Goal: Task Accomplishment & Management: Complete application form

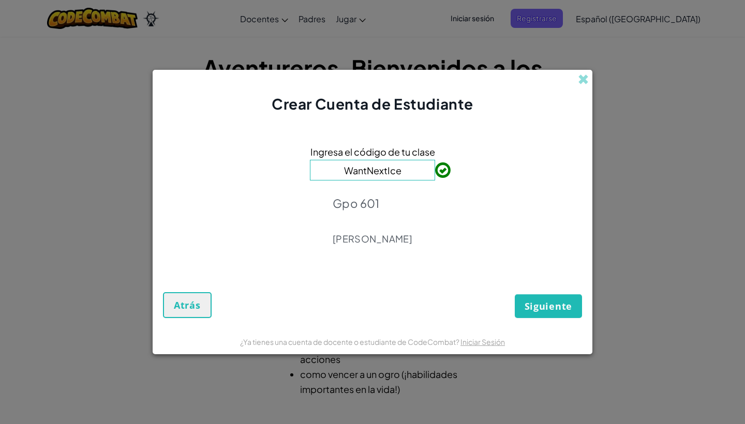
click at [539, 314] on button "Siguiente" at bounding box center [548, 306] width 67 height 24
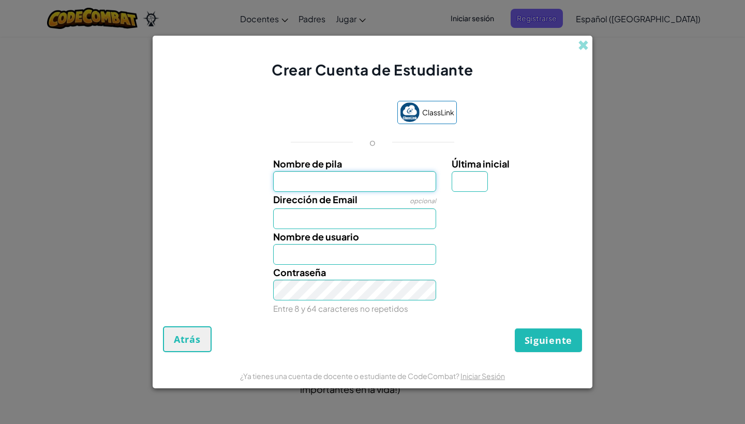
click at [406, 185] on input "Nombre de pila" at bounding box center [354, 181] width 163 height 21
type input "Dharma"
click at [467, 186] on input "Última inicial" at bounding box center [470, 181] width 36 height 21
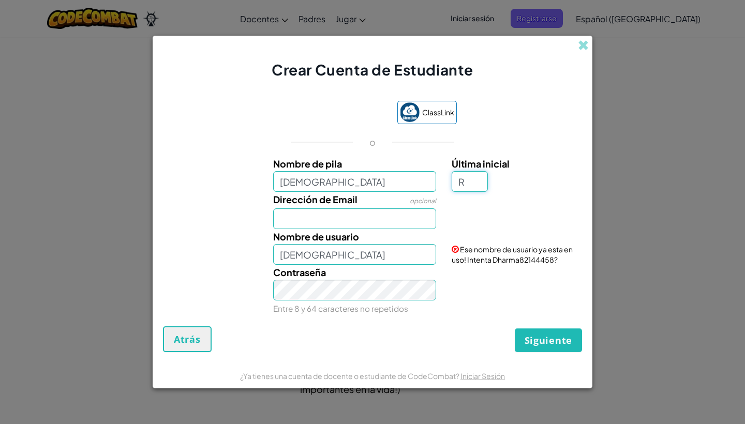
type input "R"
type input "DharmaR"
click at [425, 219] on input "Dirección de Email" at bounding box center [354, 219] width 163 height 21
click at [424, 220] on input "Dirección de Email" at bounding box center [354, 219] width 163 height 21
click at [382, 221] on input "Dirección de Email" at bounding box center [354, 219] width 163 height 21
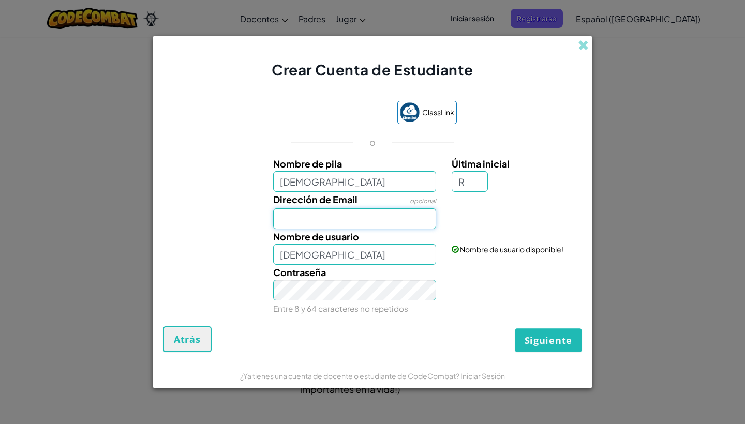
paste input "AL07126141@tecmilenio.mx"
type input "AL07126141@tecmilenio.mx"
click at [544, 347] on button "Siguiente" at bounding box center [548, 341] width 67 height 24
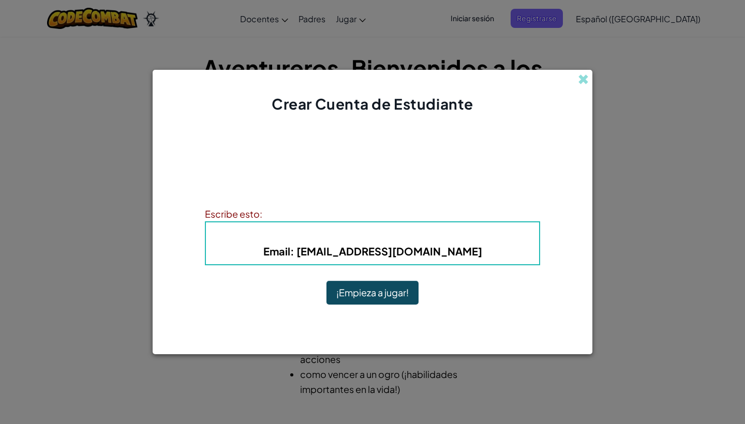
click at [391, 296] on button "¡Empieza a jugar!" at bounding box center [372, 293] width 92 height 24
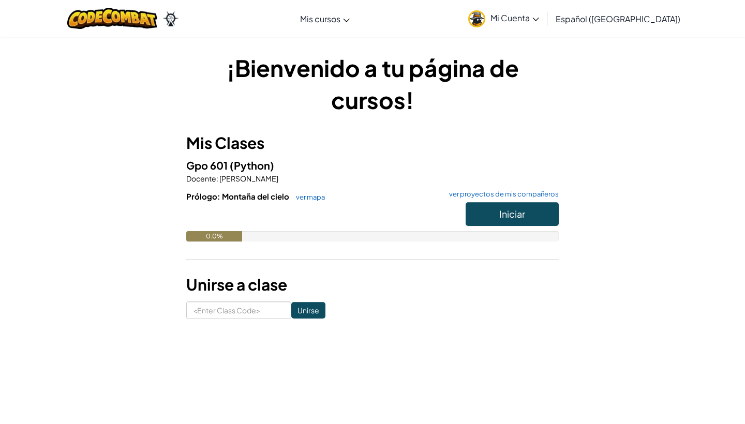
click at [488, 210] on button "Iniciar" at bounding box center [512, 214] width 93 height 24
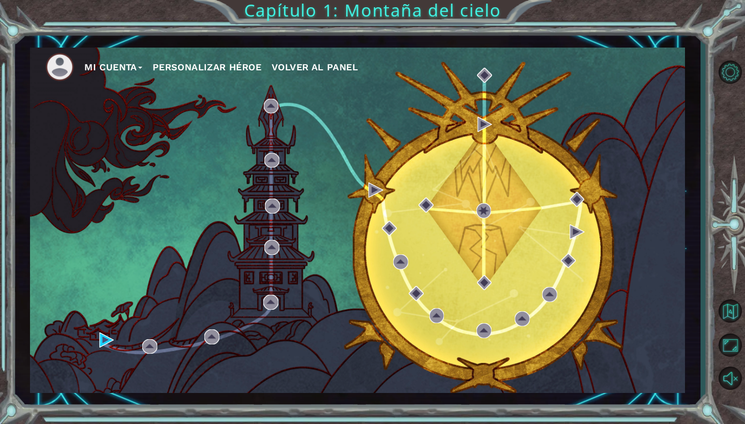
click at [393, 210] on div "Mi Cuenta Personalizar héroe Volver al panel" at bounding box center [357, 221] width 655 height 346
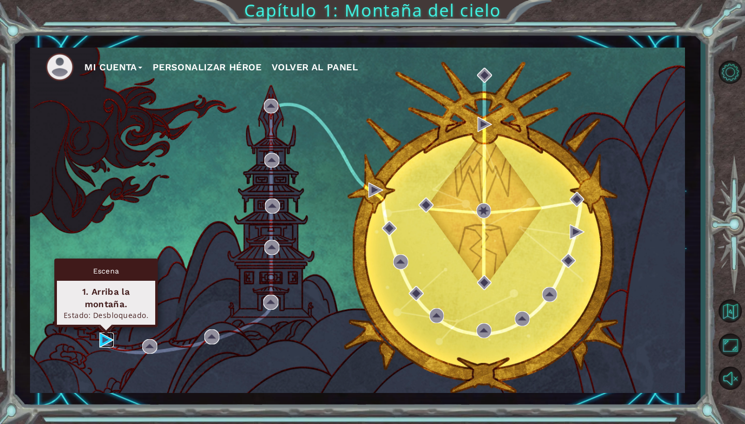
click at [105, 337] on img at bounding box center [106, 340] width 15 height 15
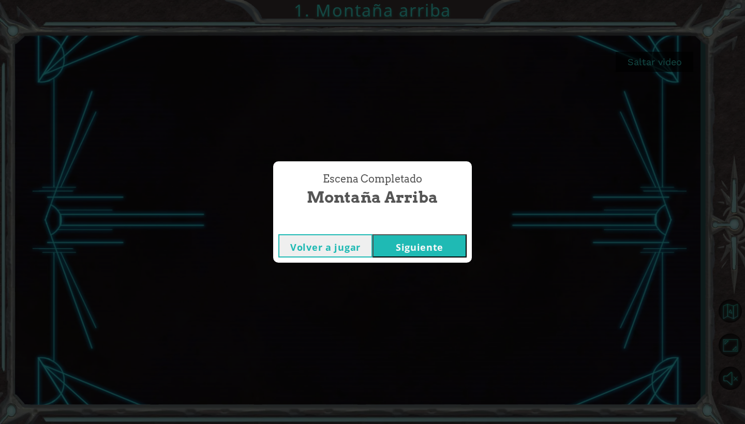
click at [395, 240] on button "Siguiente" at bounding box center [420, 245] width 94 height 23
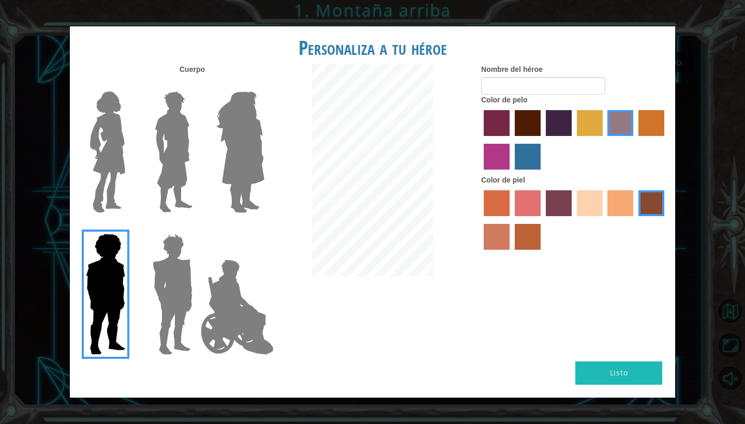
click at [112, 159] on img at bounding box center [107, 151] width 43 height 129
click at [129, 85] on input "Hero Connie" at bounding box center [129, 85] width 0 height 0
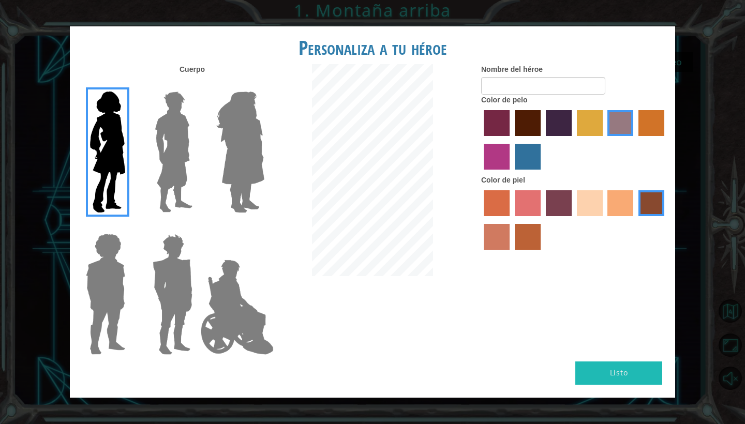
click at [176, 153] on img at bounding box center [174, 151] width 46 height 129
click at [197, 85] on input "Hero Lars" at bounding box center [197, 85] width 0 height 0
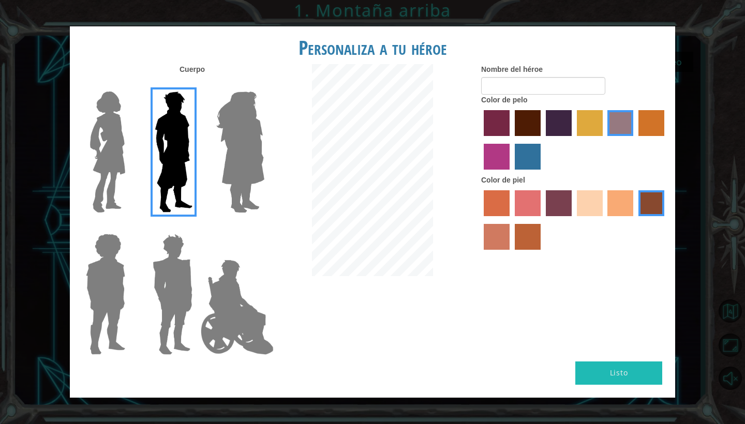
click at [232, 153] on img at bounding box center [240, 151] width 56 height 129
click at [264, 85] on input "Hero Amethyst" at bounding box center [264, 85] width 0 height 0
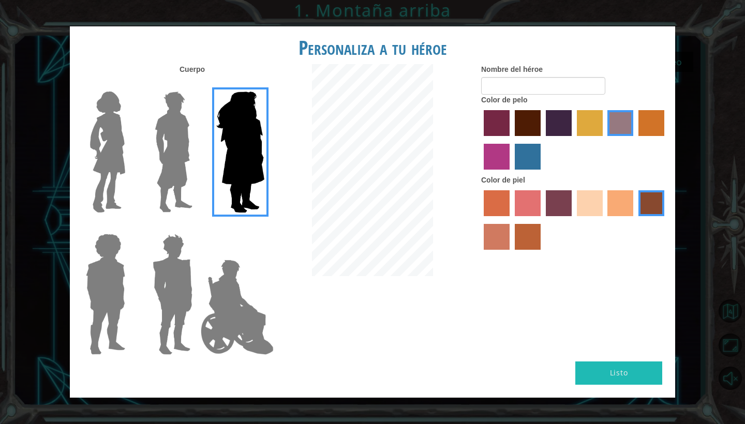
click at [173, 248] on img at bounding box center [172, 294] width 48 height 129
click at [197, 227] on input "Hero Garnet" at bounding box center [197, 227] width 0 height 0
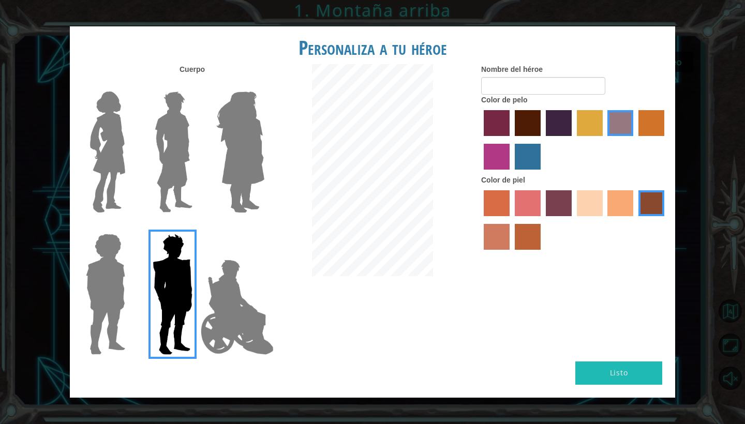
click at [108, 154] on img at bounding box center [107, 151] width 43 height 129
click at [129, 85] on input "Hero Connie" at bounding box center [129, 85] width 0 height 0
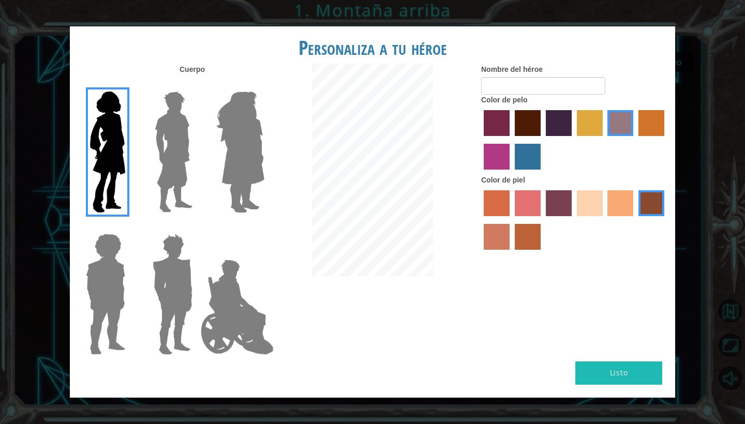
click at [589, 212] on label "sandy beach skin color" at bounding box center [590, 203] width 26 height 26
click at [573, 220] on input "sandy beach skin color" at bounding box center [573, 220] width 0 height 0
click at [618, 216] on label "tacao skin color" at bounding box center [620, 203] width 26 height 26
click at [604, 220] on input "tacao skin color" at bounding box center [604, 220] width 0 height 0
click at [496, 250] on label "burning sand skin color" at bounding box center [497, 237] width 26 height 26
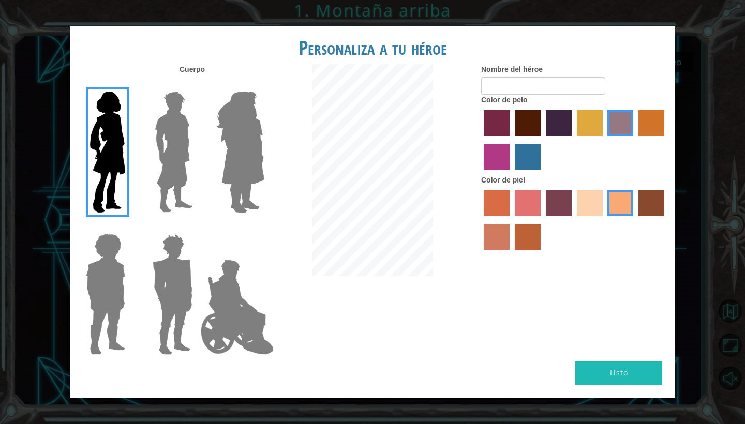
click at [666, 220] on input "burning sand skin color" at bounding box center [666, 220] width 0 height 0
click at [587, 216] on label "sandy beach skin color" at bounding box center [590, 203] width 26 height 26
click at [573, 220] on input "sandy beach skin color" at bounding box center [573, 220] width 0 height 0
click at [508, 130] on label "paprika hair color" at bounding box center [497, 123] width 26 height 26
click at [480, 140] on input "paprika hair color" at bounding box center [480, 140] width 0 height 0
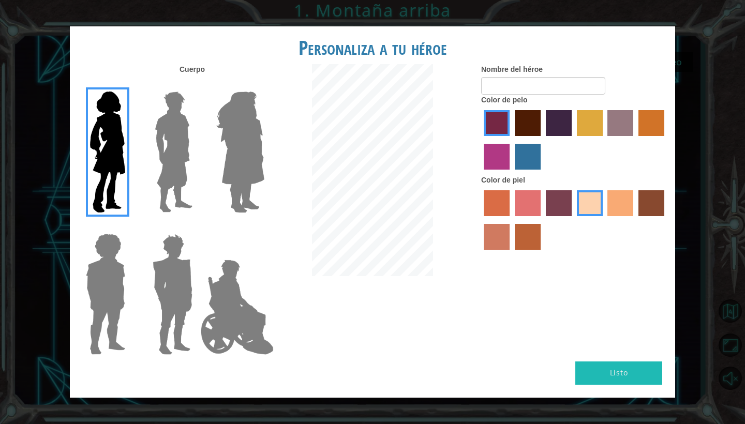
click at [497, 163] on label "medium red violet hair color" at bounding box center [497, 157] width 26 height 26
click at [666, 140] on input "medium red violet hair color" at bounding box center [666, 140] width 0 height 0
click at [549, 136] on label "hot purple hair color" at bounding box center [559, 123] width 26 height 26
click at [542, 140] on input "hot purple hair color" at bounding box center [542, 140] width 0 height 0
click at [511, 185] on label "Color de piel" at bounding box center [503, 180] width 44 height 10
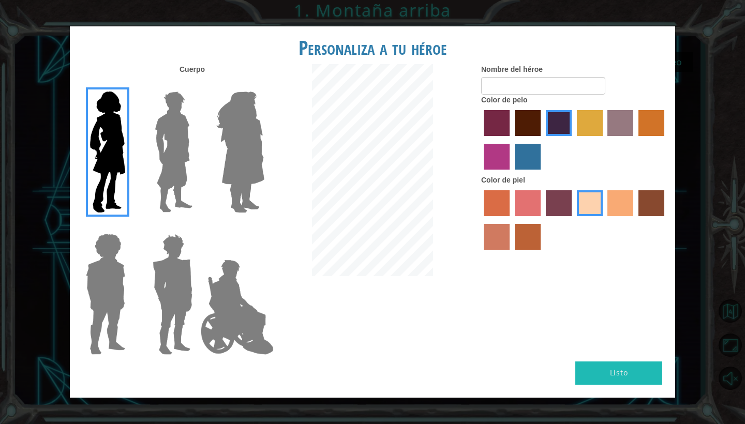
click at [599, 136] on label "tulip tree hair color" at bounding box center [590, 123] width 26 height 26
click at [573, 140] on input "tulip tree hair color" at bounding box center [573, 140] width 0 height 0
click at [625, 135] on label "bazaar hair color" at bounding box center [620, 123] width 26 height 26
click at [604, 140] on input "bazaar hair color" at bounding box center [604, 140] width 0 height 0
click at [654, 136] on label "gold drop hair color" at bounding box center [651, 123] width 26 height 26
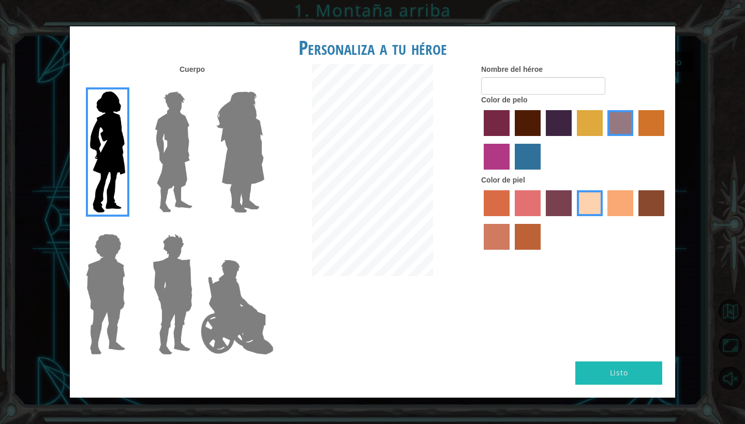
click at [635, 140] on input "gold drop hair color" at bounding box center [635, 140] width 0 height 0
click at [495, 136] on label "paprika hair color" at bounding box center [497, 123] width 26 height 26
click at [480, 140] on input "paprika hair color" at bounding box center [480, 140] width 0 height 0
click at [525, 136] on label "maroon hair color" at bounding box center [528, 123] width 26 height 26
click at [511, 140] on input "maroon hair color" at bounding box center [511, 140] width 0 height 0
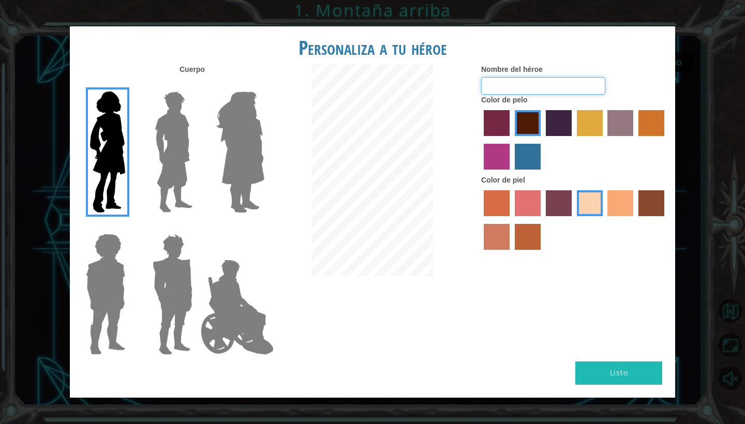
click at [512, 93] on input "Nombre del héroe" at bounding box center [543, 86] width 124 height 18
type input "Sof"
click at [597, 362] on button "Listo" at bounding box center [618, 373] width 87 height 23
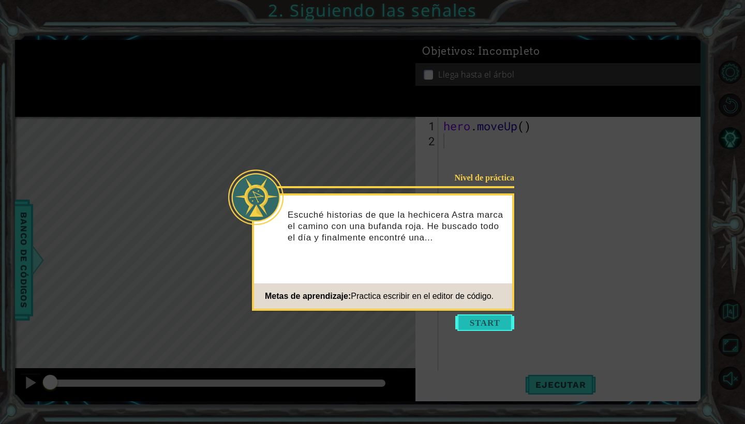
click at [482, 319] on button "Start" at bounding box center [484, 323] width 59 height 17
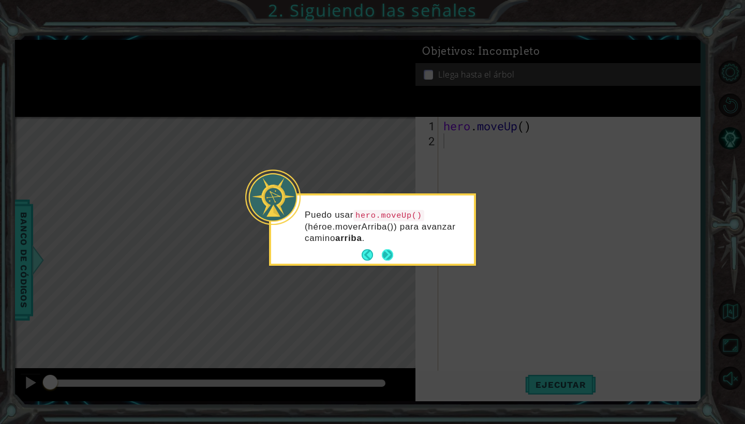
click at [387, 256] on button "Next" at bounding box center [388, 255] width 12 height 12
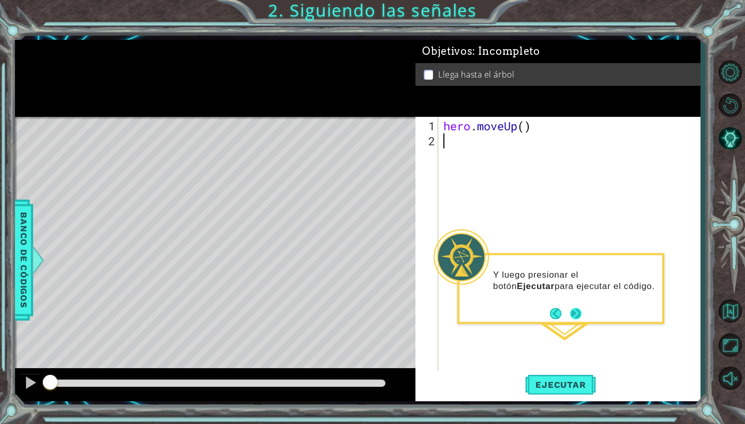
click at [575, 315] on button "Next" at bounding box center [575, 313] width 11 height 11
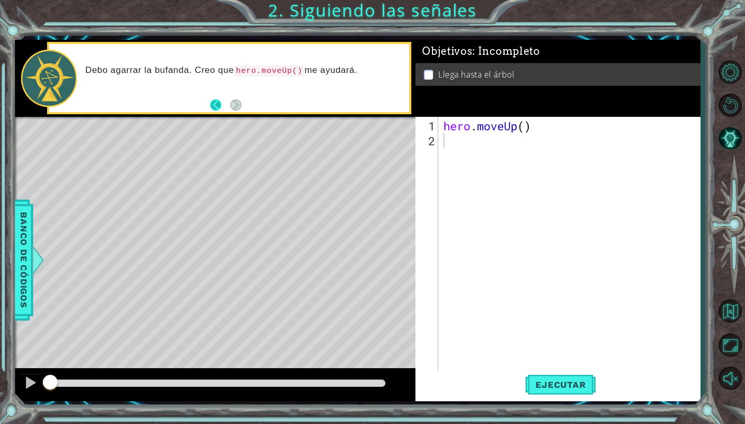
click at [216, 107] on button "Back" at bounding box center [220, 104] width 20 height 11
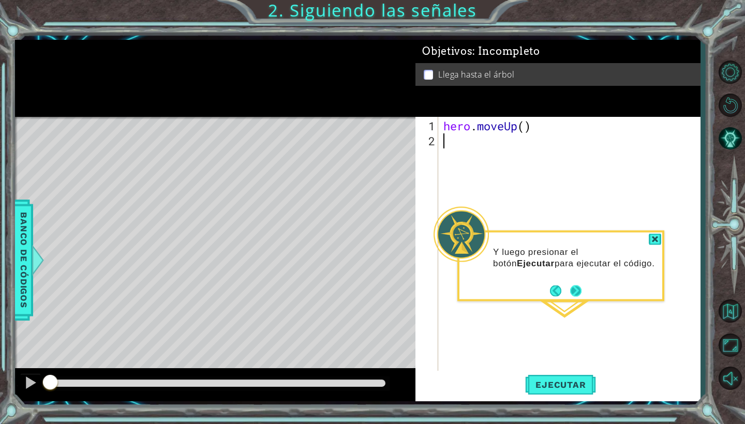
click at [573, 292] on button "Next" at bounding box center [575, 290] width 11 height 11
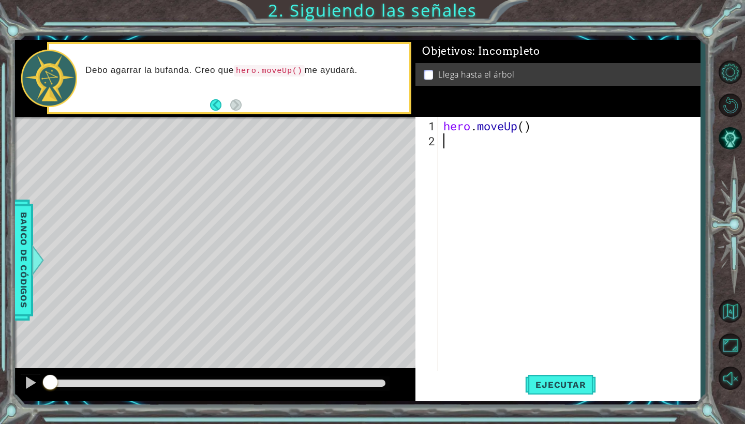
click at [464, 162] on div "hero . moveUp ( )" at bounding box center [571, 260] width 261 height 285
click at [524, 130] on div "hero . moveUp ( )" at bounding box center [571, 260] width 261 height 285
type textarea "hero.moveUp(2)"
click at [557, 386] on span "Ejecutar" at bounding box center [560, 385] width 71 height 10
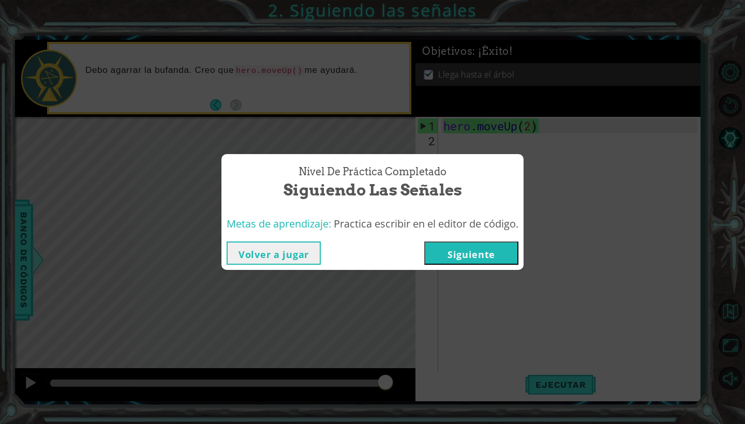
click at [459, 256] on button "Siguiente" at bounding box center [471, 253] width 94 height 23
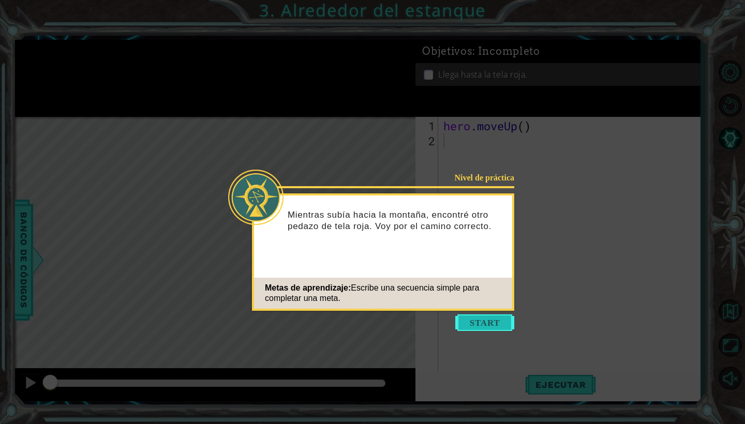
click at [489, 325] on button "Start" at bounding box center [484, 323] width 59 height 17
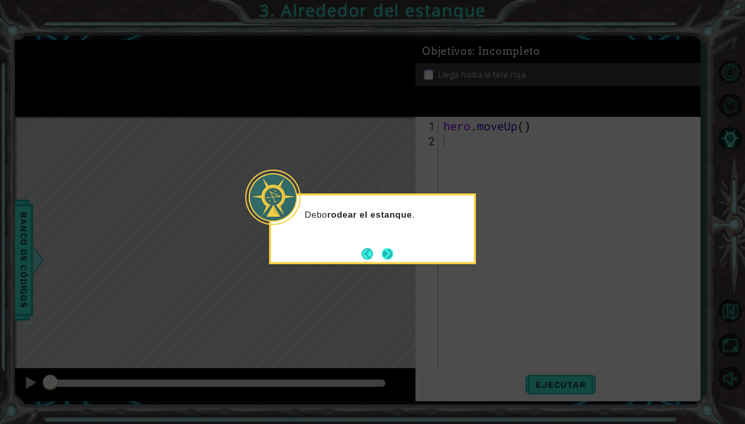
click at [384, 250] on button "Next" at bounding box center [387, 253] width 11 height 11
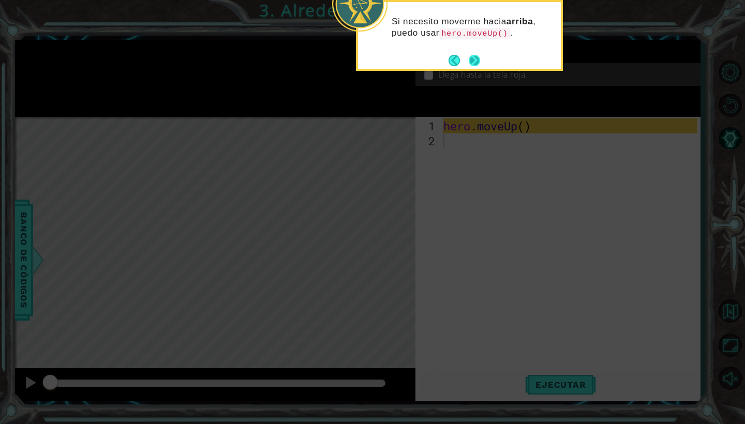
click at [472, 63] on button "Next" at bounding box center [474, 60] width 11 height 11
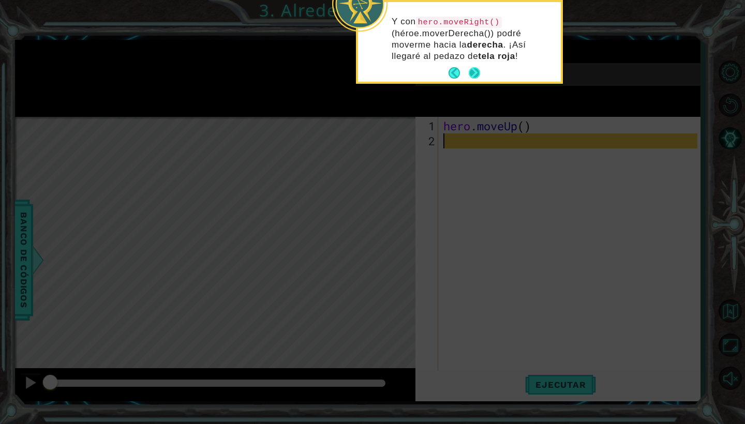
click at [476, 67] on button "Next" at bounding box center [474, 72] width 11 height 11
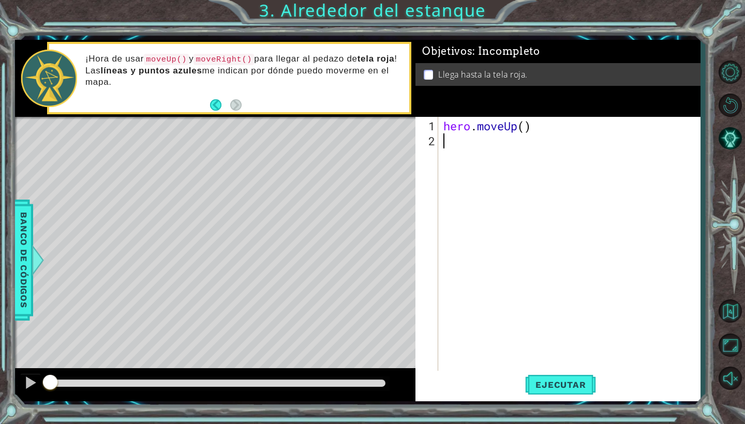
click at [462, 140] on div "hero . moveUp ( )" at bounding box center [571, 260] width 261 height 285
click at [525, 127] on div "hero . moveUp ( )" at bounding box center [571, 260] width 261 height 285
type textarea "hero.moveUp(2)"
click at [457, 150] on div "hero . moveUp ( 2 )" at bounding box center [571, 260] width 261 height 285
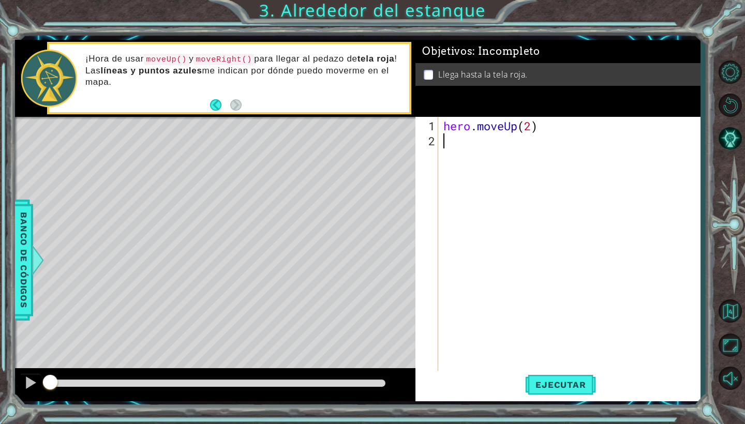
scroll to position [0, 0]
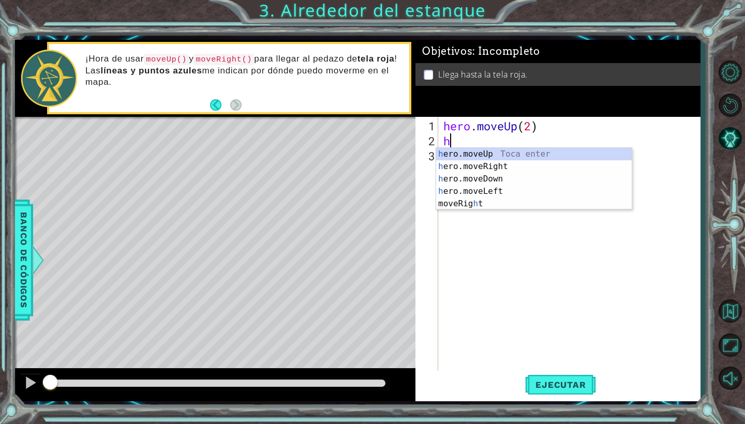
type textarea "he"
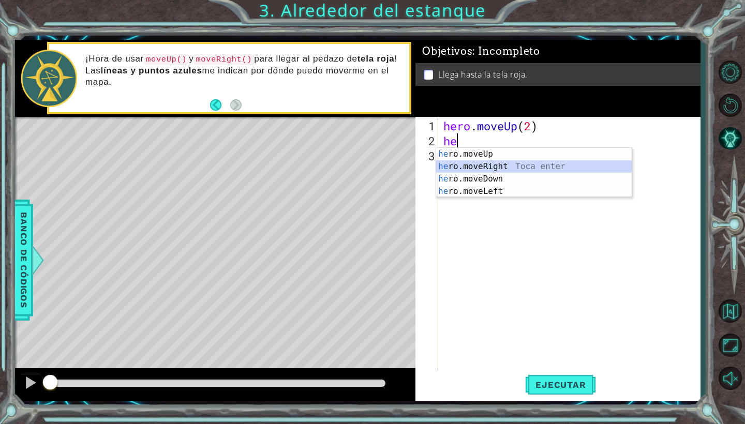
click at [507, 166] on div "he ro.moveUp Toca enter he ro.moveRight Toca enter he ro.moveDown Toca enter he…" at bounding box center [534, 185] width 196 height 75
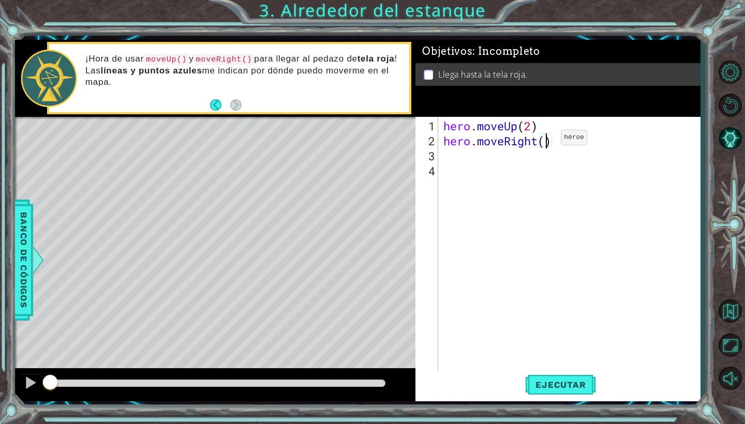
click at [545, 142] on div "hero . moveUp ( 2 ) hero . moveRight ( )" at bounding box center [571, 260] width 261 height 285
type textarea "hero.moveRight()"
click at [473, 157] on div "hero . moveUp ( 2 ) hero . moveRight ( )" at bounding box center [571, 260] width 261 height 285
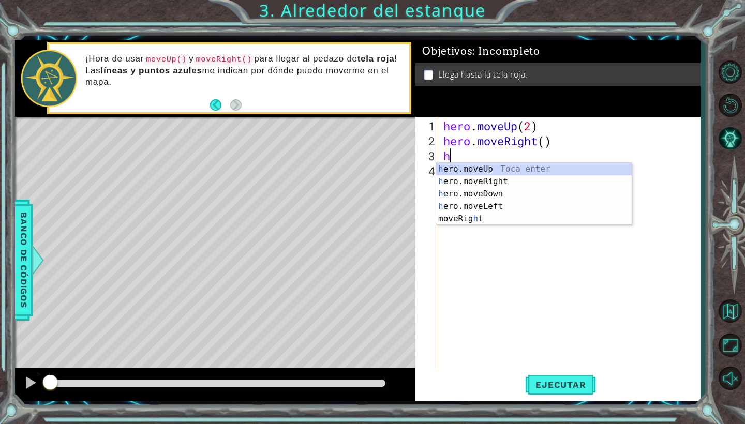
type textarea "he"
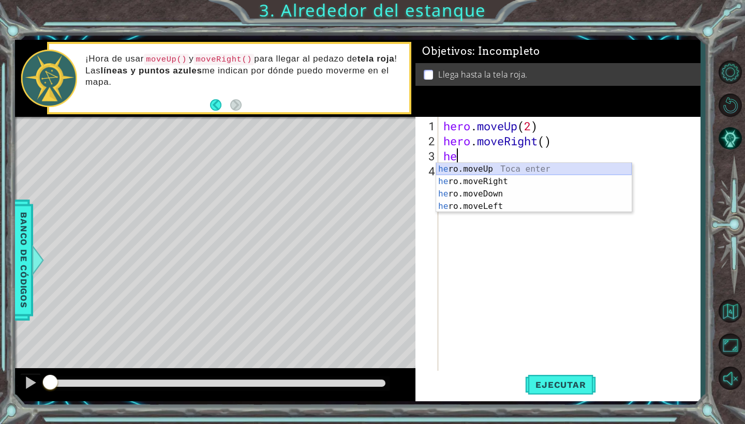
click at [513, 171] on div "he ro.moveUp Toca enter he ro.moveRight Toca enter he ro.moveDown Toca enter he…" at bounding box center [534, 200] width 196 height 75
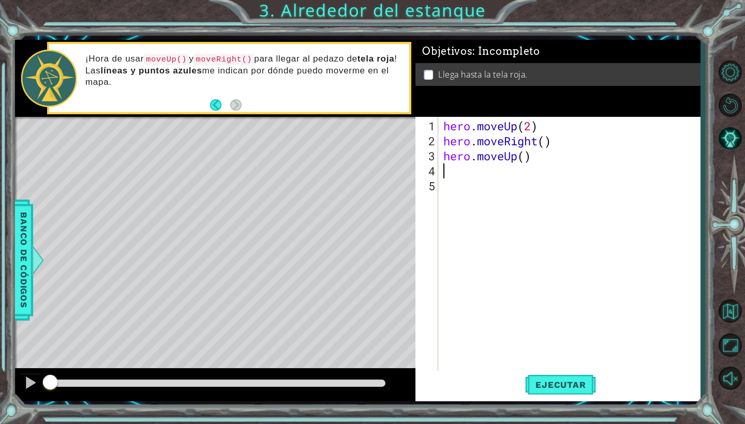
type textarea "hero.moveUp()"
click at [530, 283] on div "hero . moveUp ( 2 ) hero . moveRight ( ) hero . moveUp ( )" at bounding box center [571, 260] width 261 height 285
click at [549, 378] on button "Ejecutar" at bounding box center [560, 385] width 71 height 28
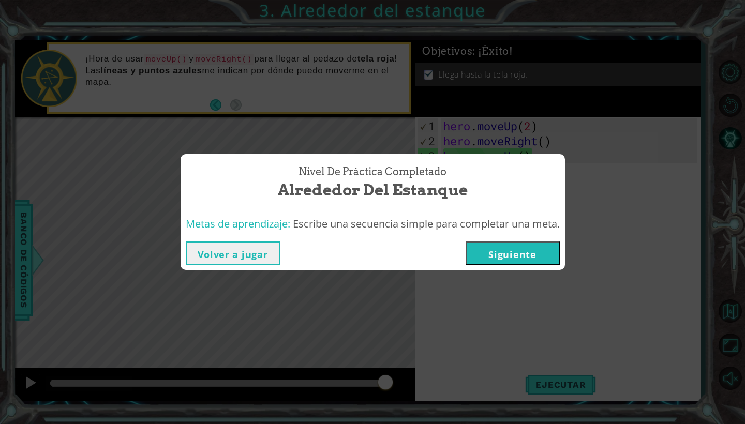
click at [522, 248] on button "Siguiente" at bounding box center [513, 253] width 94 height 23
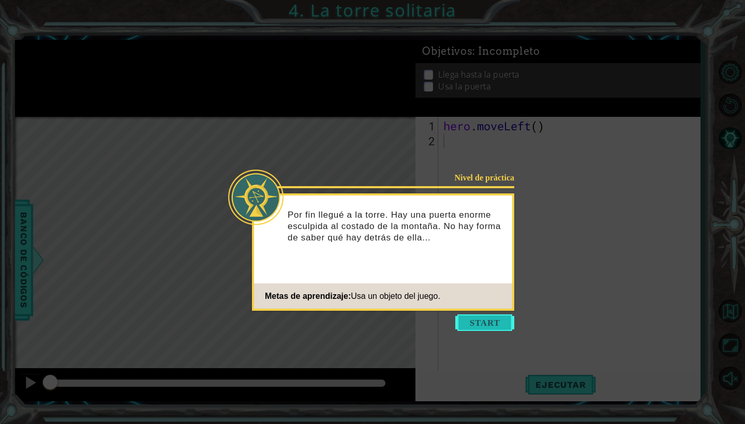
click at [475, 322] on button "Start" at bounding box center [484, 323] width 59 height 17
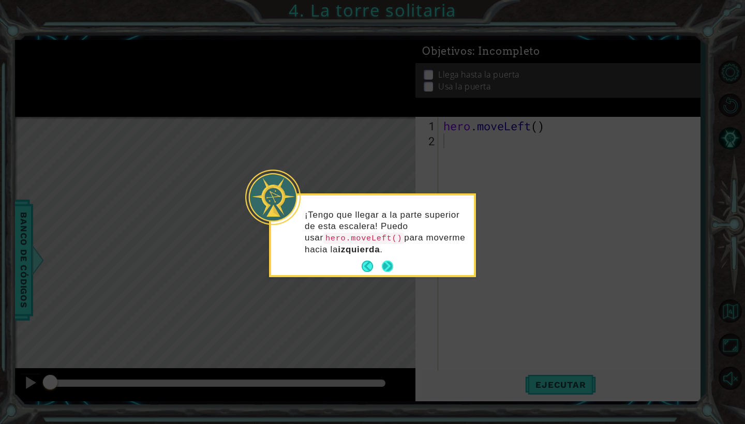
click at [389, 262] on button "Next" at bounding box center [387, 266] width 11 height 11
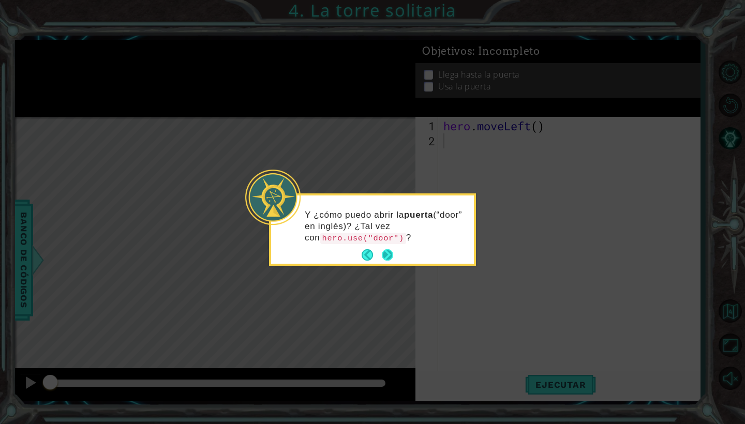
click at [390, 255] on button "Next" at bounding box center [387, 254] width 11 height 11
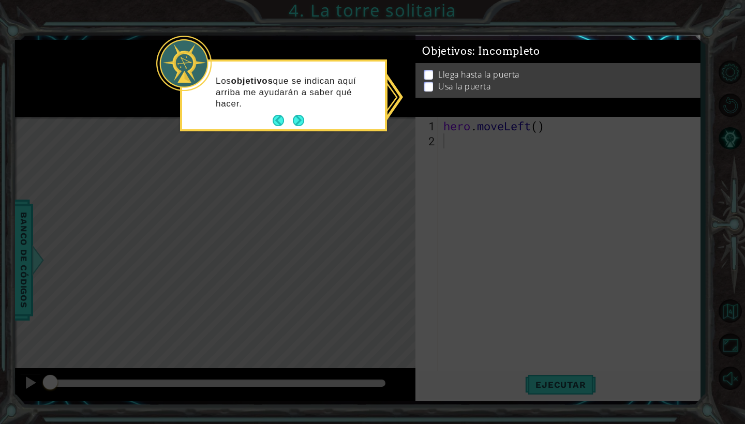
click at [330, 124] on div "Los objetivos que se indican aquí arriba me ayudarán a saber qué hacer." at bounding box center [283, 98] width 203 height 64
click at [303, 124] on button "Next" at bounding box center [298, 120] width 11 height 11
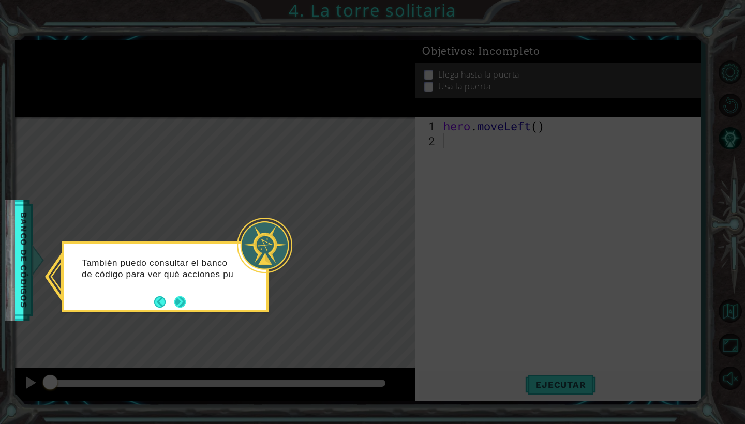
click at [179, 299] on button "Next" at bounding box center [179, 301] width 11 height 11
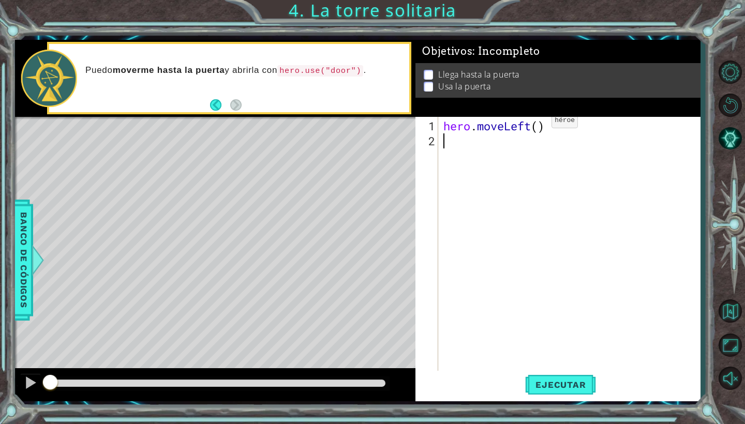
click at [536, 125] on div "hero . moveLeft ( )" at bounding box center [571, 260] width 261 height 285
type textarea "hero.moveLeft(2)"
click at [482, 136] on div "hero . moveLeft ( 2 )" at bounding box center [571, 260] width 261 height 285
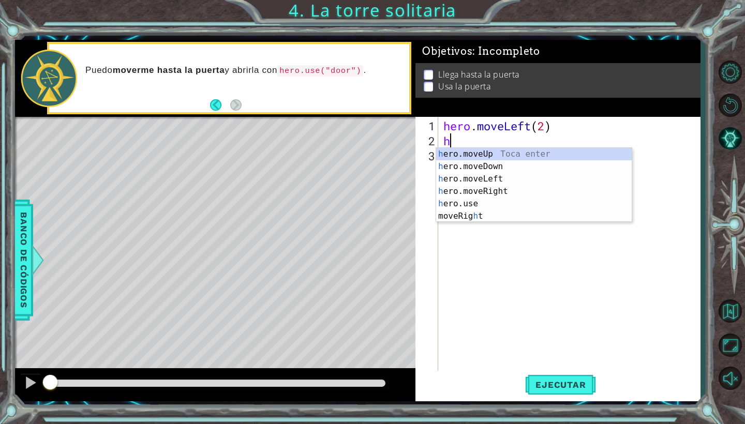
scroll to position [0, 1]
type textarea "hero"
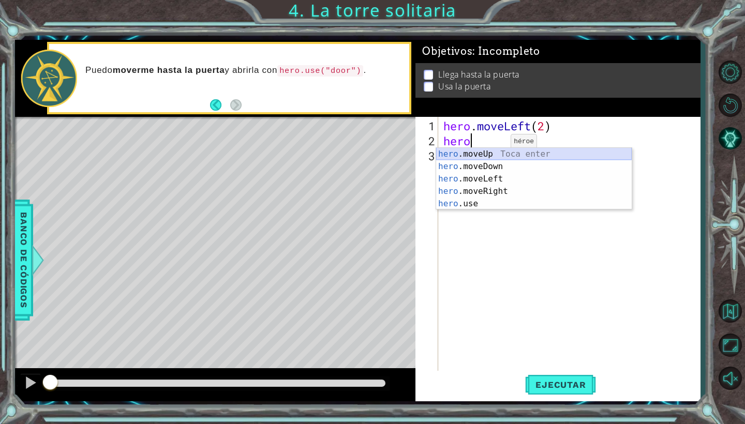
click at [487, 154] on div "hero .moveUp Toca enter hero .moveDown Toca enter hero .moveLeft Toca enter her…" at bounding box center [534, 191] width 196 height 87
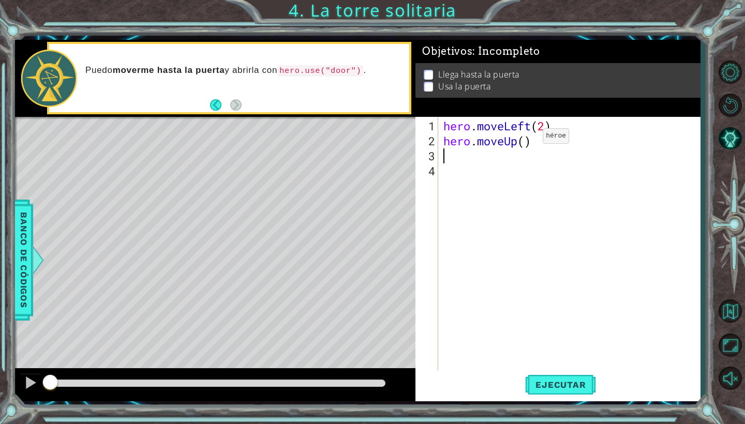
click at [527, 142] on div "hero . moveLeft ( 2 ) hero . moveUp ( )" at bounding box center [571, 260] width 261 height 285
type textarea "hero.moveUp(2)"
click at [466, 159] on div "hero . moveLeft ( 2 ) hero . moveUp ( 2 )" at bounding box center [571, 260] width 261 height 285
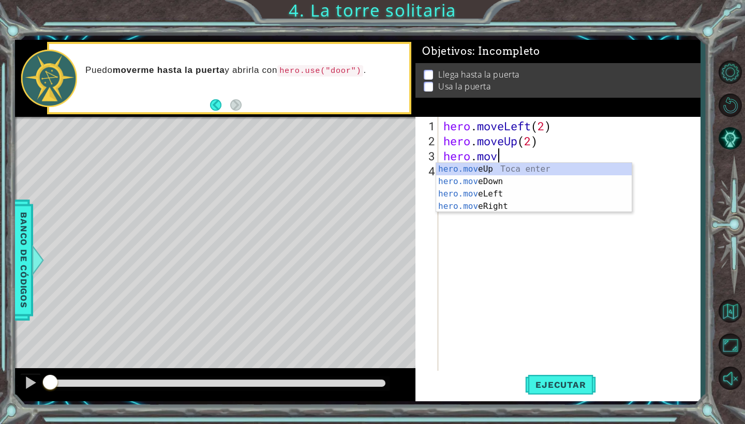
scroll to position [0, 2]
type textarea "hero.move"
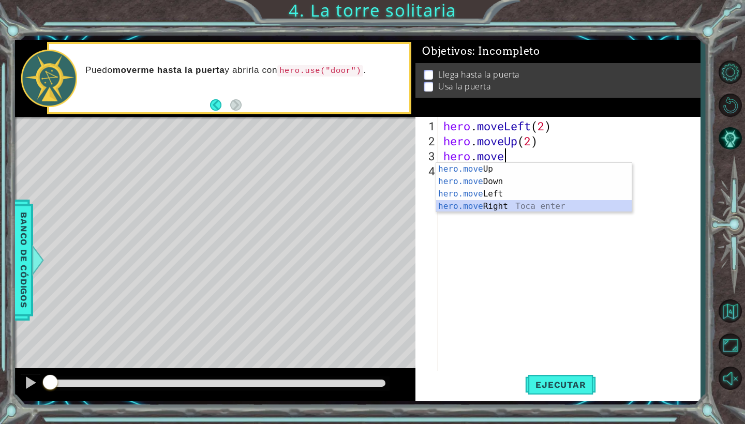
click at [512, 209] on div "hero.move Up Toca enter hero.move Down Toca enter hero.move Left Toca enter her…" at bounding box center [534, 200] width 196 height 75
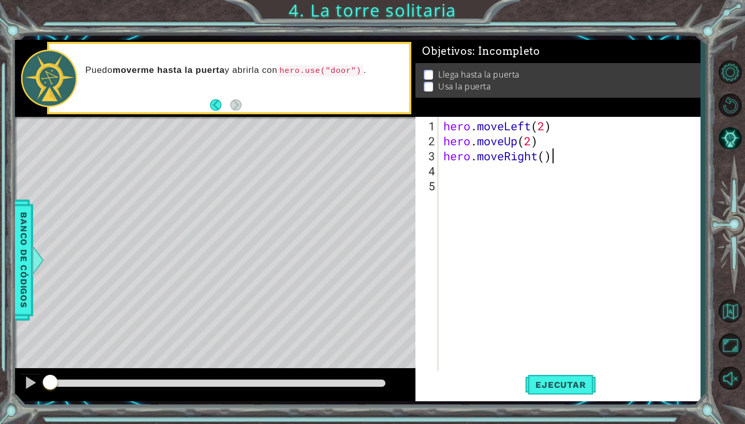
click at [549, 161] on div "hero . moveLeft ( 2 ) hero . moveUp ( 2 ) hero . moveRight ( )" at bounding box center [571, 260] width 261 height 285
click at [546, 160] on div "hero . moveLeft ( 2 ) hero . moveUp ( 2 ) hero . moveRight ( )" at bounding box center [571, 260] width 261 height 285
type textarea "hero.moveRight(2)"
click at [486, 170] on div "hero . moveLeft ( 2 ) hero . moveUp ( 2 ) hero . moveRight ( 2 )" at bounding box center [571, 260] width 261 height 285
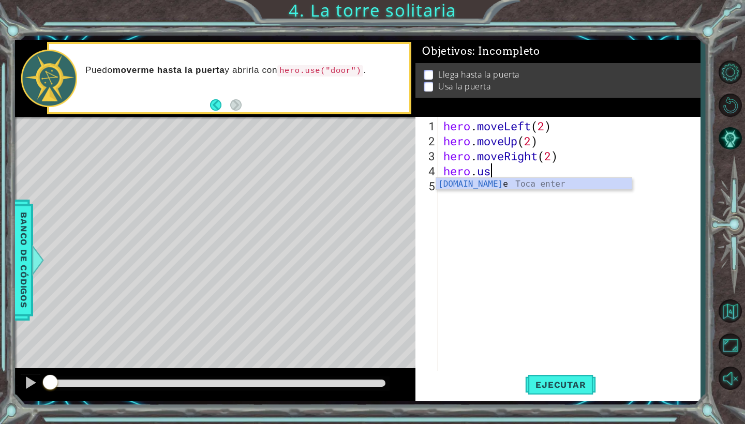
scroll to position [0, 2]
click at [568, 180] on div "hero.use Toca enter" at bounding box center [534, 196] width 196 height 37
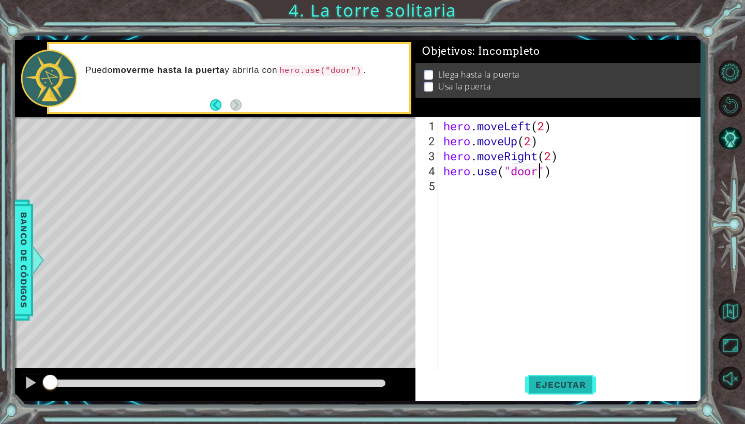
type textarea "hero.use("door")"
click at [544, 388] on span "Ejecutar" at bounding box center [560, 385] width 71 height 10
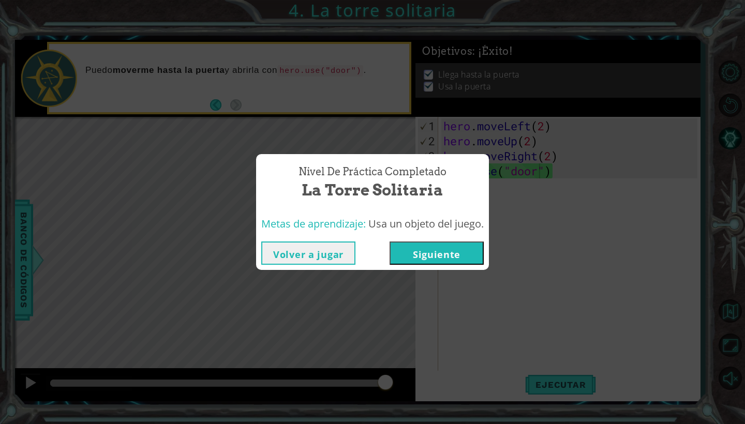
click at [433, 255] on button "Siguiente" at bounding box center [437, 253] width 94 height 23
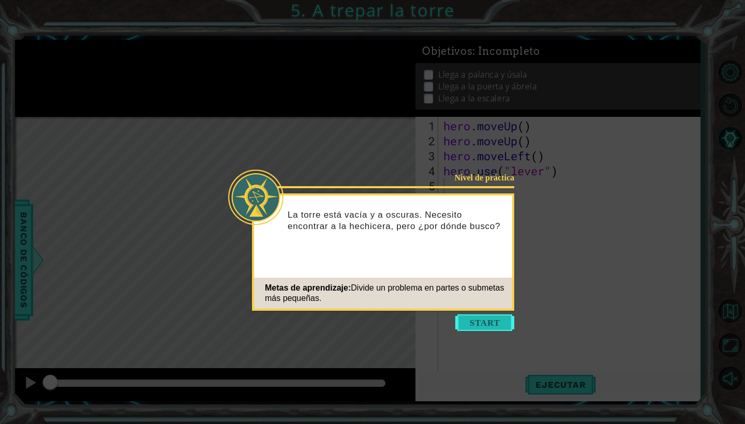
click at [470, 322] on button "Start" at bounding box center [484, 323] width 59 height 17
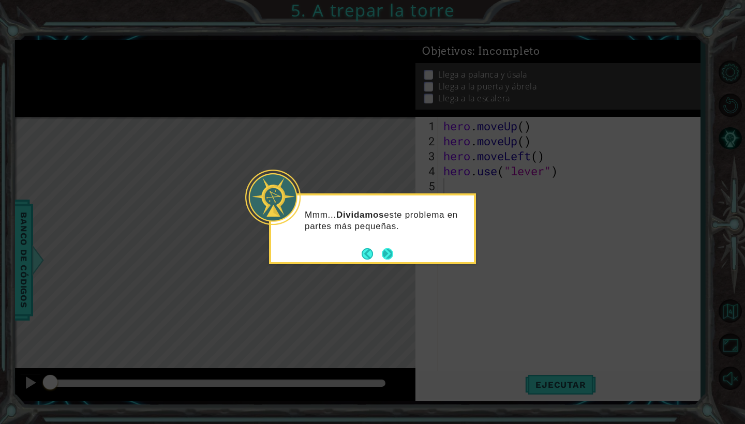
click at [385, 252] on button "Next" at bounding box center [387, 253] width 11 height 11
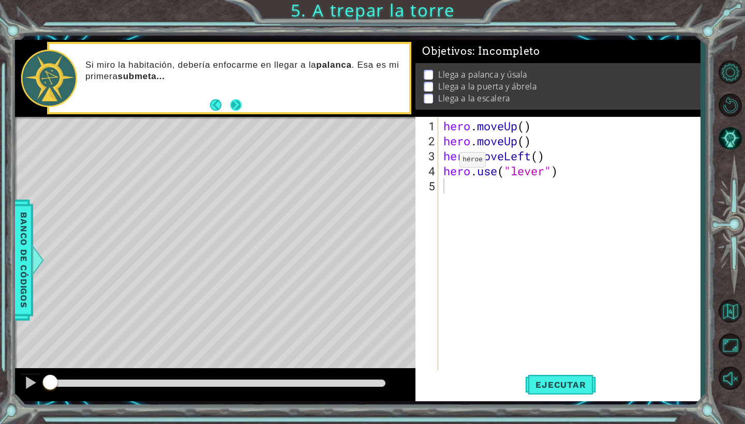
click at [233, 102] on button "Next" at bounding box center [235, 104] width 11 height 11
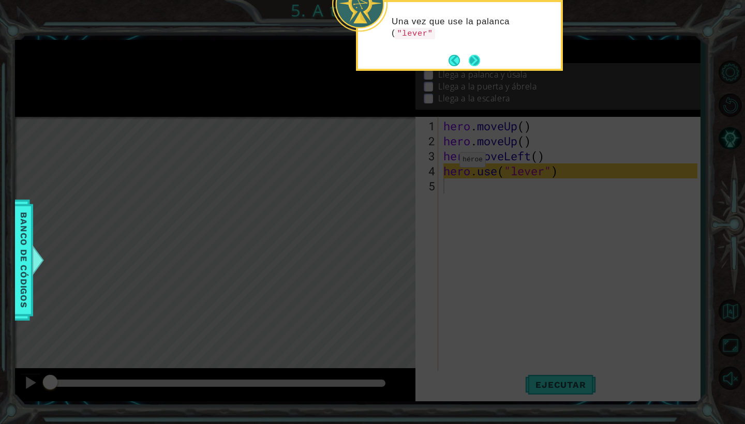
click at [471, 57] on button "Next" at bounding box center [474, 60] width 11 height 11
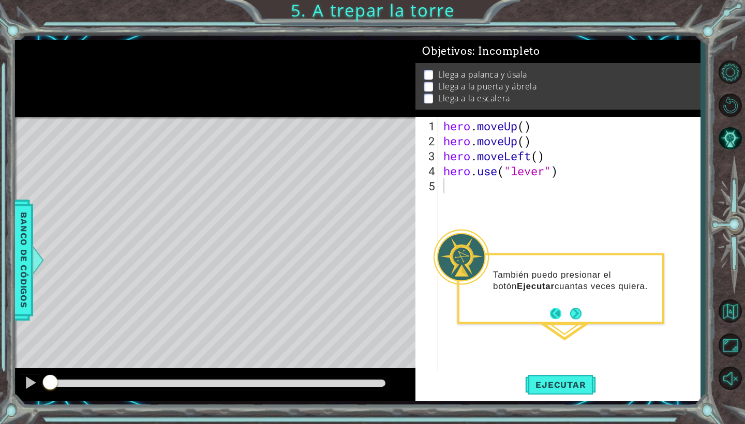
click at [553, 314] on button "Back" at bounding box center [560, 313] width 20 height 11
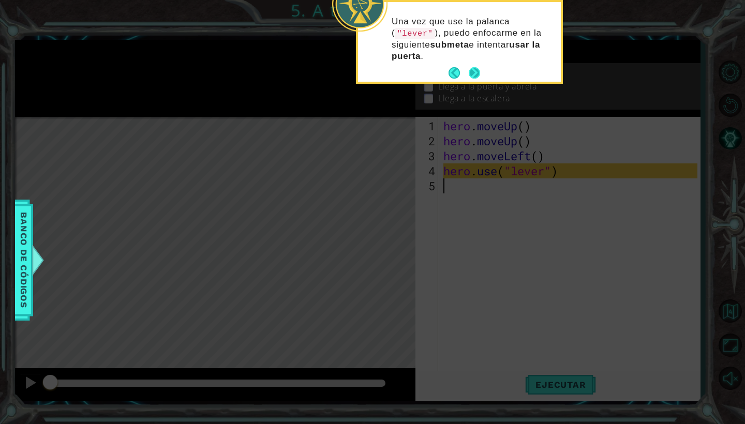
click at [467, 71] on footer at bounding box center [465, 73] width 32 height 16
click at [472, 71] on button "Next" at bounding box center [474, 72] width 11 height 11
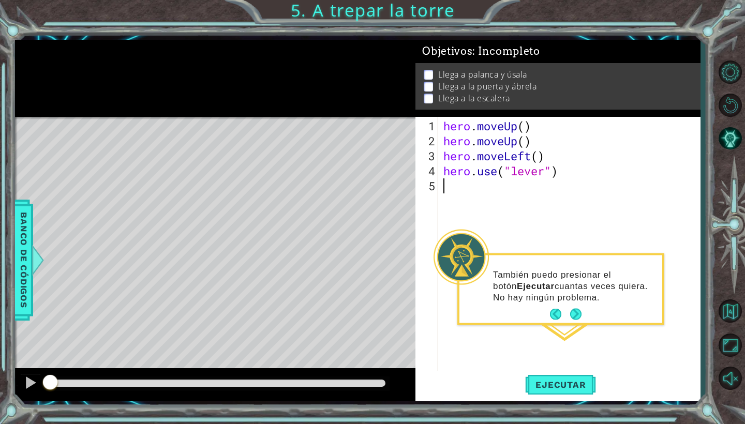
click at [581, 308] on footer at bounding box center [566, 315] width 32 height 16
click at [577, 309] on button "Next" at bounding box center [575, 314] width 11 height 11
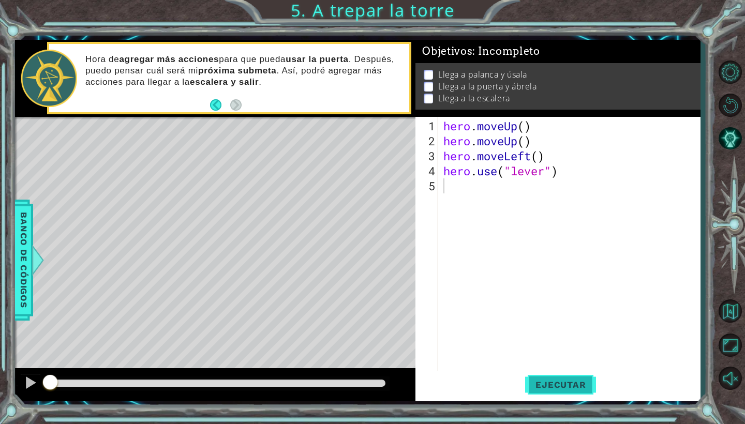
click at [557, 384] on span "Ejecutar" at bounding box center [560, 385] width 71 height 10
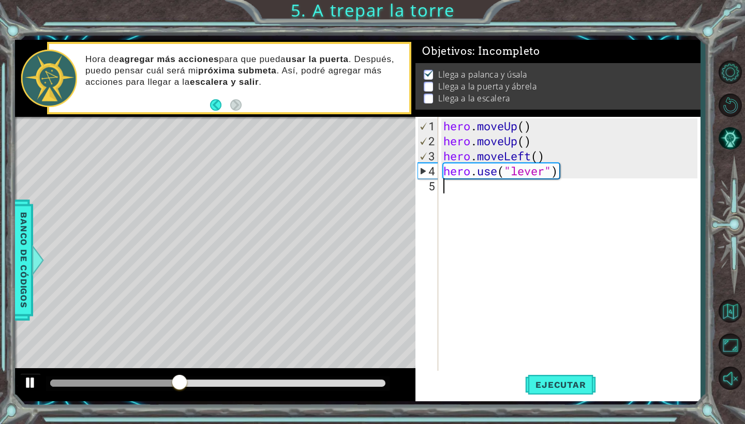
click at [27, 382] on div at bounding box center [30, 382] width 13 height 13
click at [452, 190] on div "hero . moveUp ( ) hero . moveUp ( ) hero . moveLeft ( ) hero . use ( "lever" )" at bounding box center [571, 260] width 261 height 285
click at [319, 382] on div at bounding box center [217, 383] width 335 height 7
click at [23, 378] on button at bounding box center [30, 384] width 21 height 21
drag, startPoint x: 348, startPoint y: 387, endPoint x: 392, endPoint y: 387, distance: 43.5
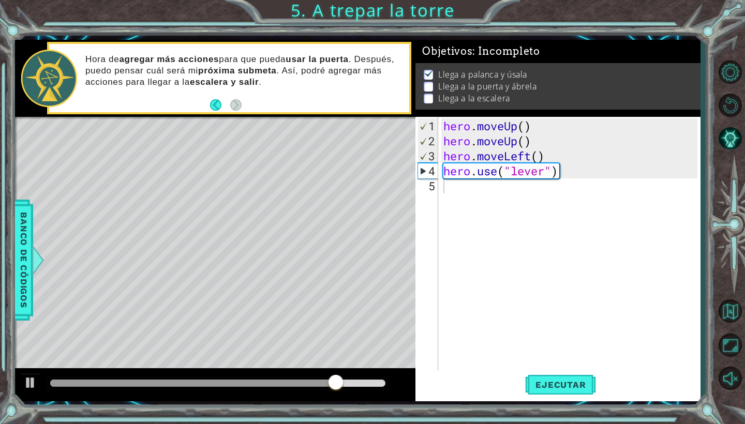
click at [391, 388] on div at bounding box center [215, 384] width 400 height 33
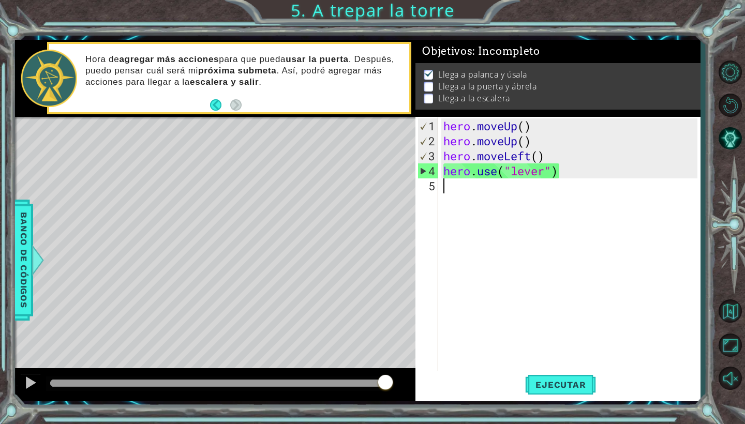
click at [448, 194] on div "hero . moveUp ( ) hero . moveUp ( ) hero . moveLeft ( ) hero . use ( "lever" )" at bounding box center [571, 260] width 261 height 285
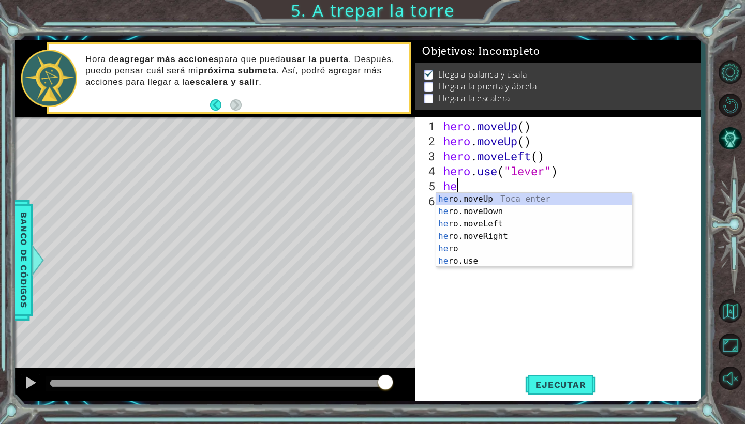
type textarea "her"
click at [470, 234] on div "her o.moveUp Toca enter her o.moveDown Toca enter her o.moveLeft [PERSON_NAME] …" at bounding box center [534, 242] width 196 height 99
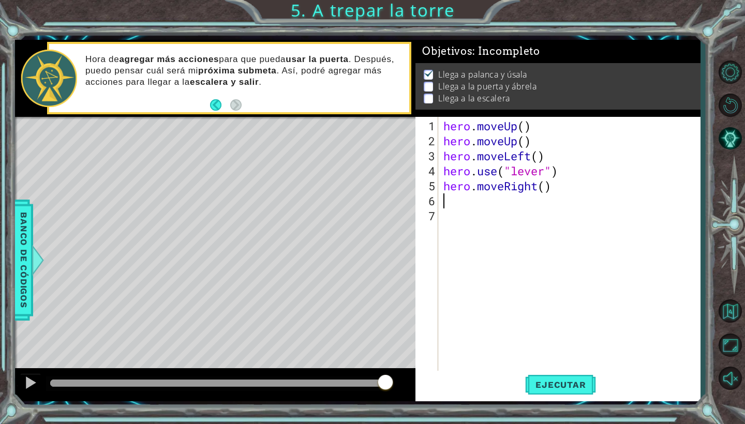
scroll to position [0, 0]
click at [547, 186] on div "hero . moveUp ( ) hero . moveUp ( ) hero . moveLeft ( ) hero . use ( "lever" ) …" at bounding box center [571, 260] width 261 height 285
type textarea "hero.moveRight(3)"
click at [525, 203] on div "hero . moveUp ( ) hero . moveUp ( ) hero . moveLeft ( ) hero . use ( "lever" ) …" at bounding box center [571, 260] width 261 height 285
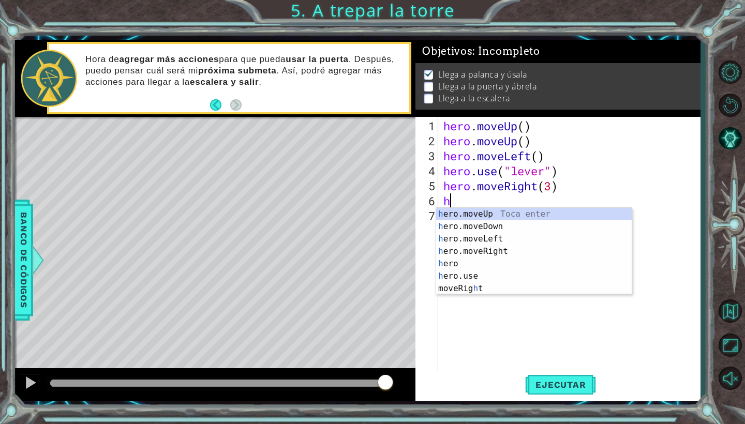
scroll to position [0, 1]
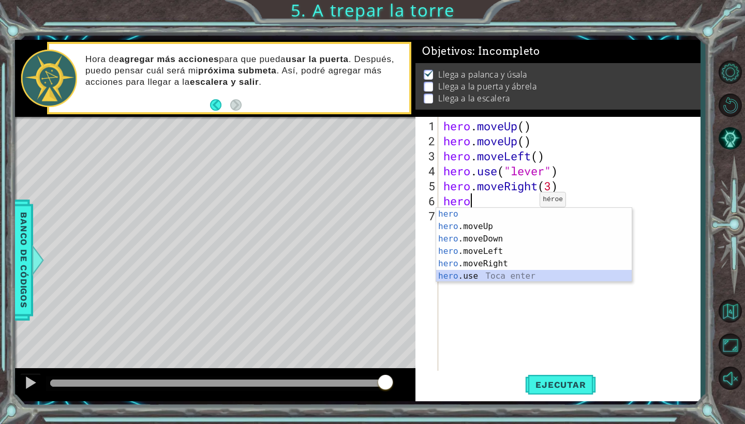
click at [495, 274] on div "hero Toca enter hero .moveUp Toca enter hero .moveDown Toca enter hero .moveLef…" at bounding box center [534, 257] width 196 height 99
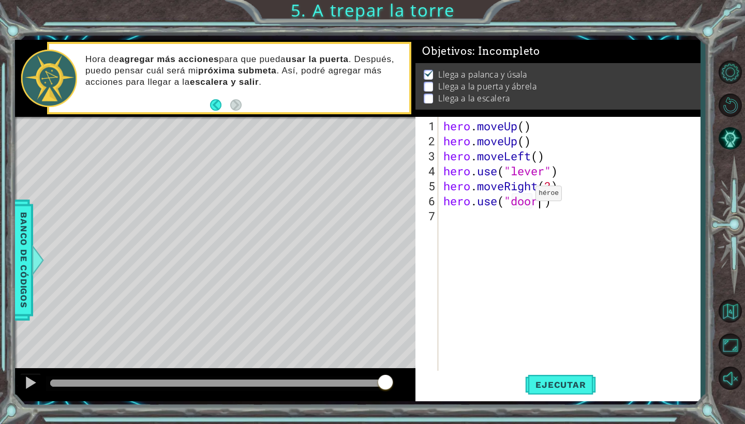
scroll to position [0, 5]
type textarea "hero.use("door")"
click at [543, 381] on span "Ejecutar" at bounding box center [560, 385] width 71 height 10
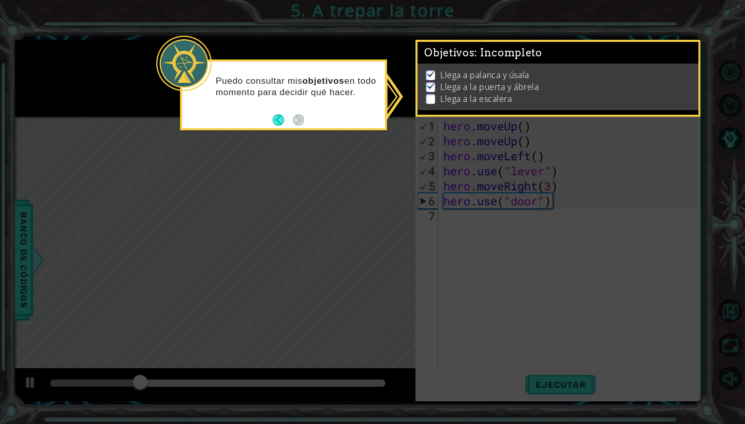
click at [331, 72] on div "Puedo consultar mis objetivos en todo momento para decidir qué hacer." at bounding box center [283, 92] width 203 height 52
click at [446, 66] on div "Llega a palanca y úsala Llega a la puerta y ábrela Llega a la escalera" at bounding box center [558, 87] width 280 height 47
click at [283, 116] on button "Back" at bounding box center [283, 119] width 20 height 11
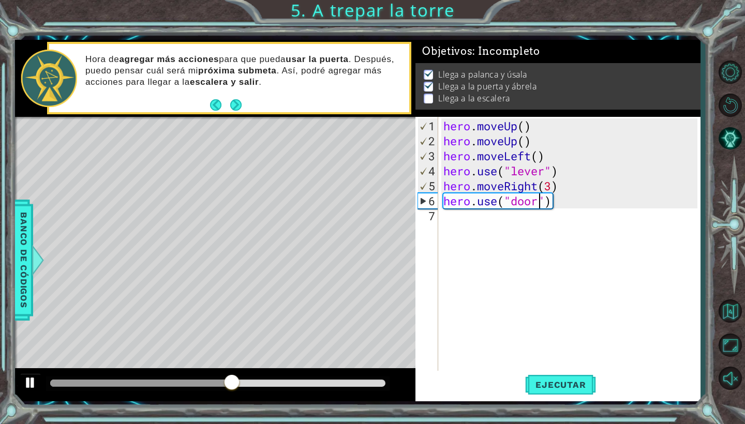
click at [28, 384] on div at bounding box center [30, 382] width 13 height 13
click at [443, 227] on div "hero . moveUp ( ) hero . moveUp ( ) hero . moveLeft ( ) hero . use ( "lever" ) …" at bounding box center [571, 260] width 261 height 285
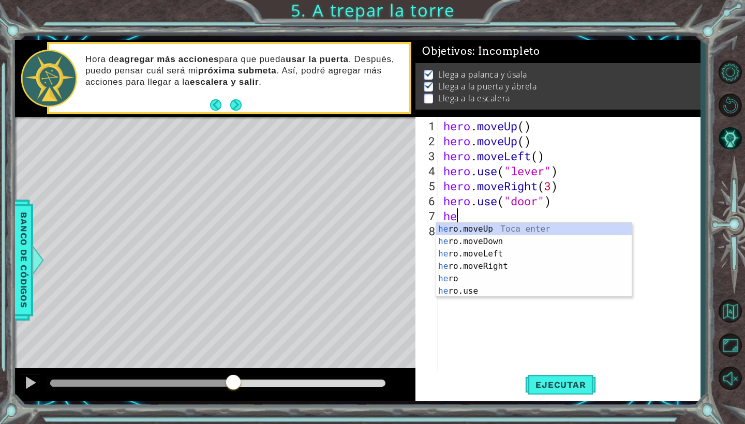
scroll to position [0, 1]
type textarea "hero"
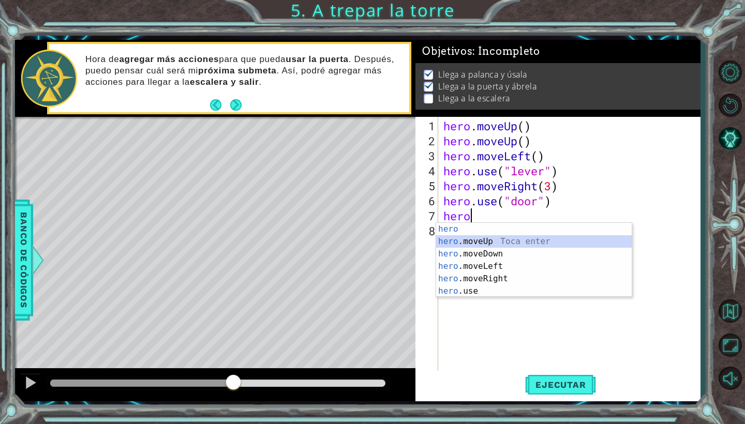
click at [486, 242] on div "hero Toca enter hero .moveUp Toca enter hero .moveDown Toca enter hero .moveLef…" at bounding box center [534, 272] width 196 height 99
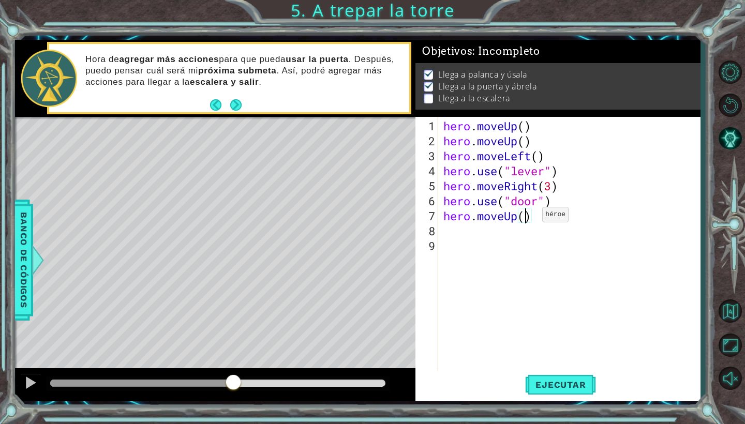
click at [527, 219] on div "hero . moveUp ( ) hero . moveUp ( ) hero . moveLeft ( ) hero . use ( "lever" ) …" at bounding box center [571, 260] width 261 height 285
type textarea "hero.moveUp(2)"
click at [475, 234] on div "hero . moveUp ( ) hero . moveUp ( ) hero . moveLeft ( ) hero . use ( "lever" ) …" at bounding box center [571, 260] width 261 height 285
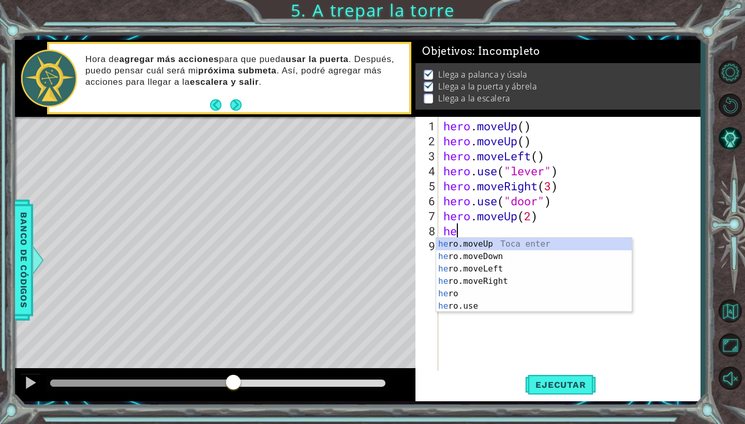
scroll to position [0, 1]
type textarea "hero"
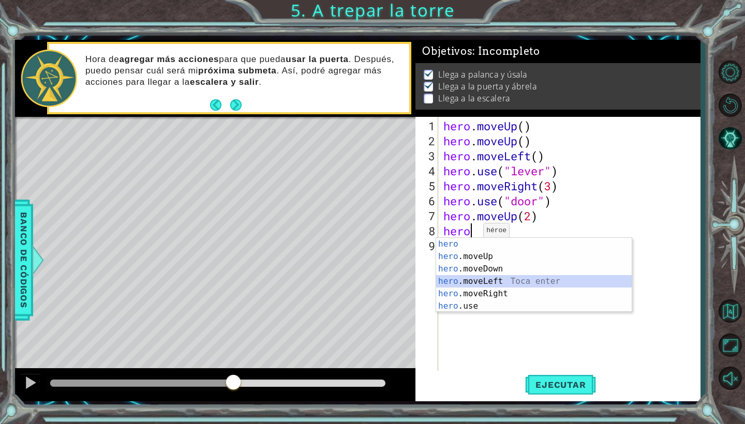
click at [483, 278] on div "hero Toca enter hero .moveUp Toca enter hero .moveDown Toca enter hero .moveLef…" at bounding box center [534, 287] width 196 height 99
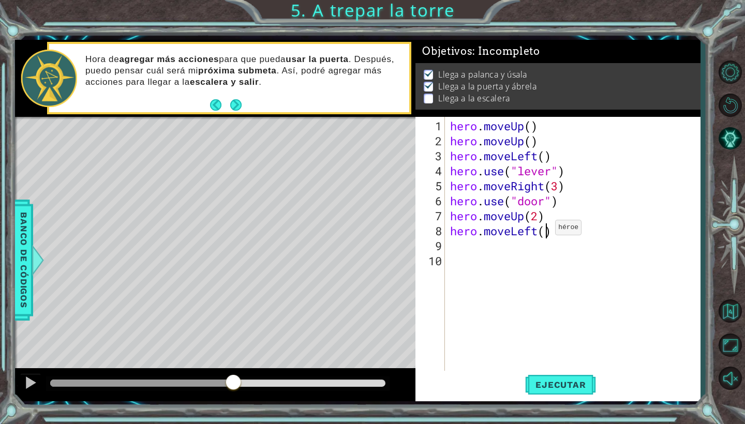
click at [546, 232] on div "hero . moveUp ( ) hero . moveUp ( ) hero . moveLeft ( ) hero . use ( "lever" ) …" at bounding box center [575, 260] width 255 height 285
type textarea "hero.moveLeft(3)"
click at [498, 247] on div "hero . moveUp ( ) hero . moveUp ( ) hero . moveLeft ( ) hero . use ( "lever" ) …" at bounding box center [575, 260] width 255 height 285
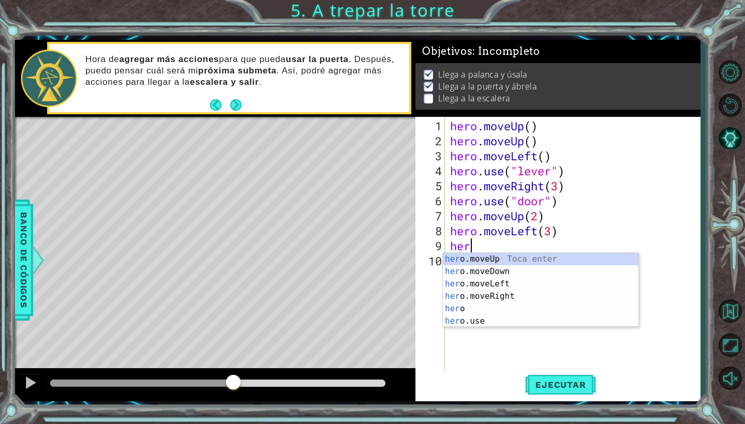
scroll to position [0, 1]
type textarea "hero"
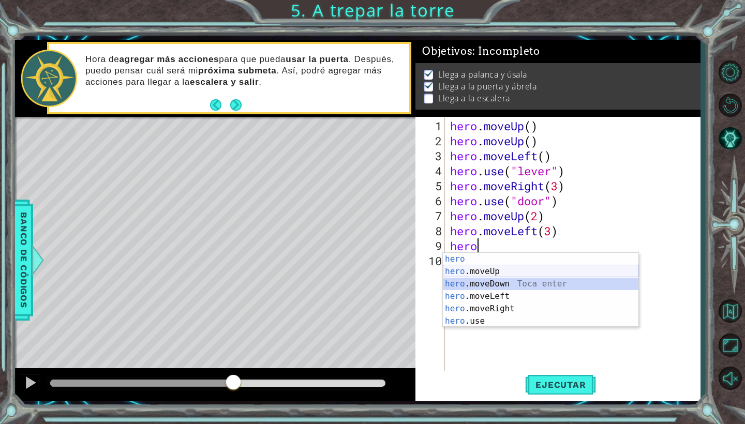
drag, startPoint x: 502, startPoint y: 278, endPoint x: 505, endPoint y: 271, distance: 7.9
click at [505, 271] on div "hero Toca enter hero .moveUp Toca enter hero .moveDown Toca enter hero .moveLef…" at bounding box center [541, 302] width 196 height 99
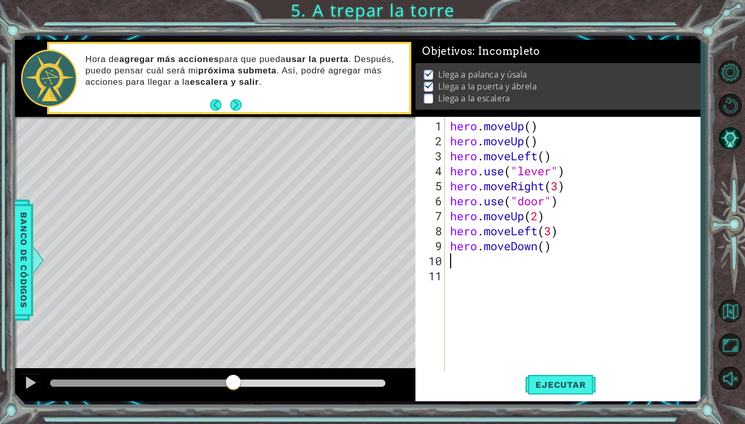
scroll to position [0, 0]
click at [527, 250] on div "hero . moveUp ( ) hero . moveUp ( ) hero . moveLeft ( ) hero . use ( "lever" ) …" at bounding box center [575, 260] width 255 height 285
click at [537, 249] on div "hero . moveUp ( ) hero . moveUp ( ) hero . moveLeft ( ) hero . use ( "lever" ) …" at bounding box center [575, 260] width 255 height 285
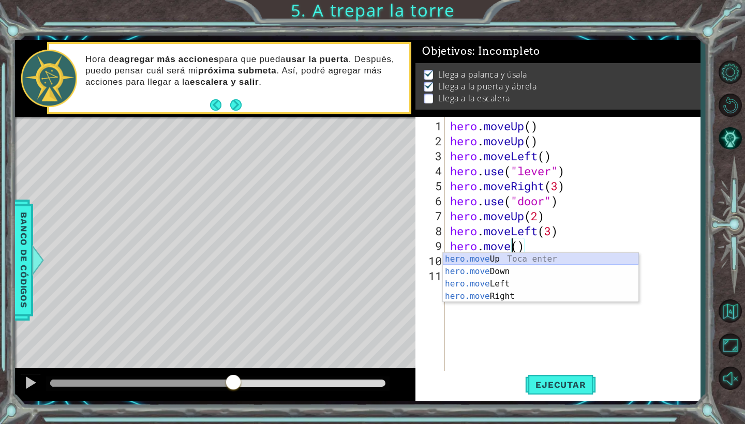
click at [569, 260] on div "hero.move Up Toca enter hero.move Down Toca enter hero.move Left Toca enter her…" at bounding box center [541, 290] width 196 height 75
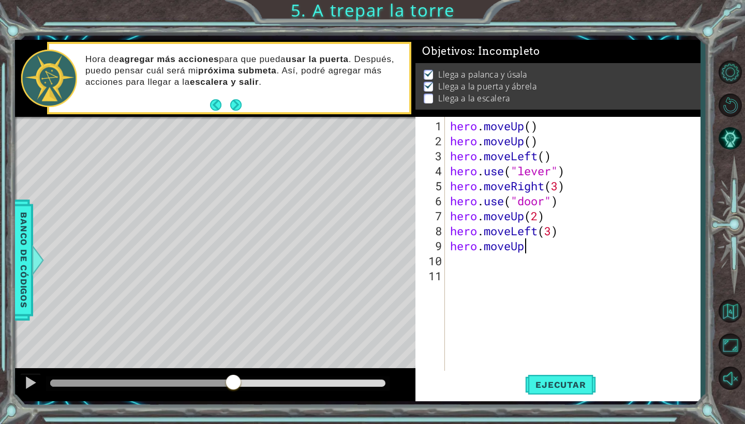
click at [536, 248] on div "hero . moveUp ( ) hero . moveUp ( ) hero . moveLeft ( ) hero . use ( "lever" ) …" at bounding box center [575, 260] width 255 height 285
type textarea "hero.moveUp()"
click at [533, 258] on div "hero . moveUp ( ) hero . moveUp ( ) hero . moveLeft ( ) hero . use ( "lever" ) …" at bounding box center [575, 260] width 255 height 285
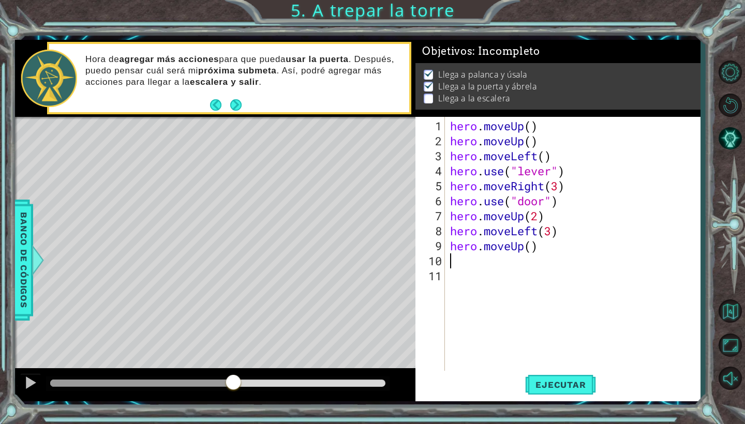
scroll to position [0, 0]
click at [532, 251] on div "hero . moveUp ( ) hero . moveUp ( ) hero . moveLeft ( ) hero . use ( "lever" ) …" at bounding box center [575, 260] width 255 height 285
type textarea "hero.moveUp(1)"
click at [510, 303] on div "hero . moveUp ( ) hero . moveUp ( ) hero . moveLeft ( ) hero . use ( "lever" ) …" at bounding box center [575, 260] width 255 height 285
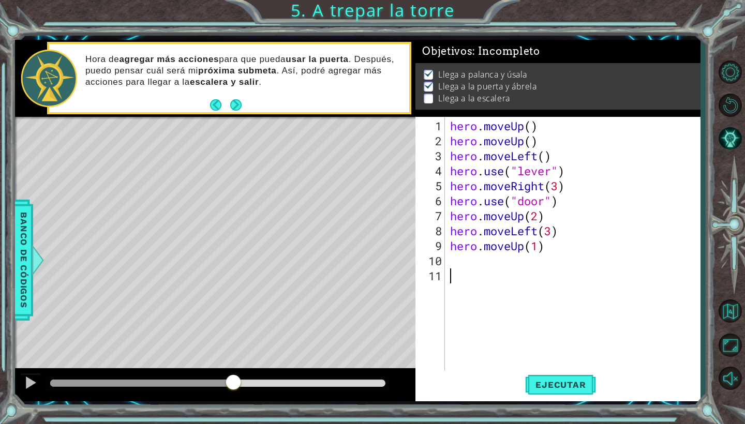
scroll to position [0, 0]
click at [495, 273] on div "hero . moveUp ( ) hero . moveUp ( ) hero . moveLeft ( ) hero . use ( "lever" ) …" at bounding box center [575, 260] width 255 height 285
click at [483, 267] on div "hero . moveUp ( ) hero . moveUp ( ) hero . moveLeft ( ) hero . use ( "lever" ) …" at bounding box center [575, 260] width 255 height 285
click at [474, 257] on div "hero . moveUp ( ) hero . moveUp ( ) hero . moveLeft ( ) hero . use ( "lever" ) …" at bounding box center [575, 260] width 255 height 285
click at [542, 385] on span "Ejecutar" at bounding box center [560, 385] width 71 height 10
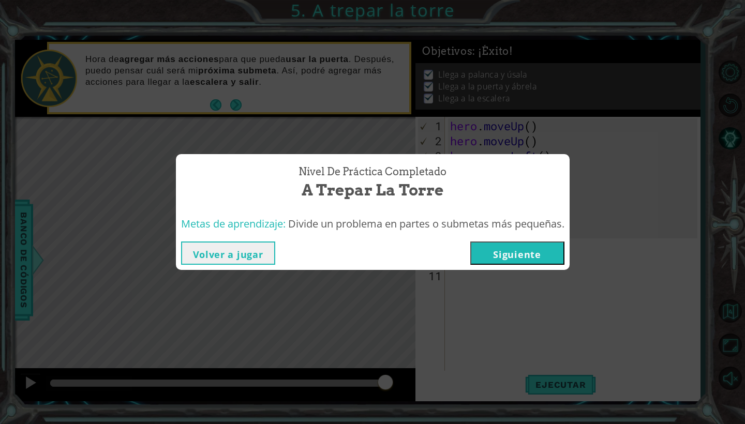
click at [526, 255] on button "Siguiente" at bounding box center [517, 253] width 94 height 23
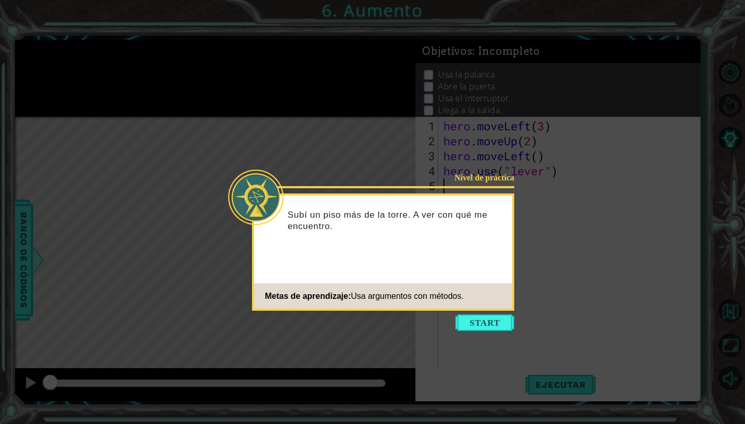
click at [488, 322] on button "Start" at bounding box center [484, 323] width 59 height 17
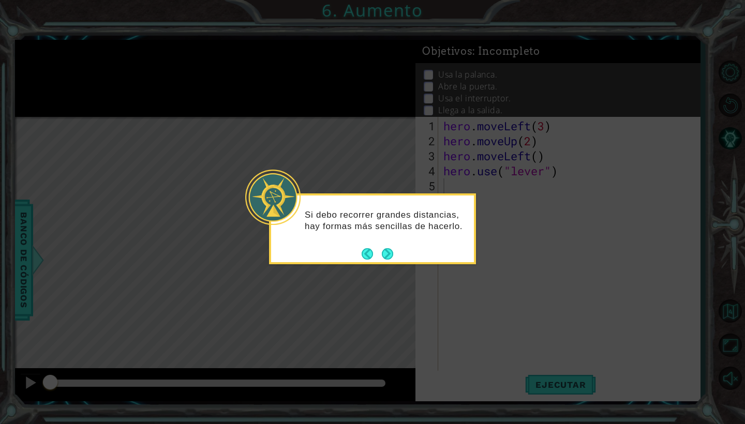
click at [388, 243] on div "Si debo recorrer grandes distancias, hay formas más sencillas de hacerlo." at bounding box center [372, 226] width 203 height 52
click at [389, 249] on button "Next" at bounding box center [387, 253] width 11 height 11
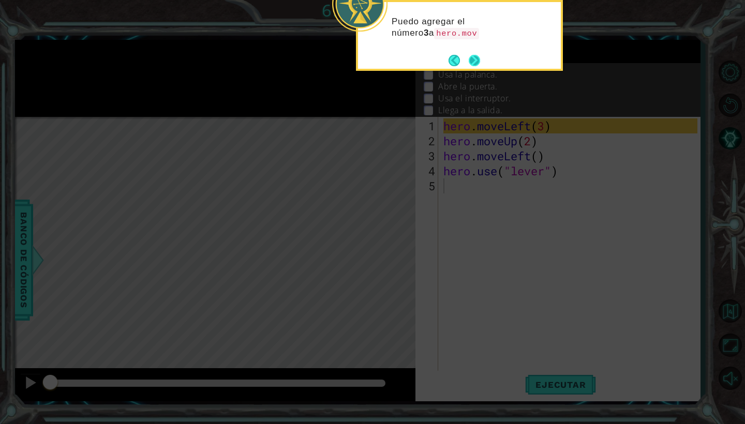
click at [473, 56] on button "Next" at bounding box center [474, 60] width 11 height 11
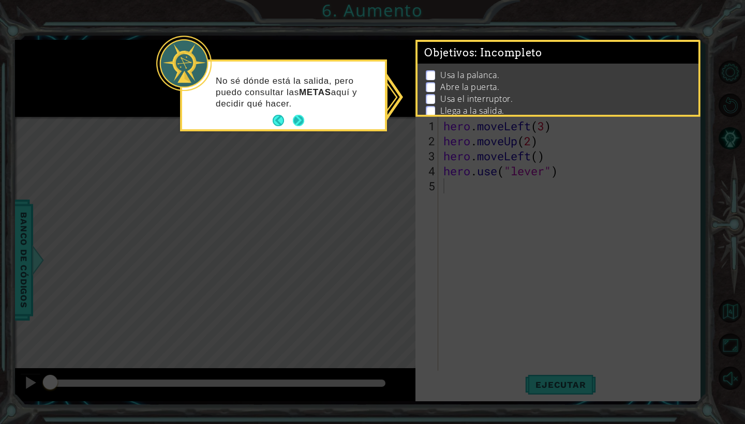
click at [293, 118] on button "Next" at bounding box center [298, 120] width 11 height 11
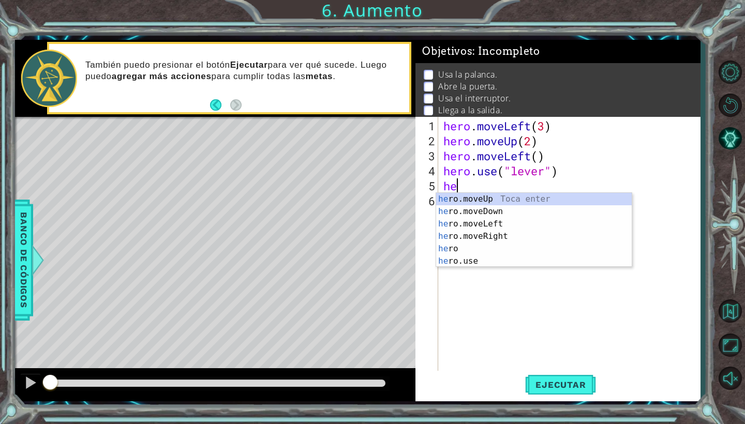
scroll to position [0, 1]
click at [495, 236] on div "hero Toca enter hero .moveUp Toca enter hero .moveDown Toca enter hero .moveLef…" at bounding box center [534, 242] width 196 height 99
type textarea "hero.moveLeft(1)"
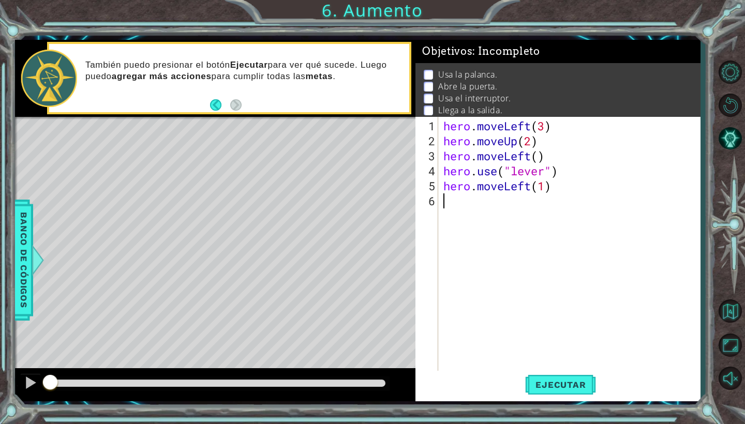
click at [457, 207] on div "hero . moveLeft ( 3 ) hero . moveUp ( 2 ) hero . moveLeft ( ) hero . use ( "lev…" at bounding box center [571, 260] width 261 height 285
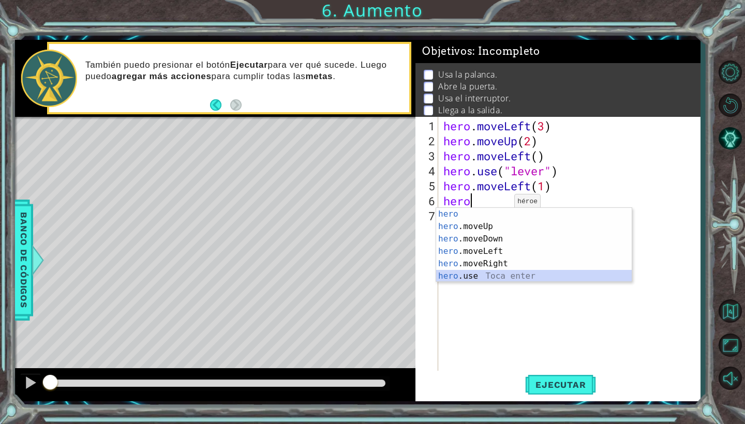
click at [488, 275] on div "hero Toca enter hero .moveUp Toca enter hero .moveDown Toca enter hero .moveLef…" at bounding box center [534, 257] width 196 height 99
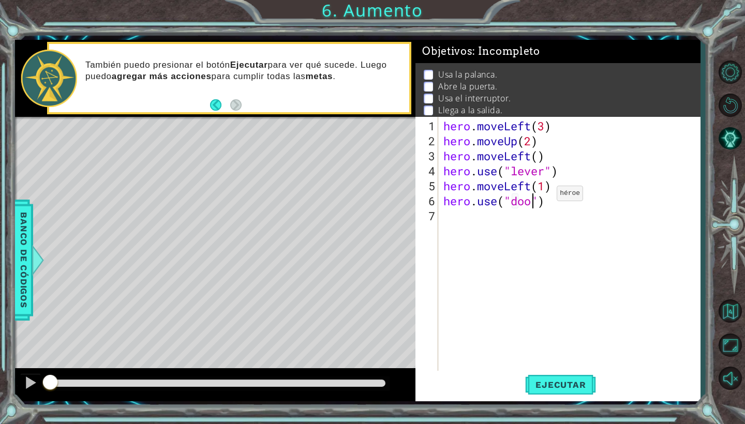
type textarea "hero.use("door")"
click at [480, 218] on div "hero . moveLeft ( 3 ) hero . moveUp ( 2 ) hero . moveLeft ( ) hero . use ( "lev…" at bounding box center [571, 260] width 261 height 285
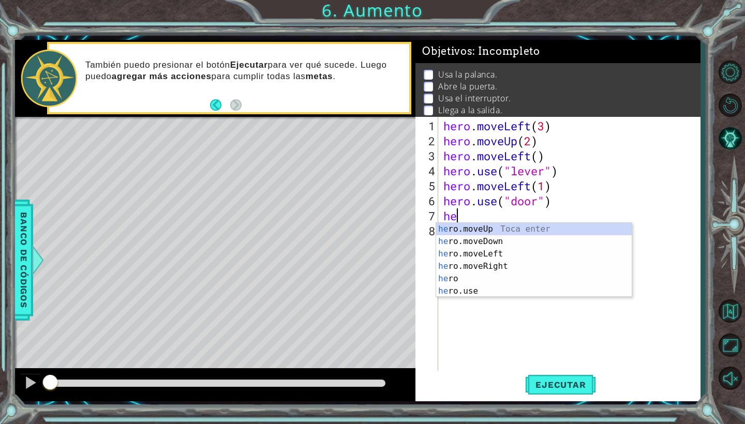
scroll to position [0, 1]
click at [472, 244] on div "hero Toca enter hero .moveUp Toca enter hero .moveDown Toca enter hero .moveLef…" at bounding box center [534, 272] width 196 height 99
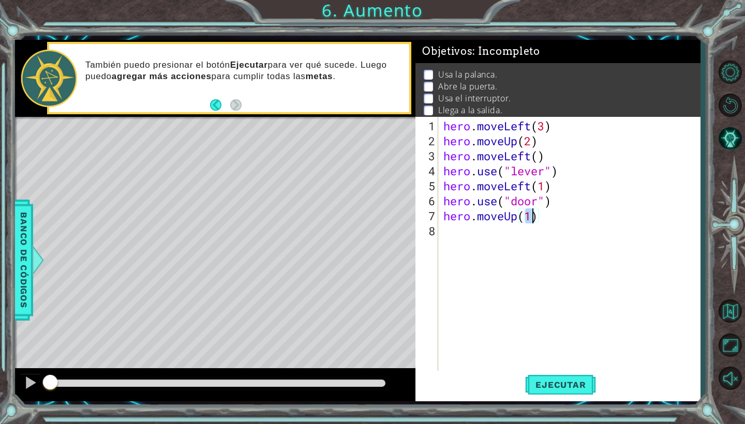
type textarea "hero.moveUp(2)"
click at [512, 233] on div "hero . moveLeft ( 3 ) hero . moveUp ( 2 ) hero . moveLeft ( ) hero . use ( "lev…" at bounding box center [571, 260] width 261 height 285
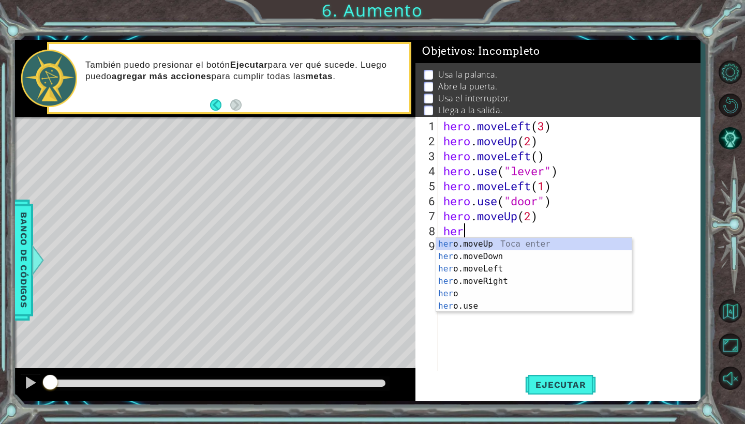
scroll to position [0, 1]
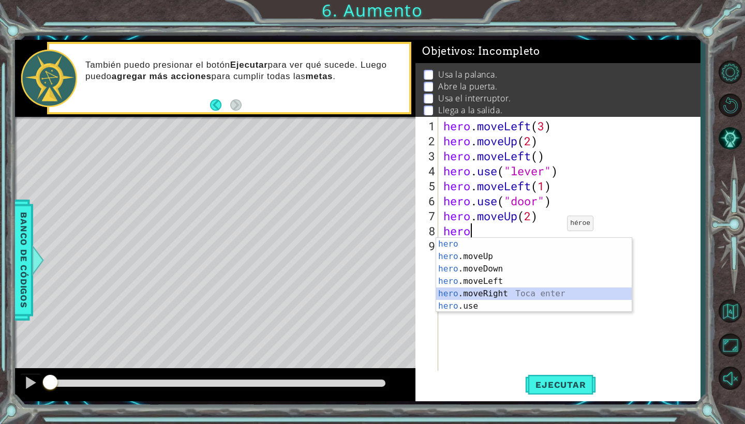
click at [488, 288] on div "hero Toca enter hero .moveUp Toca enter hero .moveDown Toca enter hero .moveLef…" at bounding box center [534, 287] width 196 height 99
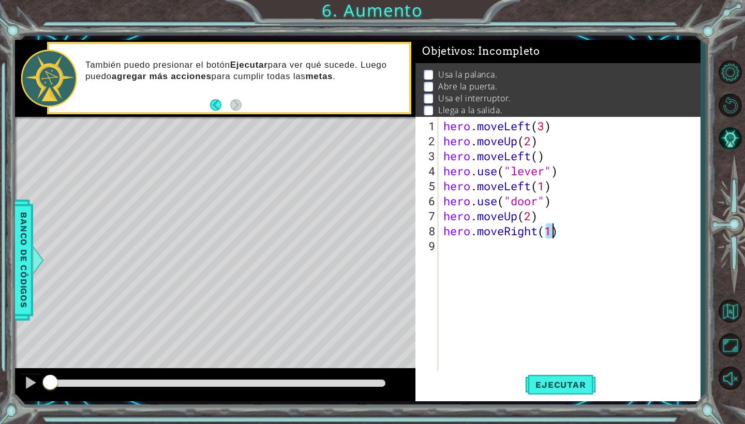
type textarea "hero.moveRight(3)"
click at [460, 251] on div "hero . moveLeft ( 3 ) hero . moveUp ( 2 ) hero . moveLeft ( ) hero . use ( "lev…" at bounding box center [571, 260] width 261 height 285
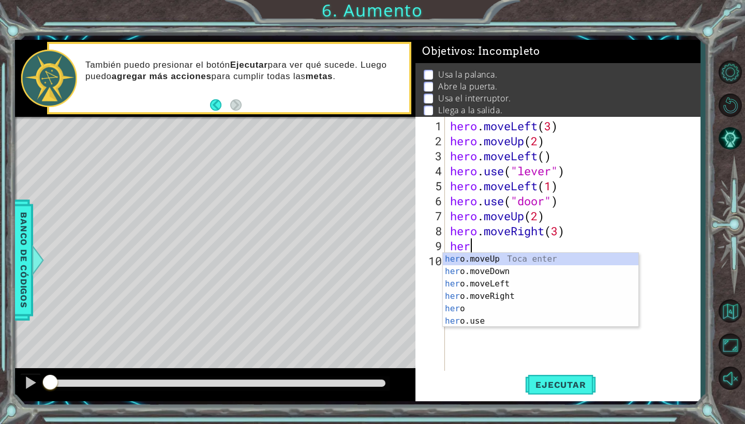
scroll to position [0, 1]
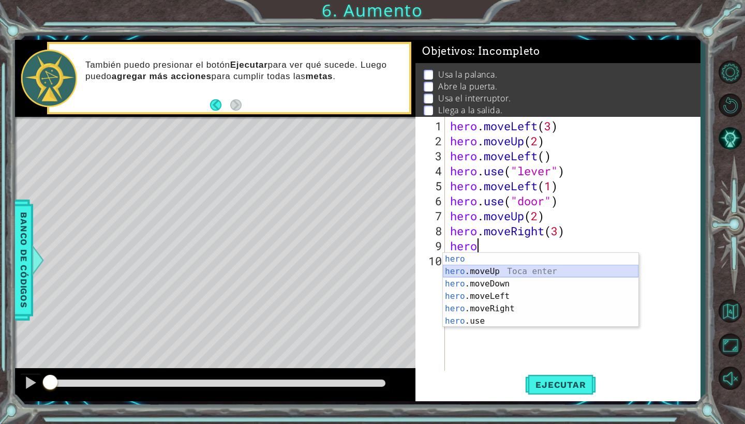
click at [488, 271] on div "hero Toca enter hero .moveUp Toca enter hero .moveDown Toca enter hero .moveLef…" at bounding box center [541, 302] width 196 height 99
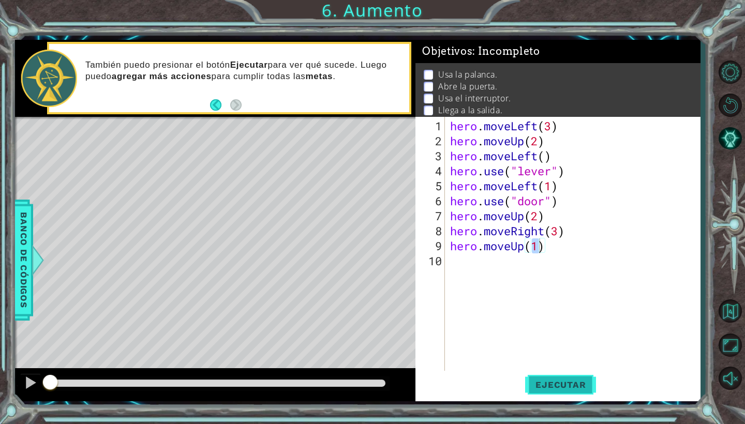
click at [548, 380] on span "Ejecutar" at bounding box center [560, 385] width 71 height 10
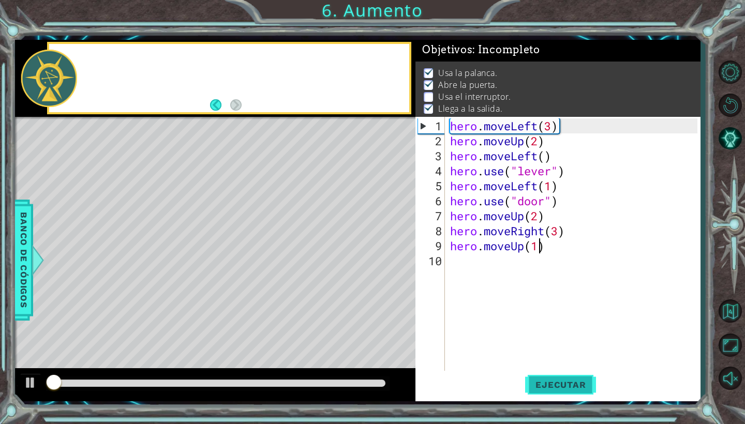
scroll to position [2, 0]
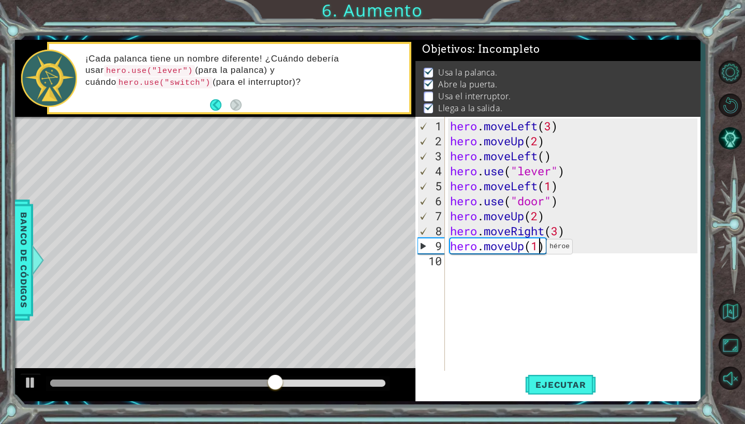
click at [538, 251] on div "hero . moveLeft ( 3 ) hero . moveUp ( 2 ) hero . moveLeft ( ) hero . use ( "lev…" at bounding box center [575, 260] width 255 height 285
click at [568, 388] on span "Ejecutar" at bounding box center [560, 385] width 71 height 10
drag, startPoint x: 309, startPoint y: 382, endPoint x: 327, endPoint y: 384, distance: 17.7
click at [327, 384] on div at bounding box center [217, 383] width 335 height 7
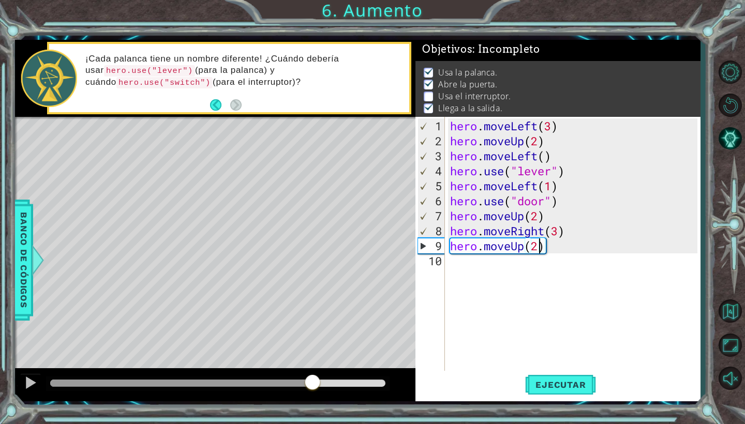
drag, startPoint x: 327, startPoint y: 384, endPoint x: 278, endPoint y: 383, distance: 48.6
click at [278, 383] on div at bounding box center [181, 383] width 262 height 7
type textarea "hero.moveUp(1)"
click at [560, 385] on span "Ejecutar" at bounding box center [560, 385] width 71 height 10
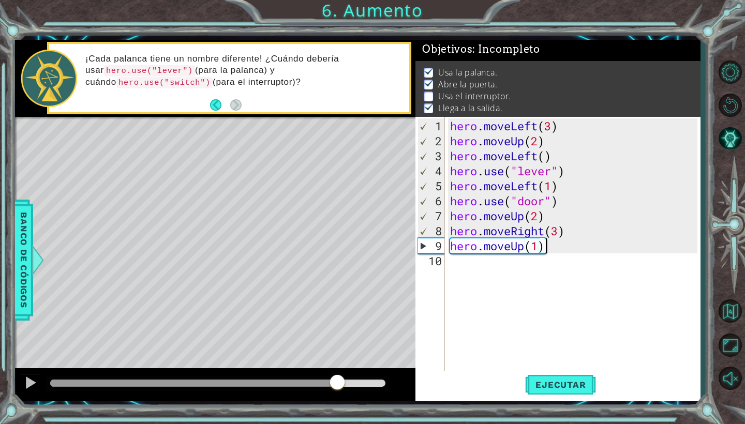
drag, startPoint x: 341, startPoint y: 380, endPoint x: 337, endPoint y: 375, distance: 6.6
click at [337, 380] on div at bounding box center [217, 383] width 335 height 7
click at [29, 384] on div at bounding box center [30, 382] width 13 height 13
click at [556, 244] on div "hero . moveLeft ( 3 ) hero . moveUp ( 2 ) hero . moveLeft ( ) hero . use ( "lev…" at bounding box center [575, 260] width 255 height 285
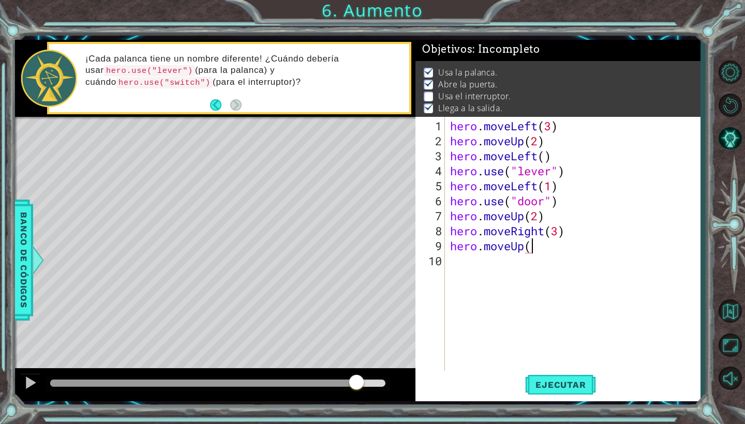
type textarea "hero.moveUp"
drag, startPoint x: 553, startPoint y: 248, endPoint x: 444, endPoint y: 243, distance: 108.3
click at [444, 243] on div "hero.moveUp 1 2 3 4 5 6 7 8 9 10 hero . moveLeft ( 3 ) hero . moveUp ( 2 ) hero…" at bounding box center [556, 244] width 282 height 255
click at [559, 231] on div "hero . moveLeft ( 3 ) hero . moveUp ( 2 ) hero . moveLeft ( ) hero . use ( "lev…" at bounding box center [575, 260] width 255 height 285
type textarea "hero.moveRight(2)"
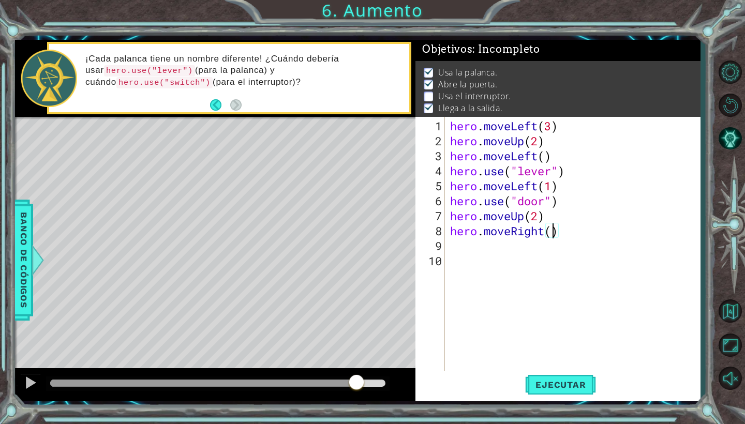
scroll to position [0, 5]
click at [516, 253] on div "hero . moveLeft ( 3 ) hero . moveUp ( 2 ) hero . moveLeft ( ) hero . use ( "lev…" at bounding box center [575, 260] width 255 height 285
click at [516, 252] on div "hero . moveLeft ( 3 ) hero . moveUp ( 2 ) hero . moveLeft ( ) hero . use ( "lev…" at bounding box center [575, 260] width 255 height 285
click at [514, 250] on div "hero . moveLeft ( 3 ) hero . moveUp ( 2 ) hero . moveLeft ( ) hero . use ( "lev…" at bounding box center [575, 260] width 255 height 285
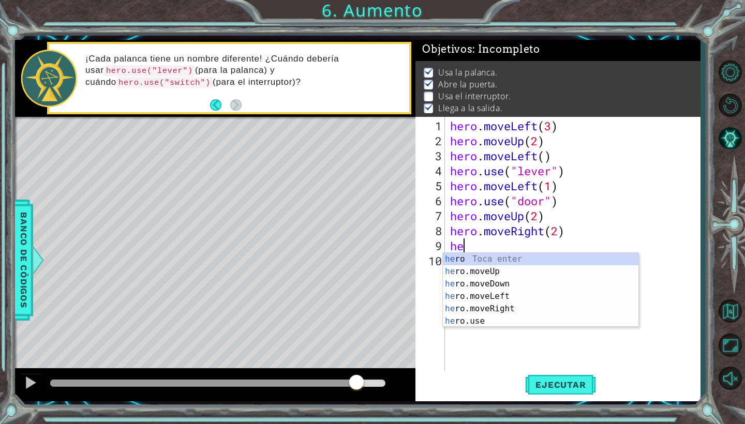
scroll to position [0, 1]
click at [482, 317] on div "hero Toca enter hero .moveUp Toca enter hero .moveDown Toca enter hero .moveLef…" at bounding box center [541, 302] width 196 height 99
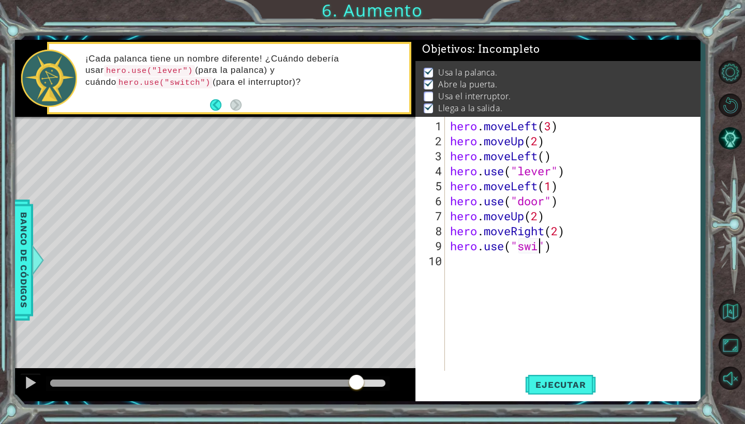
scroll to position [0, 5]
type textarea "hero.use("switch")"
click at [485, 265] on div "hero . moveLeft ( 3 ) hero . moveUp ( 2 ) hero . moveLeft ( ) hero . use ( "lev…" at bounding box center [575, 260] width 255 height 285
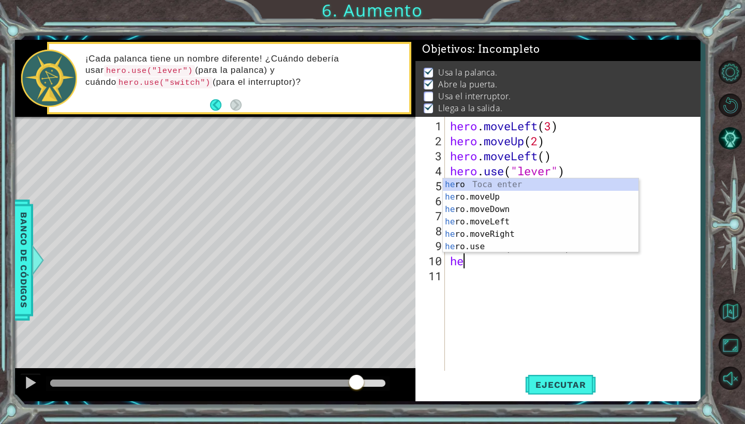
scroll to position [0, 1]
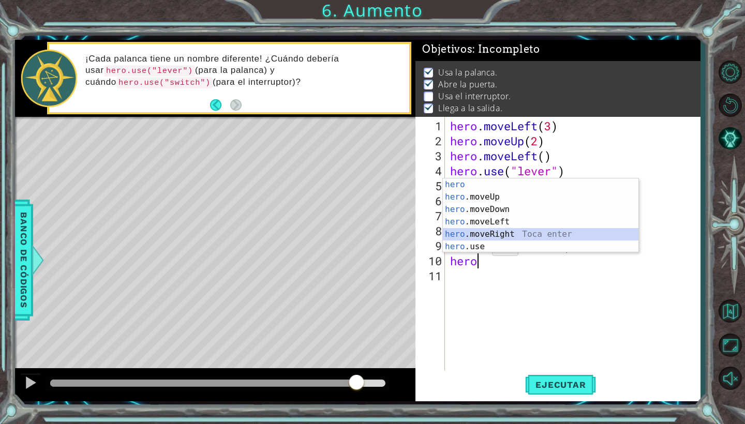
click at [498, 237] on div "hero Toca enter hero .moveUp Toca enter hero .moveDown Toca enter hero .moveLef…" at bounding box center [541, 228] width 196 height 99
type textarea "hero.moveRight(1)"
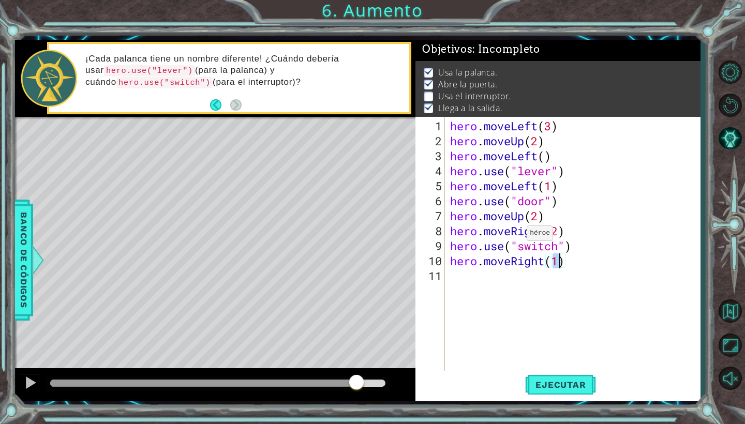
scroll to position [0, 5]
click at [481, 279] on div "hero . moveLeft ( 3 ) hero . moveUp ( 2 ) hero . moveLeft ( ) hero . use ( "lev…" at bounding box center [575, 260] width 255 height 285
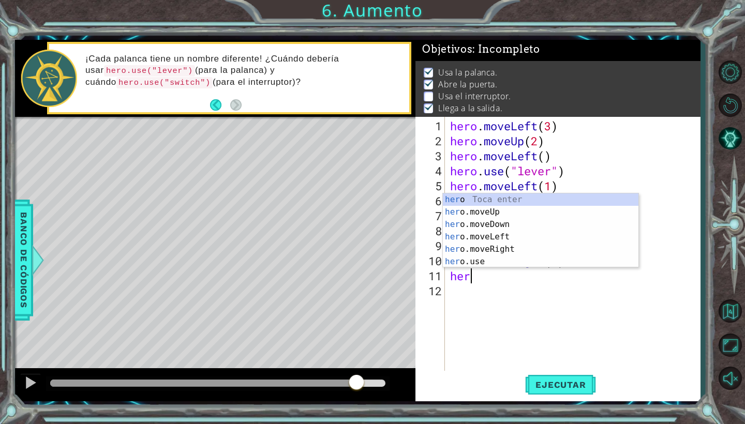
scroll to position [0, 1]
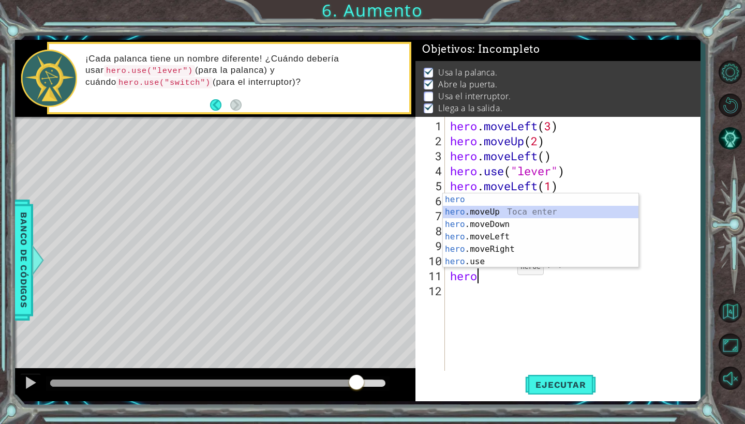
click at [490, 215] on div "hero Toca enter hero .moveUp Toca enter hero .moveDown Toca enter hero .moveLef…" at bounding box center [541, 243] width 196 height 99
type textarea "hero.moveUp(1)"
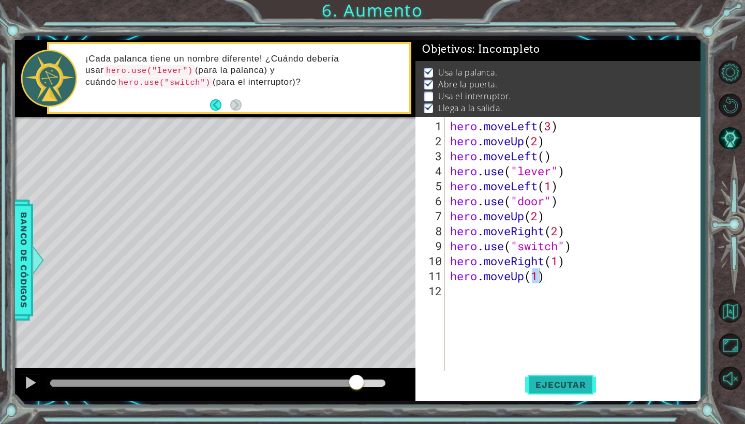
click at [544, 390] on span "Ejecutar" at bounding box center [560, 385] width 71 height 10
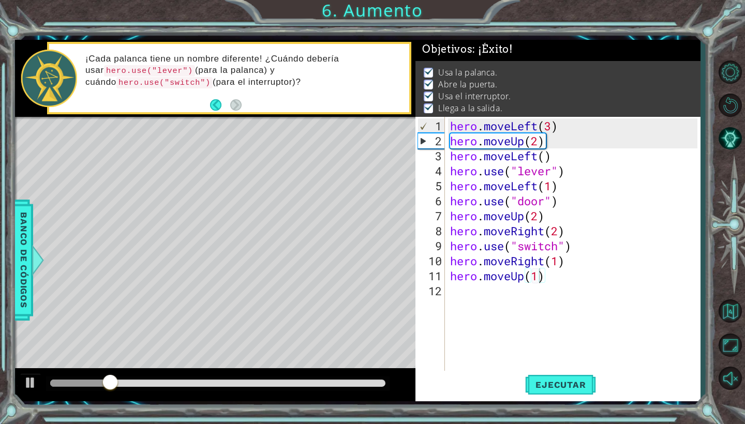
drag, startPoint x: 155, startPoint y: 378, endPoint x: 235, endPoint y: 371, distance: 79.9
click at [235, 371] on div at bounding box center [215, 384] width 400 height 33
click at [237, 381] on div at bounding box center [217, 383] width 335 height 7
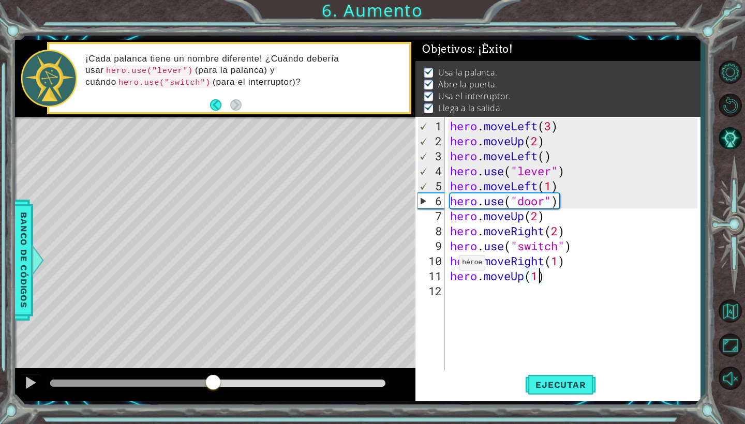
click at [213, 384] on div at bounding box center [131, 383] width 163 height 7
click at [28, 382] on div at bounding box center [30, 382] width 13 height 13
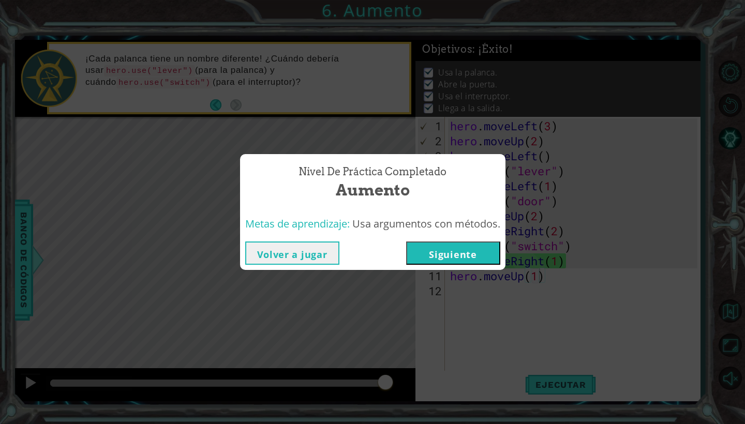
click at [426, 249] on button "Siguiente" at bounding box center [453, 253] width 94 height 23
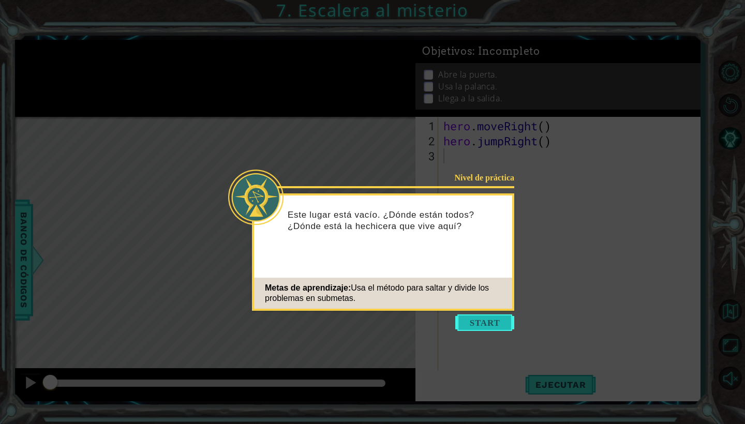
click at [461, 320] on button "Start" at bounding box center [484, 323] width 59 height 17
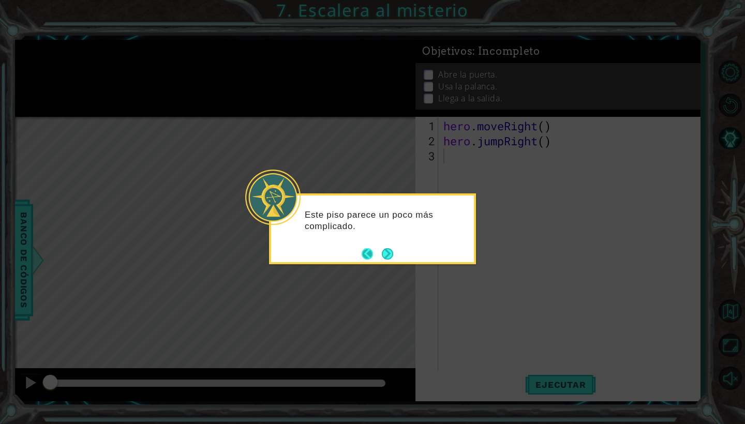
click at [376, 248] on button "Back" at bounding box center [372, 253] width 20 height 11
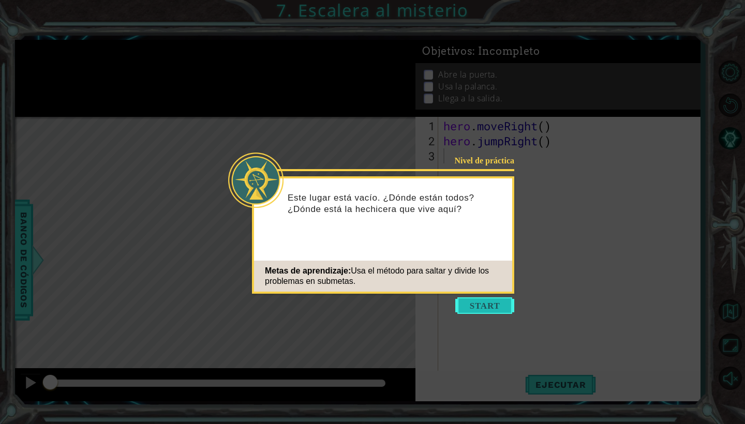
click at [471, 313] on button "Start" at bounding box center [484, 306] width 59 height 17
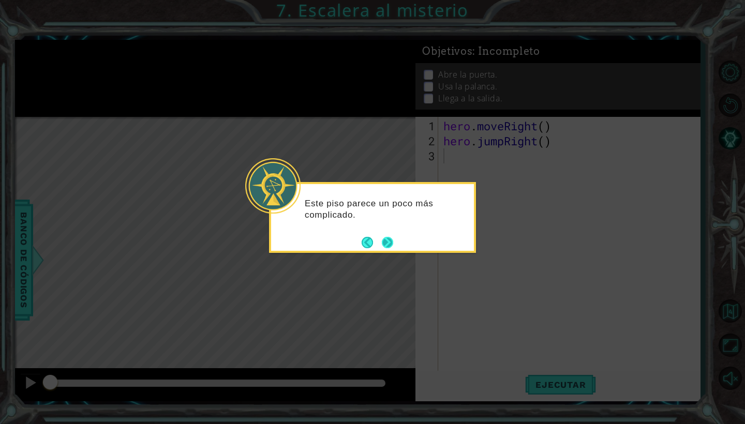
click at [386, 241] on button "Next" at bounding box center [387, 242] width 11 height 11
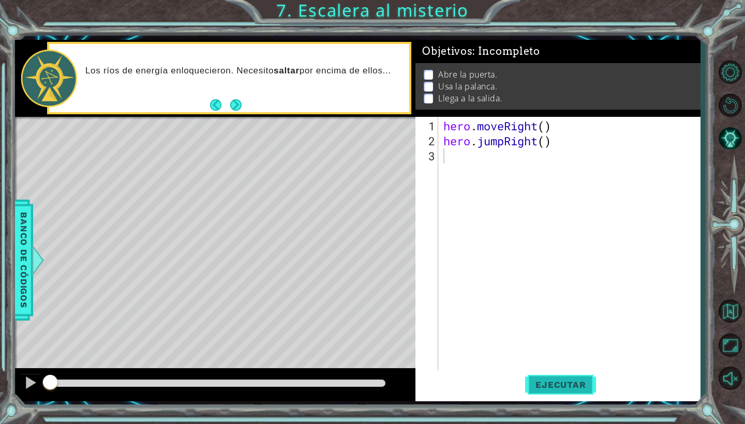
click at [545, 390] on span "Ejecutar" at bounding box center [560, 385] width 71 height 10
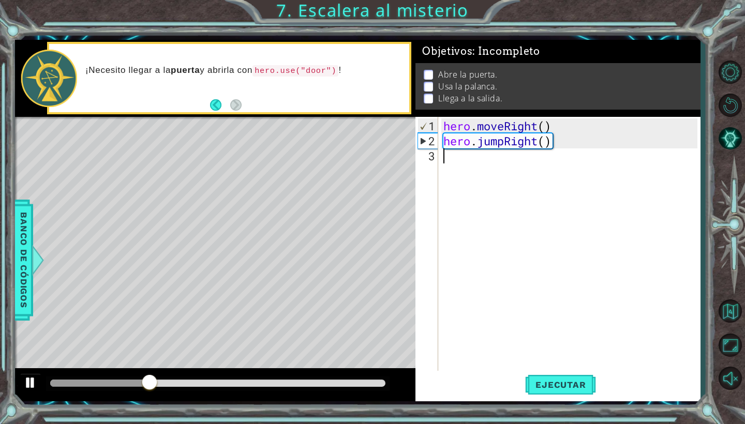
click at [36, 383] on div at bounding box center [30, 382] width 13 height 13
click at [465, 168] on div "hero . moveRight ( ) hero . jumpRight ( )" at bounding box center [571, 260] width 261 height 285
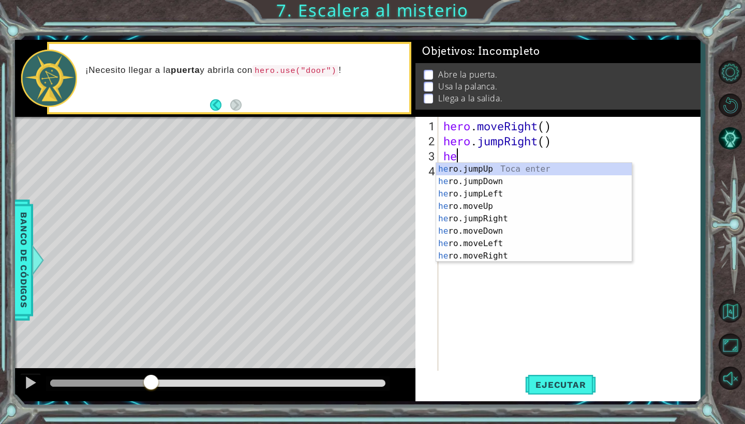
scroll to position [0, 1]
type textarea "hero"
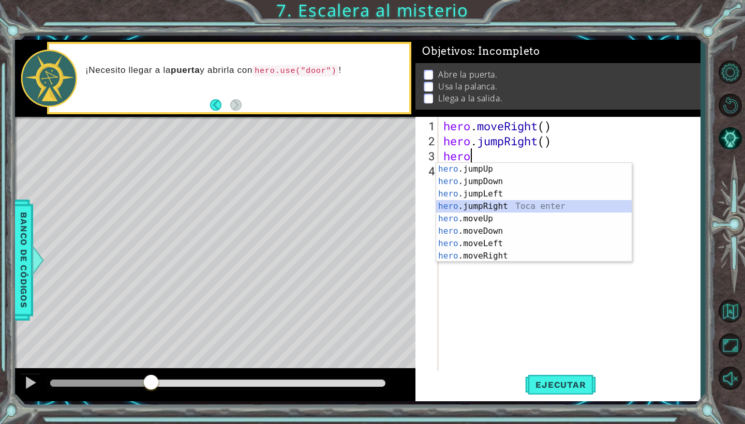
click at [496, 204] on div "hero .jumpUp Toca enter hero .jumpDown Toca enter hero .jumpLeft Toca enter her…" at bounding box center [534, 225] width 196 height 124
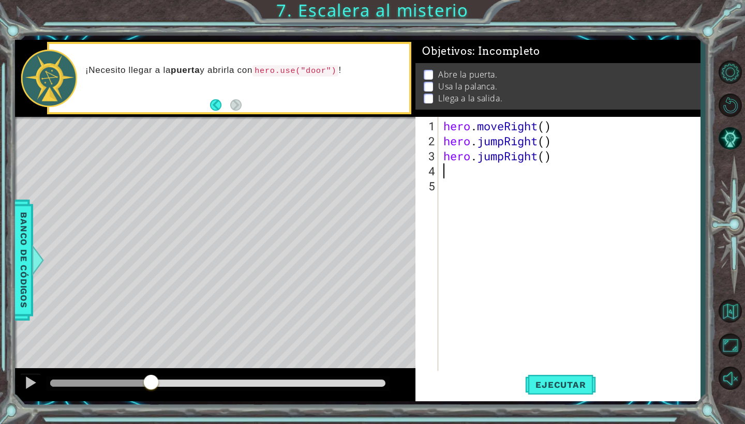
click at [487, 175] on div "hero . moveRight ( ) hero . jumpRight ( ) hero . jumpRight ( )" at bounding box center [571, 260] width 261 height 285
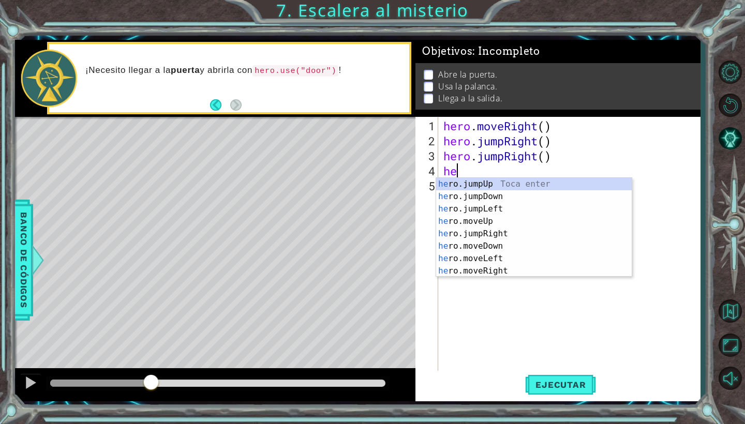
scroll to position [0, 1]
type textarea "hero"
click at [489, 182] on div "hero .jumpUp Toca enter hero .jumpDown Toca enter hero .jumpLeft Toca enter her…" at bounding box center [534, 240] width 196 height 124
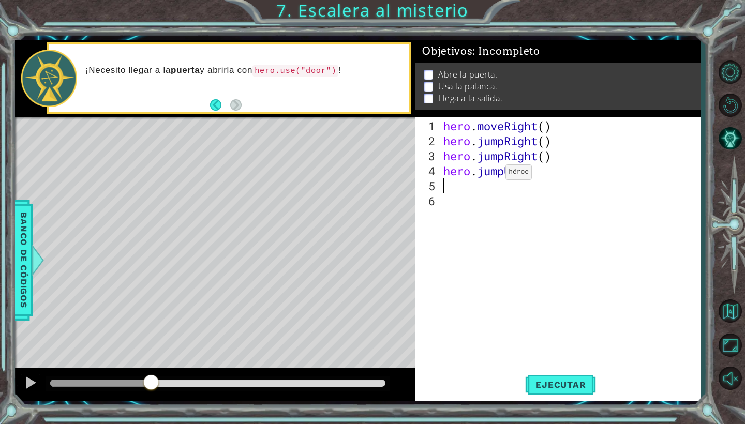
scroll to position [0, 0]
type textarea "3"
click at [522, 175] on div "hero . moveRight ( ) hero . jumpRight ( ) hero . jumpRight ( ) hero . jumpUp ( )" at bounding box center [571, 260] width 261 height 285
type textarea "hero.jumpUp(3)"
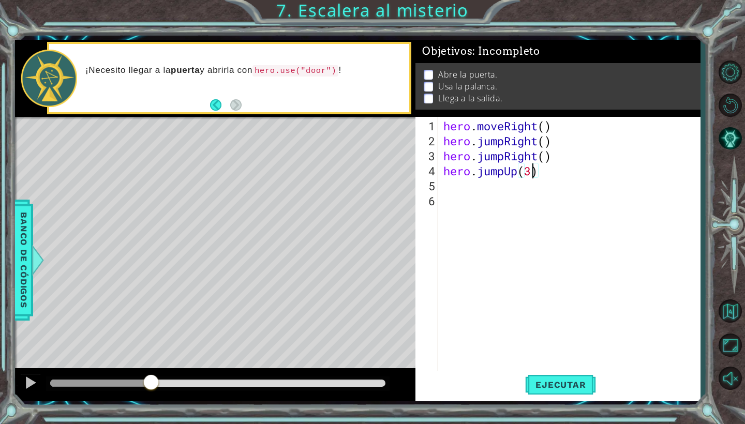
click at [504, 198] on div "hero . moveRight ( ) hero . jumpRight ( ) hero . jumpRight ( ) hero . jumpUp ( …" at bounding box center [571, 260] width 261 height 285
click at [499, 190] on div "hero . moveRight ( ) hero . jumpRight ( ) hero . jumpRight ( ) hero . jumpUp ( …" at bounding box center [571, 260] width 261 height 285
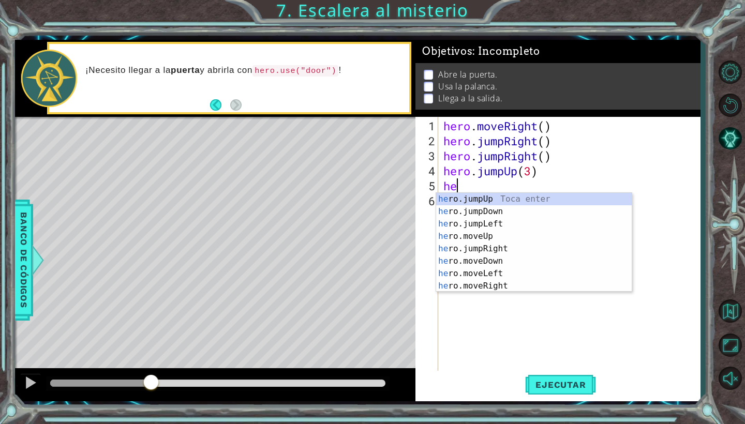
scroll to position [0, 1]
type textarea "hero"
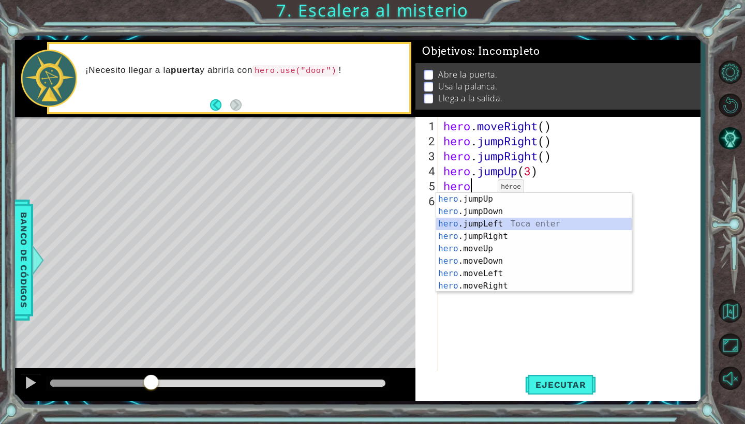
click at [498, 225] on div "hero .jumpUp Toca enter hero .jumpDown Toca enter hero .jumpLeft Toca enter her…" at bounding box center [534, 255] width 196 height 124
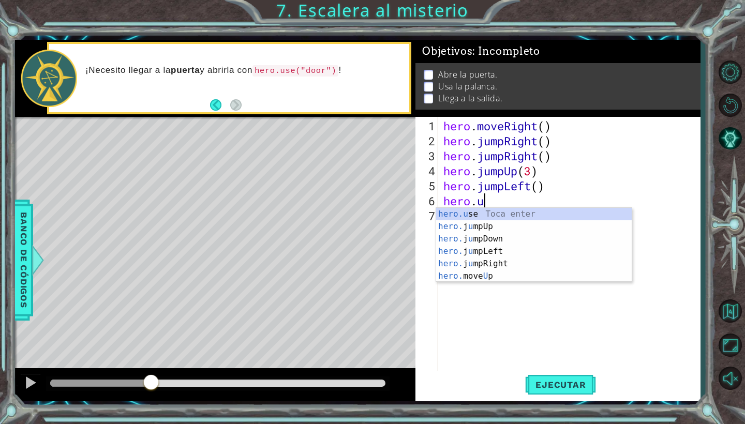
scroll to position [0, 2]
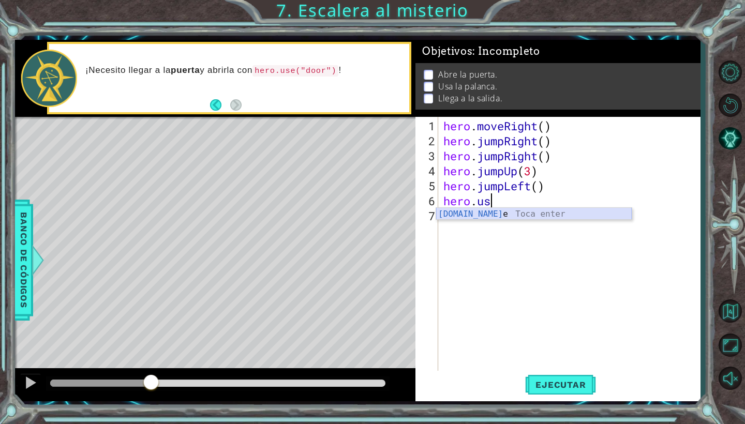
click at [510, 210] on div "[DOMAIN_NAME] e Toca enter" at bounding box center [534, 226] width 196 height 37
click at [443, 153] on div "hero . moveRight ( ) hero . jumpRight ( ) hero . jumpRight ( ) hero . jumpUp ( …" at bounding box center [571, 260] width 261 height 285
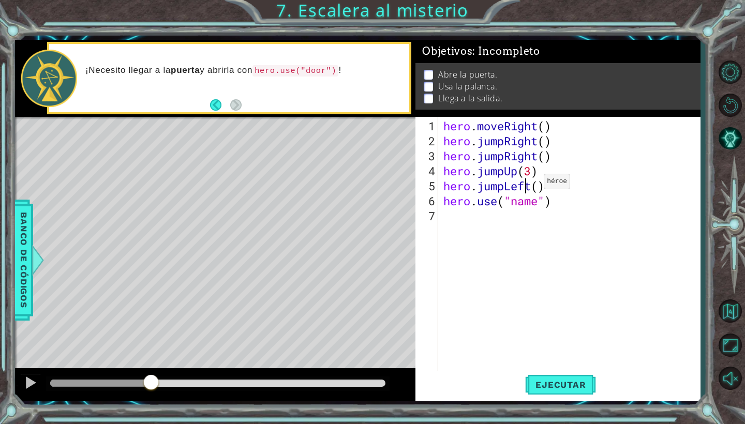
click at [528, 186] on div "hero . moveRight ( ) hero . jumpRight ( ) hero . jumpRight ( ) hero . jumpUp ( …" at bounding box center [571, 260] width 261 height 285
click at [537, 188] on div "hero . moveRight ( ) hero . jumpRight ( ) hero . jumpRight ( ) hero . jumpUp ( …" at bounding box center [571, 260] width 261 height 285
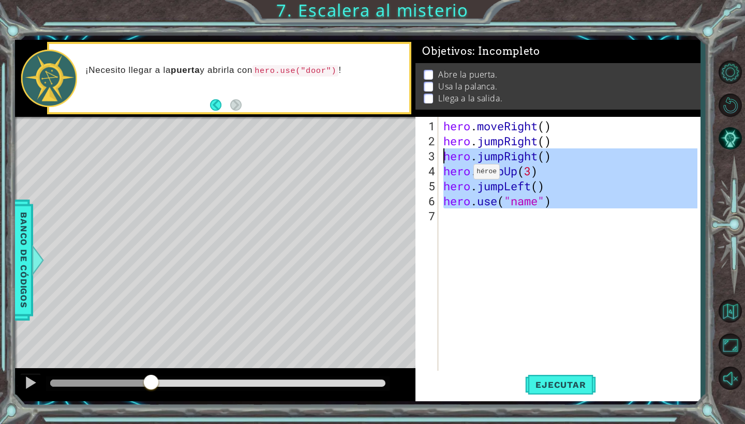
drag, startPoint x: 567, startPoint y: 207, endPoint x: 436, endPoint y: 158, distance: 139.8
click at [436, 158] on div "hero.jumpLeft() 1 2 3 4 5 6 7 hero . moveRight ( ) hero . jumpRight ( ) hero . …" at bounding box center [556, 244] width 282 height 255
type textarea "hero.jumpRight() hero.jumpUp(3)"
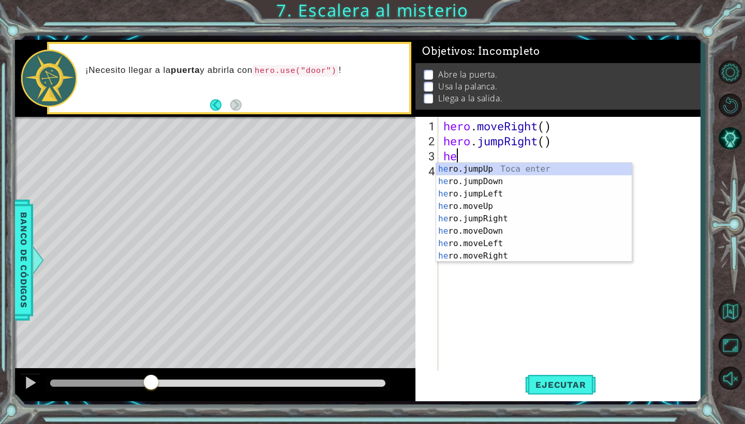
scroll to position [0, 1]
click at [493, 255] on div "hero .jumpUp Toca enter hero .jumpDown Toca enter hero .jumpLeft Toca enter her…" at bounding box center [534, 225] width 196 height 124
type textarea "hero.moveRight(1)"
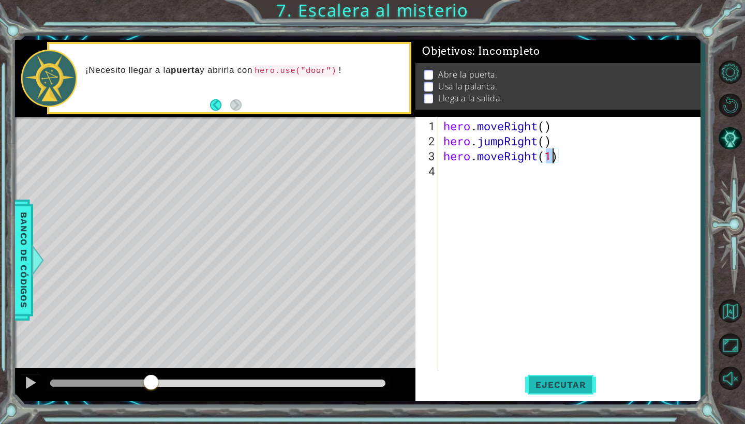
click at [561, 388] on span "Ejecutar" at bounding box center [560, 385] width 71 height 10
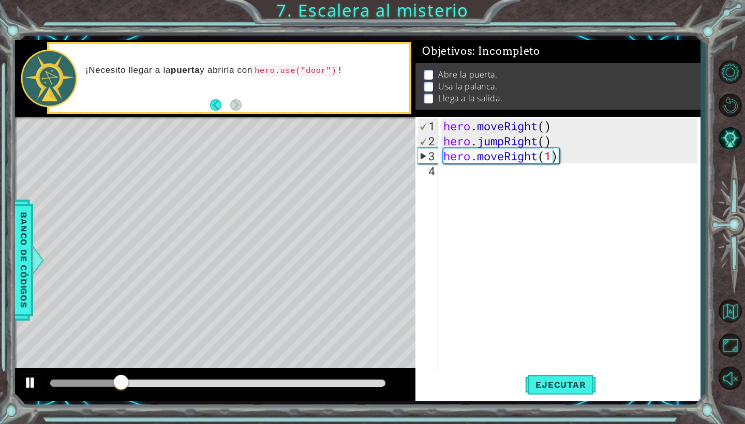
click at [28, 380] on div at bounding box center [30, 382] width 13 height 13
click at [460, 169] on div "hero . moveRight ( ) hero . jumpRight ( ) hero . moveRight ( 1 )" at bounding box center [571, 260] width 261 height 285
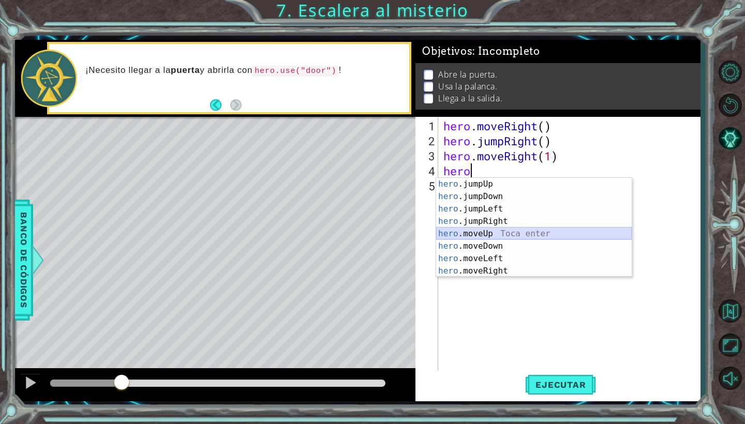
click at [486, 232] on div "hero .jumpUp Toca enter hero .jumpDown Toca enter hero .jumpLeft Toca enter her…" at bounding box center [534, 240] width 196 height 124
type textarea "hero.moveUp(1)"
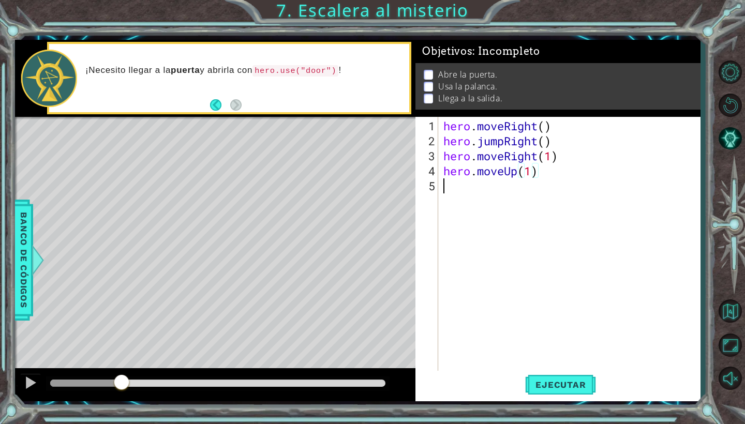
click at [463, 192] on div "hero . moveRight ( ) hero . jumpRight ( ) hero . moveRight ( 1 ) hero . moveUp …" at bounding box center [571, 260] width 261 height 285
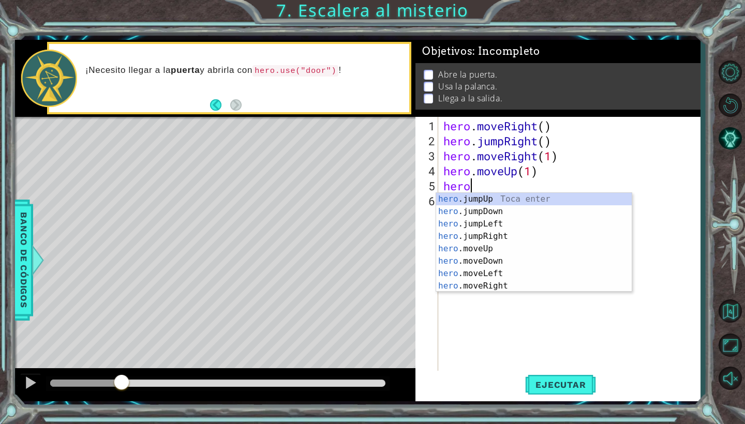
scroll to position [0, 1]
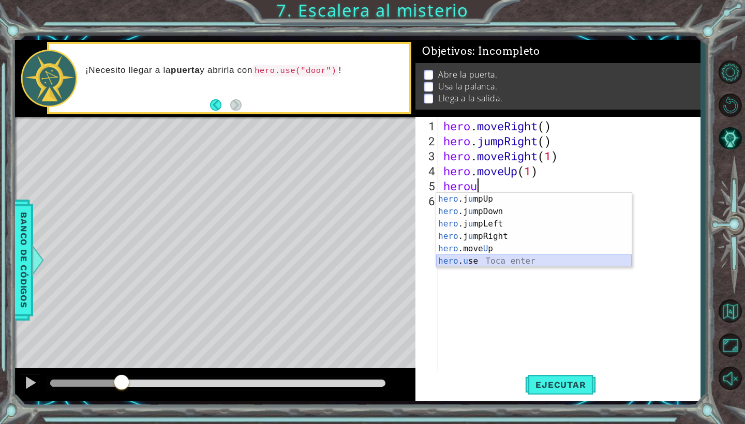
click at [478, 262] on div "hero .j u mpUp Toca enter hero .j u [GEOGRAPHIC_DATA] Toca enter hero .j u mpLe…" at bounding box center [534, 242] width 196 height 99
type textarea "hero.use("name")"
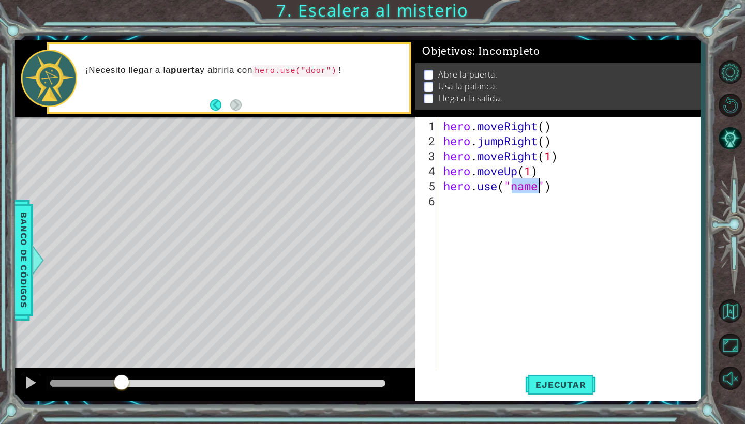
click at [522, 192] on div "hero . moveRight ( ) hero . jumpRight ( ) hero . moveRight ( 1 ) hero . moveUp …" at bounding box center [571, 260] width 261 height 285
click at [523, 184] on div "hero . moveRight ( ) hero . jumpRight ( ) hero . moveRight ( 1 ) hero . moveUp …" at bounding box center [571, 260] width 261 height 285
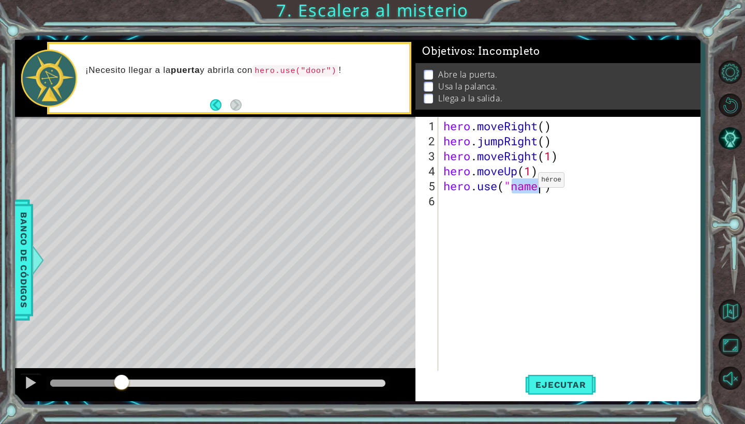
click at [523, 184] on div "hero . moveRight ( ) hero . jumpRight ( ) hero . moveRight ( 1 ) hero . moveUp …" at bounding box center [571, 260] width 261 height 285
type textarea "hero.use("door")"
click at [483, 204] on div "hero . moveRight ( ) hero . jumpRight ( ) hero . moveRight ( 1 ) hero . moveUp …" at bounding box center [571, 260] width 261 height 285
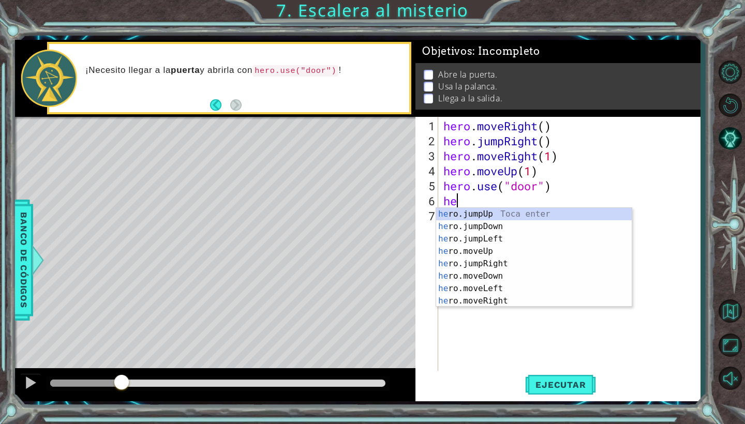
scroll to position [0, 1]
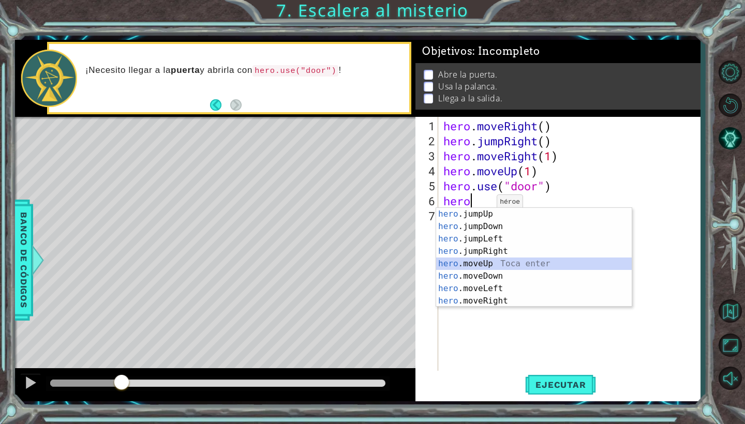
click at [488, 263] on div "hero .jumpUp Toca enter hero .jumpDown Toca enter hero .jumpLeft Toca enter her…" at bounding box center [534, 270] width 196 height 124
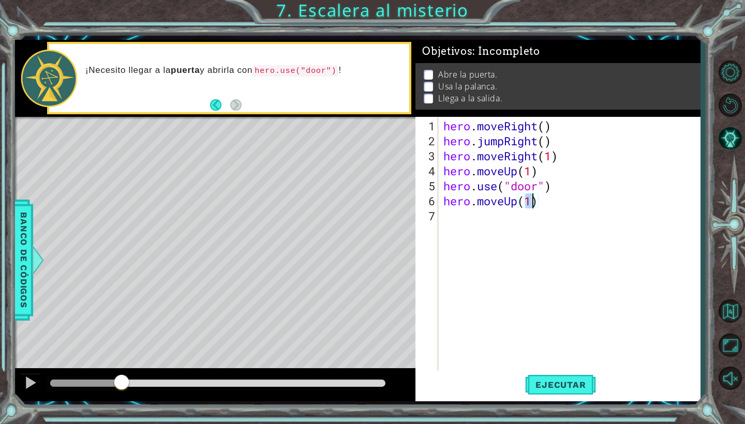
type textarea "hero.moveUp(2)"
click at [472, 216] on div "hero . moveRight ( ) hero . jumpRight ( ) hero . moveRight ( 1 ) hero . moveUp …" at bounding box center [571, 260] width 261 height 285
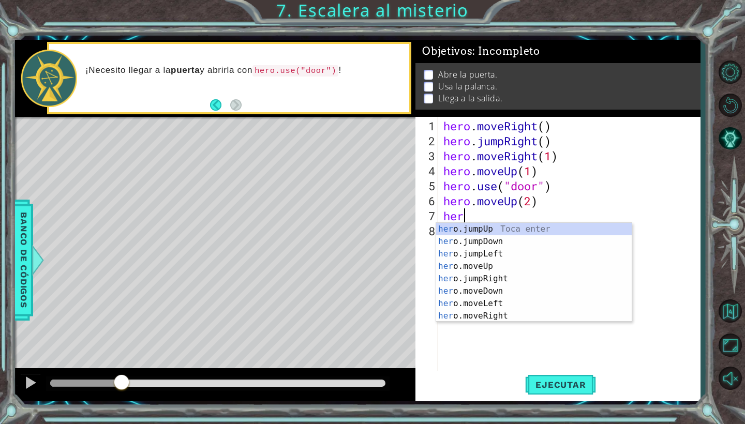
scroll to position [0, 1]
click at [498, 305] on div "hero .jumpUp Toca enter hero .jumpDown Toca enter hero .jumpLeft Toca enter her…" at bounding box center [534, 285] width 196 height 124
type textarea "hero.moveLeft(1)"
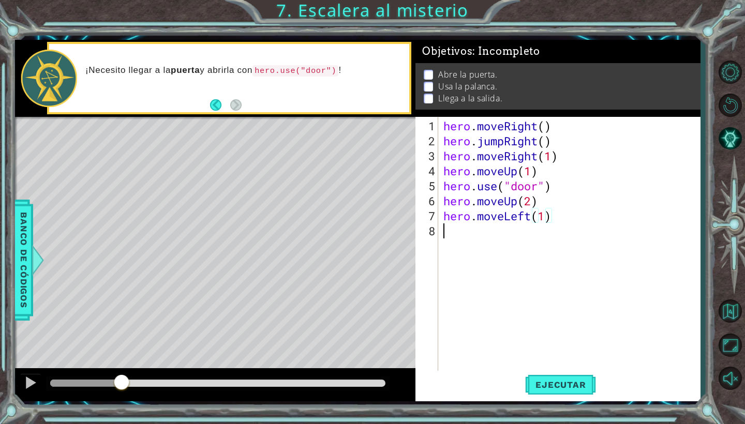
click at [445, 239] on div "hero . moveRight ( ) hero . jumpRight ( ) hero . moveRight ( 1 ) hero . moveUp …" at bounding box center [571, 260] width 261 height 285
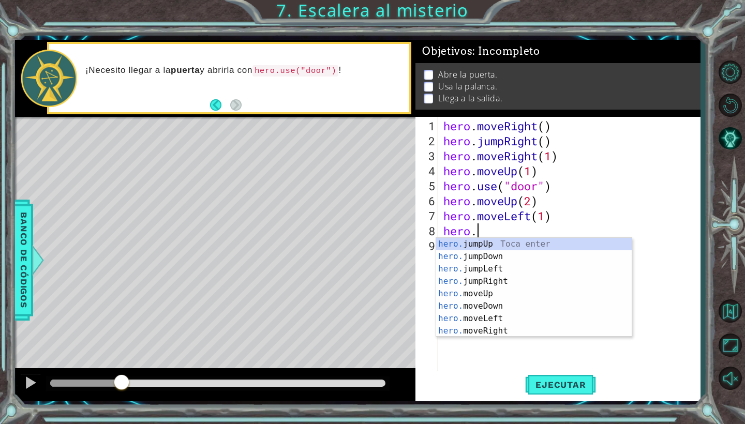
scroll to position [0, 2]
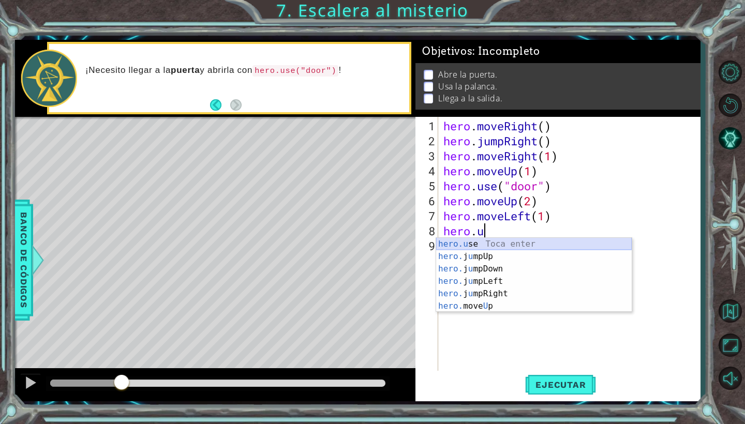
click at [501, 245] on div "hero.u se Toca enter hero. j u mpUp Toca enter hero. j u mpDown Toca enter hero…" at bounding box center [534, 287] width 196 height 99
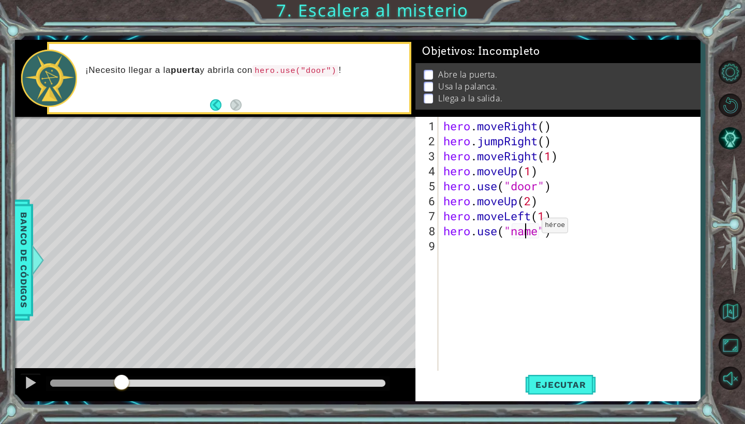
click at [526, 230] on div "hero . moveRight ( ) hero . jumpRight ( ) hero . moveRight ( 1 ) hero . moveUp …" at bounding box center [571, 260] width 261 height 285
click at [526, 231] on div "hero . moveRight ( ) hero . jumpRight ( ) hero . moveRight ( 1 ) hero . moveUp …" at bounding box center [571, 260] width 261 height 285
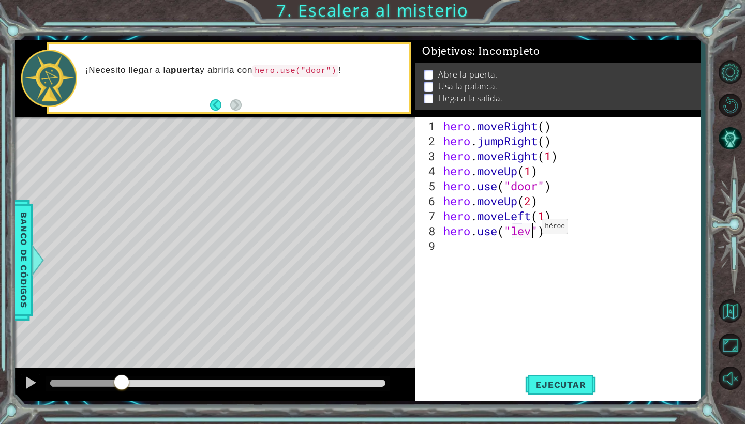
type textarea "hero.use("lever")"
click at [513, 251] on div "hero . moveRight ( ) hero . jumpRight ( ) hero . moveRight ( 1 ) hero . moveUp …" at bounding box center [571, 260] width 261 height 285
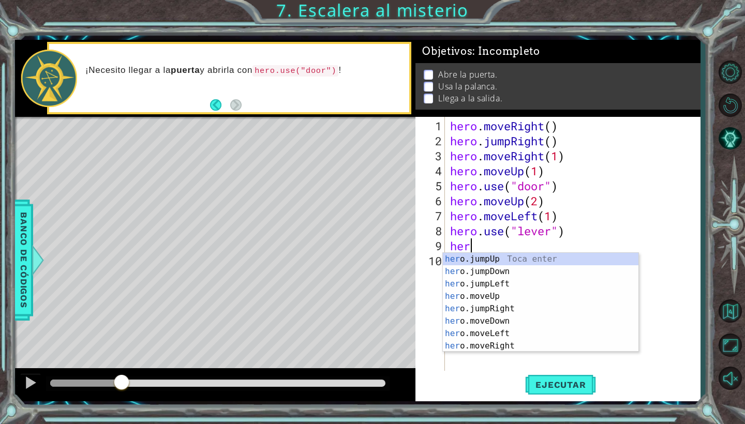
scroll to position [0, 1]
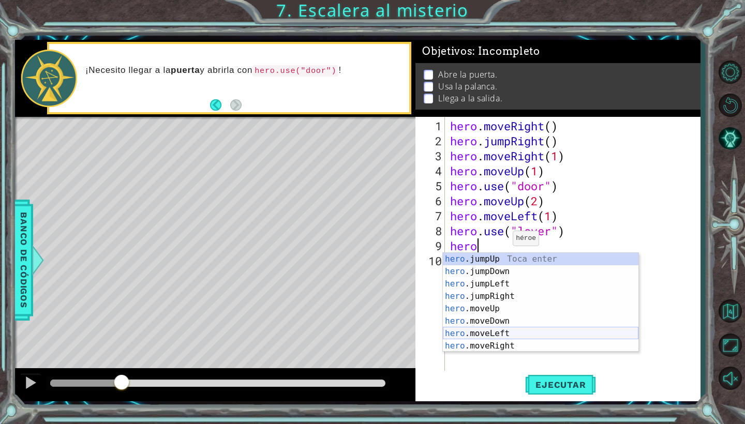
click at [506, 336] on div "hero .jumpUp Toca enter hero .jumpDown Toca enter hero .jumpLeft Toca enter her…" at bounding box center [541, 315] width 196 height 124
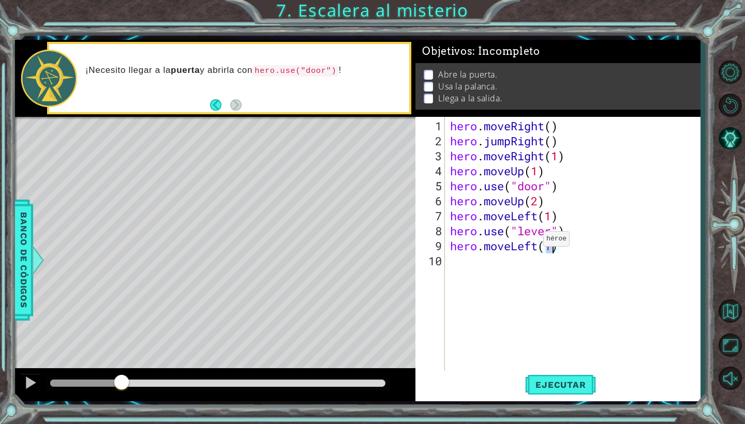
type textarea "hero.moveLeft(2)"
click at [494, 268] on div "hero . moveRight ( ) hero . jumpRight ( ) hero . moveRight ( 1 ) hero . moveUp …" at bounding box center [575, 260] width 255 height 285
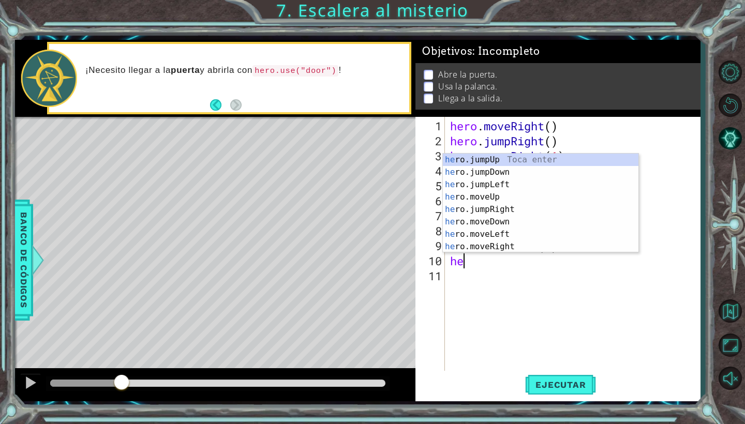
type textarea "her"
click at [500, 158] on div "her o.jumpUp Toca enter her o.jumpDown Toca enter her o.jumpLeft Toca enter her…" at bounding box center [541, 216] width 196 height 124
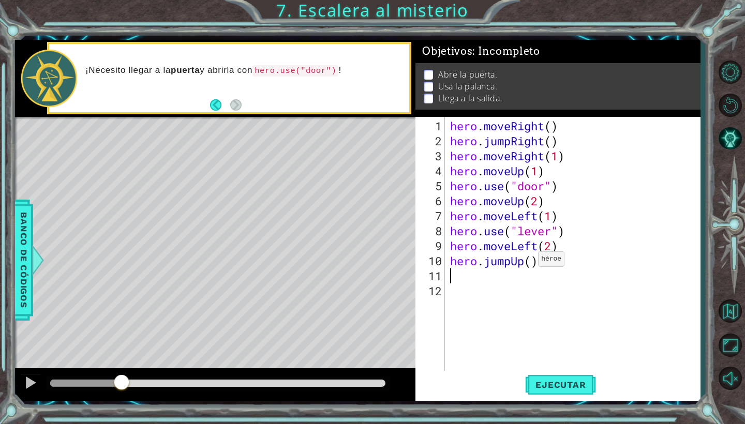
click at [531, 263] on div "hero . moveRight ( ) hero . jumpRight ( ) hero . moveRight ( 1 ) hero . moveUp …" at bounding box center [575, 260] width 255 height 285
type textarea "hero.jumpUp(2)"
click at [471, 282] on div "hero . moveRight ( ) hero . jumpRight ( ) hero . moveRight ( 1 ) hero . moveUp …" at bounding box center [575, 260] width 255 height 285
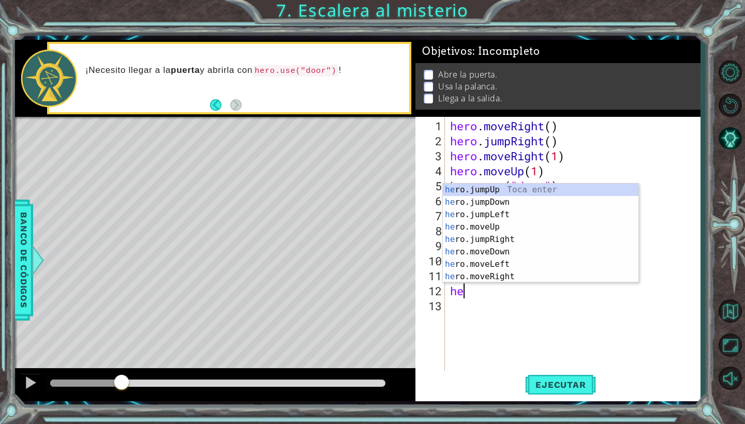
scroll to position [0, 1]
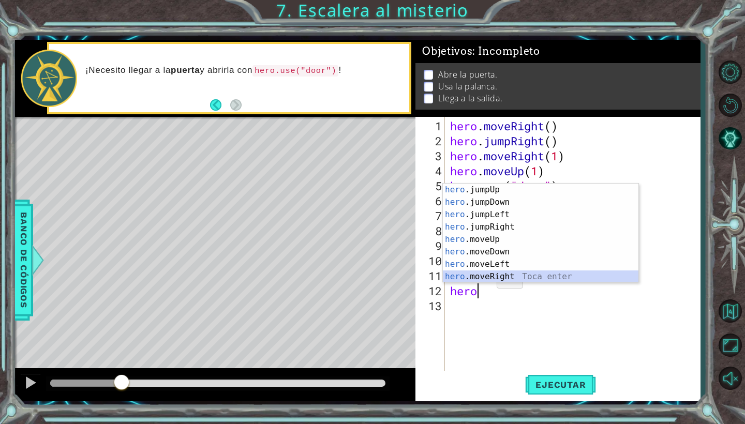
click at [494, 276] on div "hero .jumpUp Toca enter hero .jumpDown Toca enter hero .jumpLeft Toca enter her…" at bounding box center [541, 246] width 196 height 124
type textarea "hero.moveRight(1)"
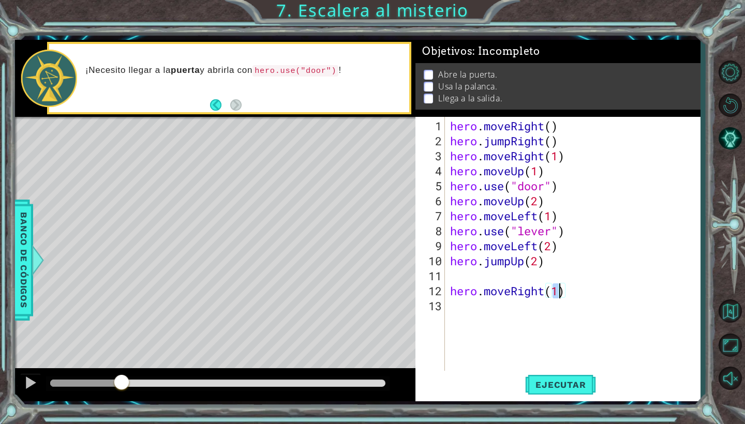
click at [454, 274] on div "hero . moveRight ( ) hero . jumpRight ( ) hero . moveRight ( 1 ) hero . moveUp …" at bounding box center [575, 260] width 255 height 285
click at [559, 276] on div "hero . moveRight ( ) hero . jumpRight ( ) hero . moveRight ( 1 ) hero . moveUp …" at bounding box center [575, 260] width 255 height 285
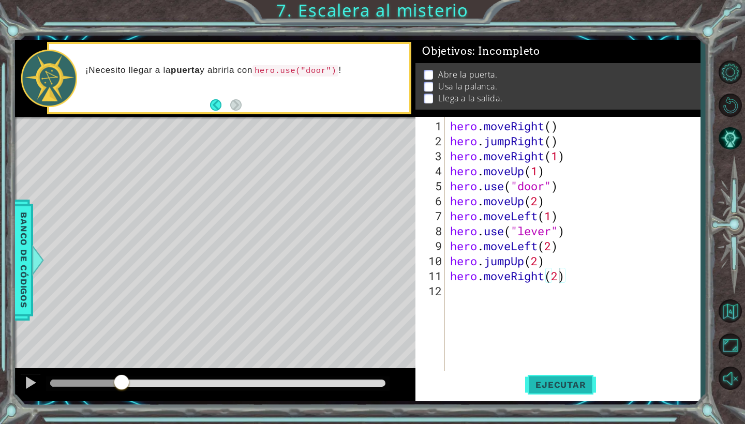
click at [559, 386] on span "Ejecutar" at bounding box center [560, 385] width 71 height 10
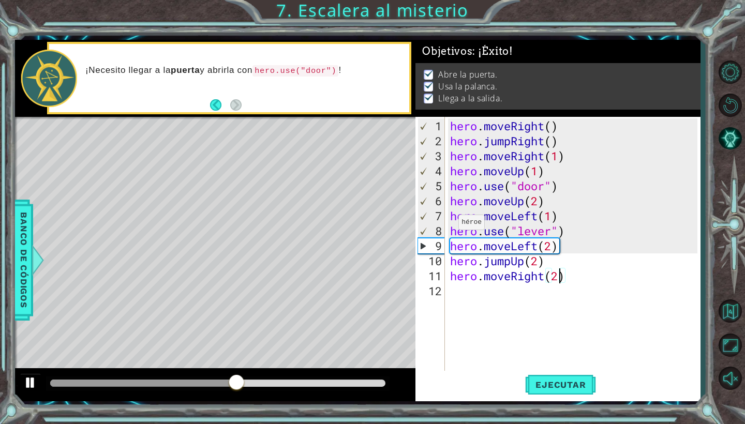
click at [28, 382] on div at bounding box center [30, 382] width 13 height 13
click at [534, 265] on div "hero . moveRight ( ) hero . jumpRight ( ) hero . moveRight ( 1 ) hero . moveUp …" at bounding box center [575, 260] width 255 height 285
click at [539, 263] on div "hero . moveRight ( ) hero . jumpRight ( ) hero . moveRight ( 1 ) hero . moveUp …" at bounding box center [575, 260] width 255 height 285
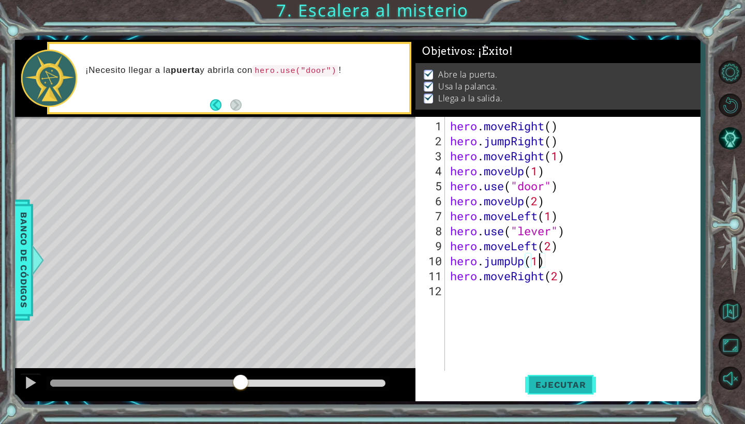
type textarea "hero.jumpUp(1)"
click at [582, 390] on span "Ejecutar" at bounding box center [560, 385] width 71 height 10
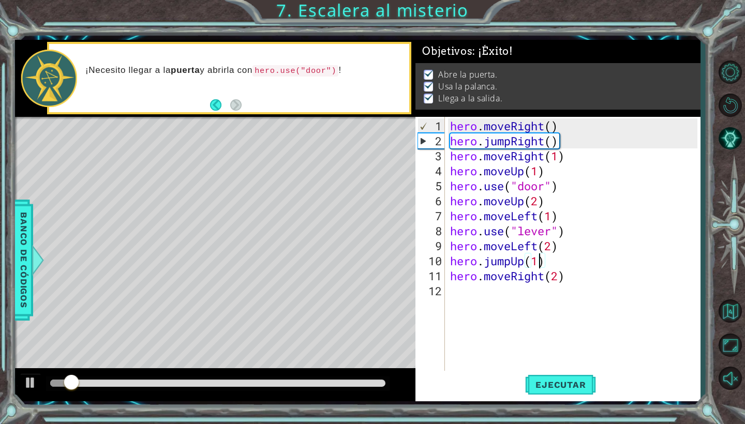
click at [254, 383] on div at bounding box center [217, 383] width 335 height 7
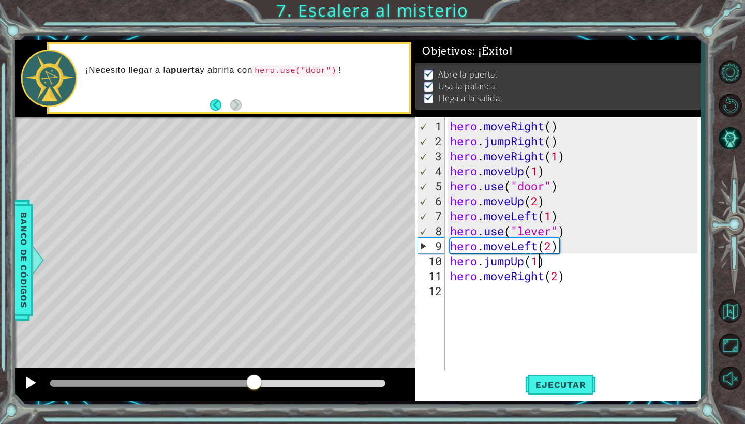
click at [25, 382] on div at bounding box center [30, 382] width 13 height 13
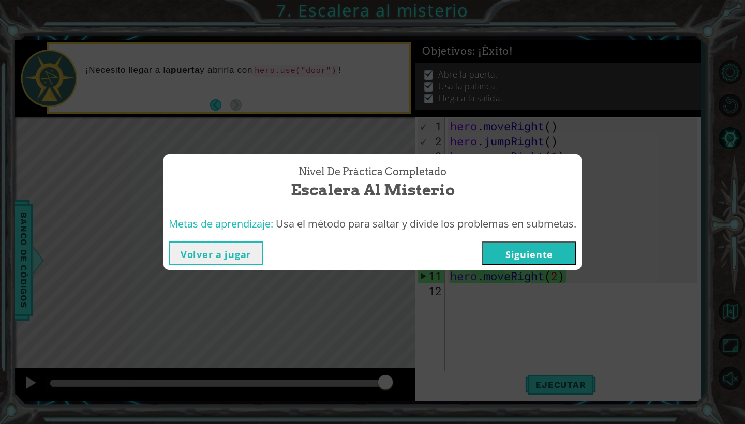
click at [504, 265] on div "Volver a jugar [GEOGRAPHIC_DATA]" at bounding box center [372, 253] width 418 height 34
click at [509, 248] on button "Siguiente" at bounding box center [529, 253] width 94 height 23
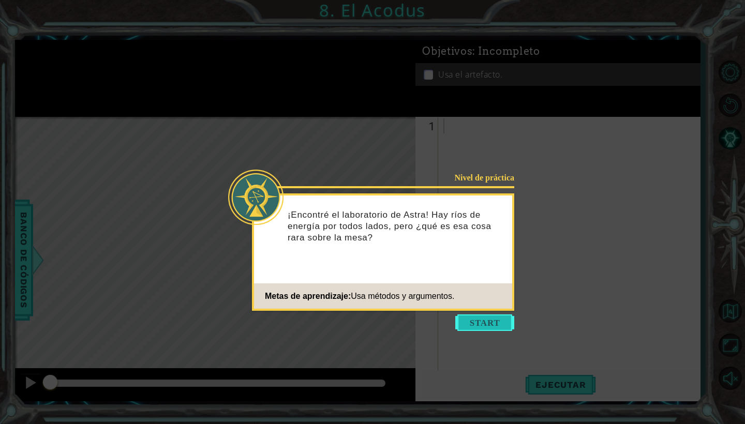
click at [465, 323] on button "Start" at bounding box center [484, 323] width 59 height 17
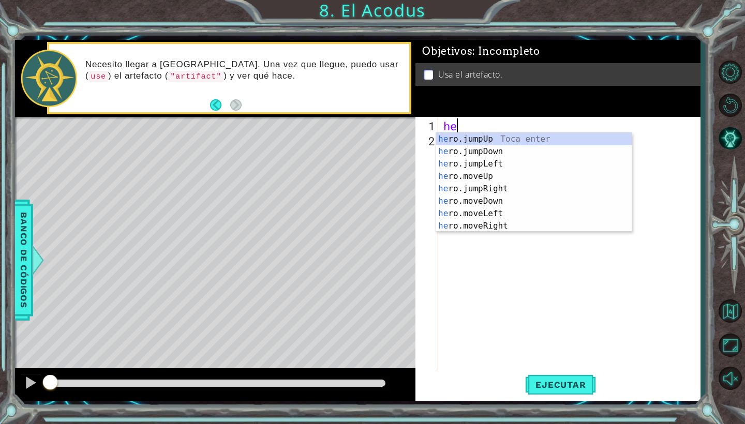
scroll to position [0, 1]
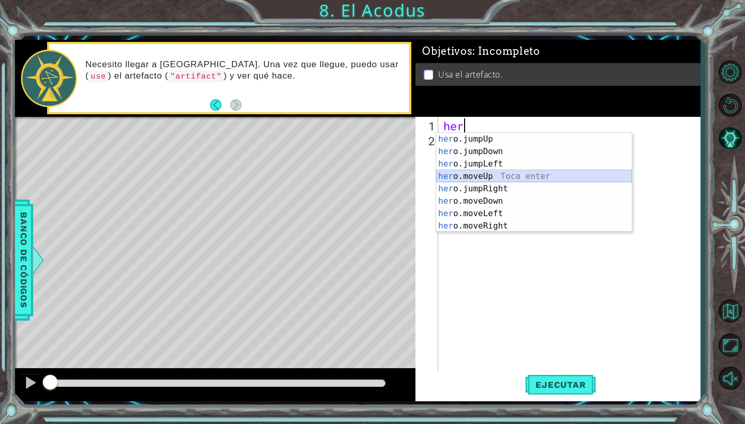
click at [481, 176] on div "her o.jumpUp Toca enter her o.jumpDown Toca enter her o.jumpLeft Toca enter her…" at bounding box center [534, 195] width 196 height 124
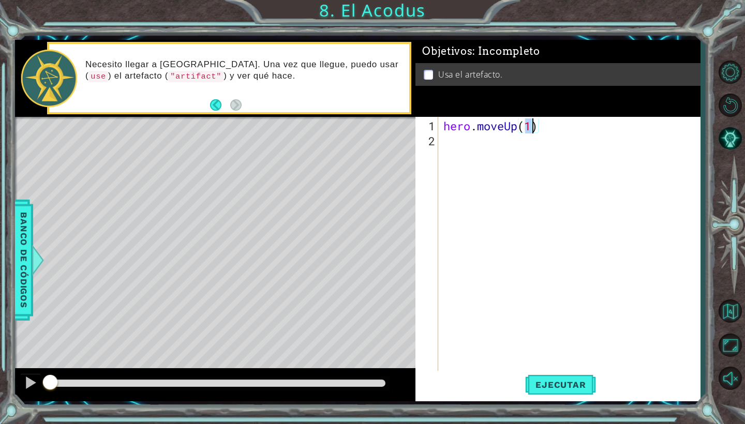
type textarea "hero.moveUp(2)"
click at [481, 144] on div "hero . moveUp ( 2 )" at bounding box center [571, 260] width 261 height 285
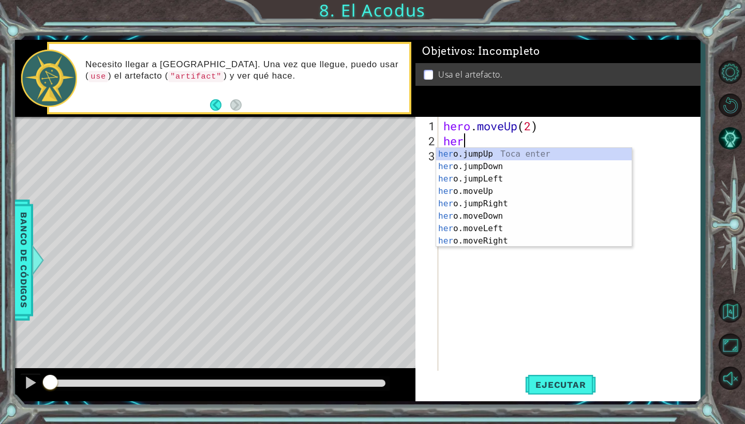
scroll to position [0, 1]
click at [496, 227] on div "hero .jumpUp Toca enter hero .jumpDown Toca enter hero .jumpLeft Toca enter her…" at bounding box center [534, 210] width 196 height 124
type textarea "hero.moveLeft(1)"
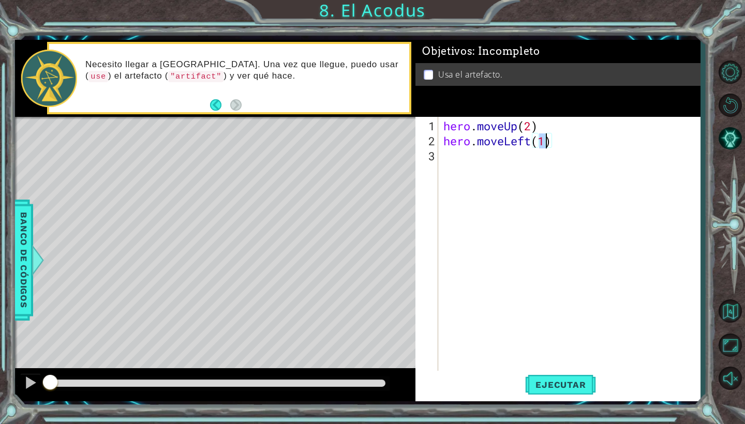
click at [469, 163] on div "hero . moveUp ( 2 ) hero . moveLeft ( 1 )" at bounding box center [571, 260] width 261 height 285
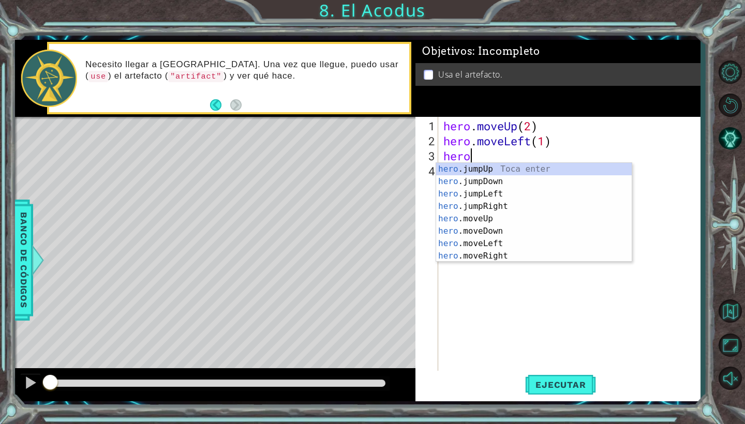
scroll to position [0, 1]
click at [497, 175] on div "hero . m oveUp Toca enter hero . m oveDown Toca enter hero . m oveLeft Toca ent…" at bounding box center [534, 225] width 196 height 124
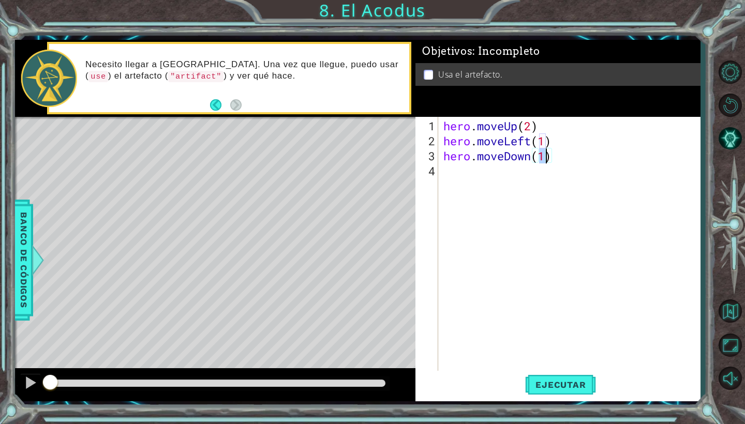
type textarea "hero.moveDown(2)"
click at [444, 171] on div "hero . moveUp ( 2 ) hero . moveLeft ( 1 ) hero . moveDown ( 2 )" at bounding box center [571, 260] width 261 height 285
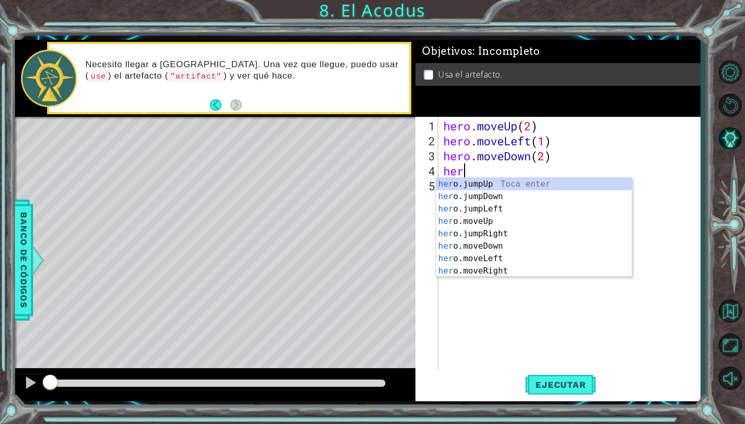
scroll to position [0, 1]
type textarea "hero"
click at [457, 205] on div "hero .jumpUp Toca enter hero .jumpDown Toca enter hero .jumpLeft Toca enter her…" at bounding box center [534, 240] width 196 height 124
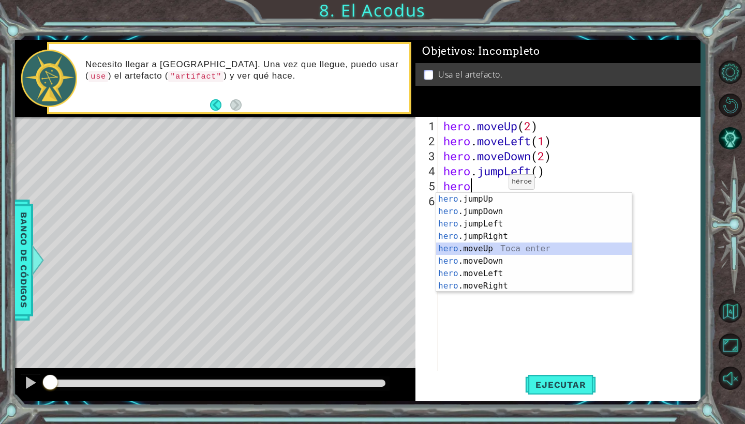
click at [504, 248] on div "hero .jumpUp Toca enter hero .jumpDown Toca enter hero .jumpLeft Toca enter her…" at bounding box center [534, 255] width 196 height 124
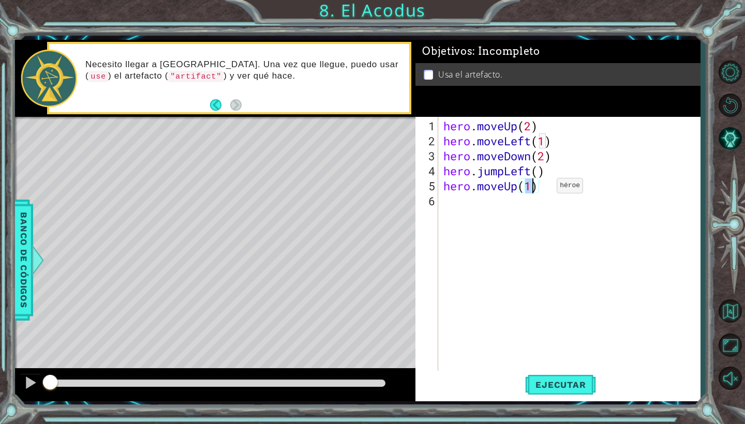
type textarea "hero.moveUp(2)"
click at [461, 199] on div "hero . moveUp ( 2 ) hero . moveLeft ( 1 ) hero . moveDown ( 2 ) hero . jumpLeft…" at bounding box center [571, 260] width 261 height 285
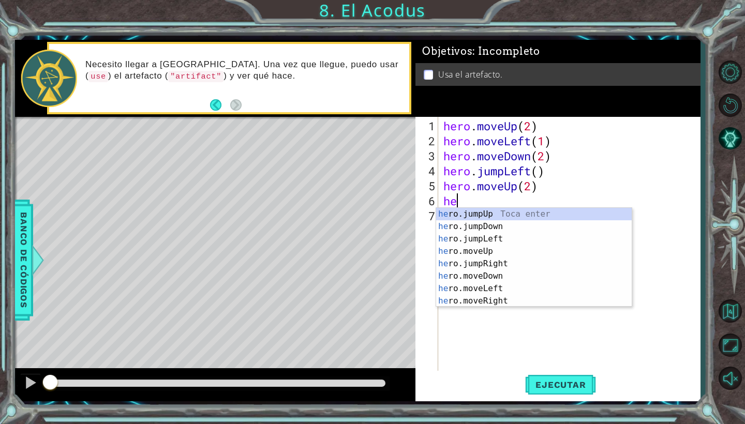
scroll to position [0, 1]
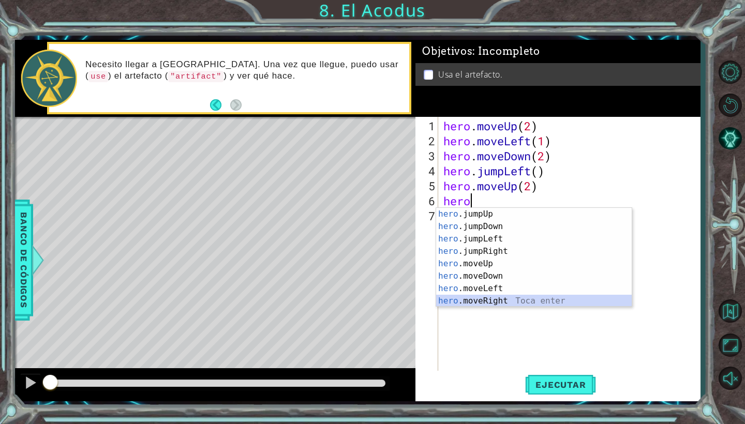
click at [500, 295] on div "hero .jumpUp Toca enter hero .jumpDown Toca enter hero .jumpLeft Toca enter her…" at bounding box center [534, 270] width 196 height 124
type textarea "hero.moveRight(1)"
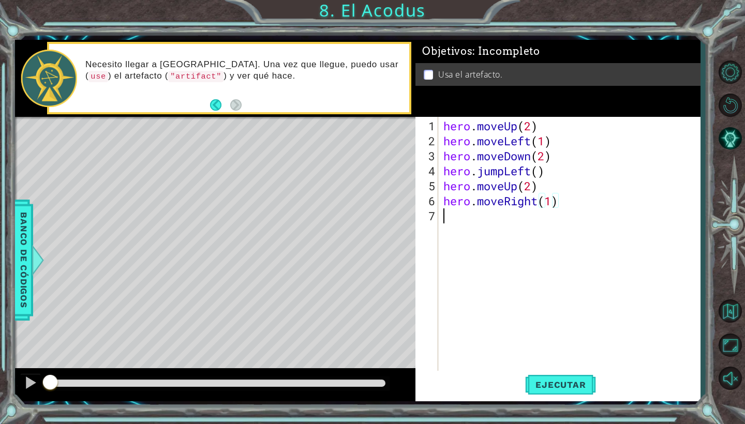
click at [498, 224] on div "hero . moveUp ( 2 ) hero . moveLeft ( 1 ) hero . moveDown ( 2 ) hero . jumpLeft…" at bounding box center [571, 260] width 261 height 285
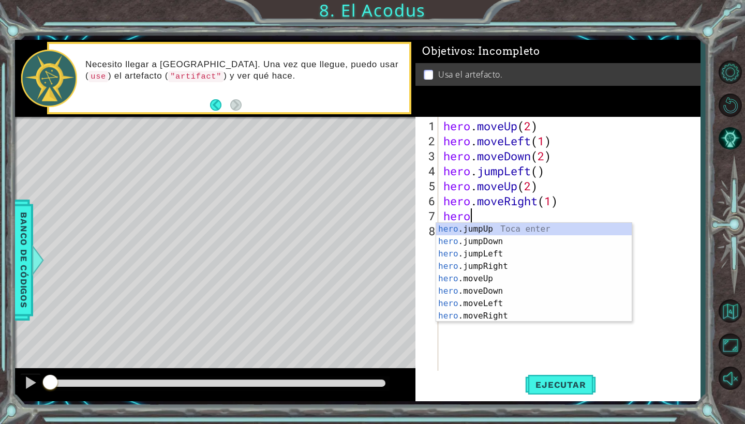
scroll to position [0, 1]
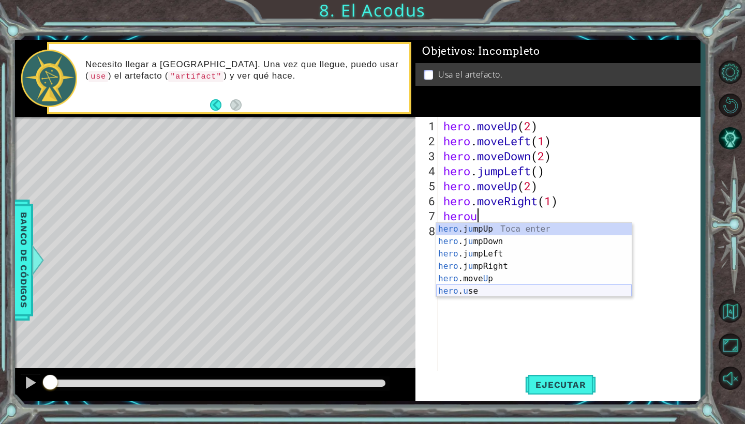
click at [483, 292] on div "hero .j u mpUp Toca enter hero .j u [GEOGRAPHIC_DATA] Toca enter hero .j u mpLe…" at bounding box center [534, 272] width 196 height 99
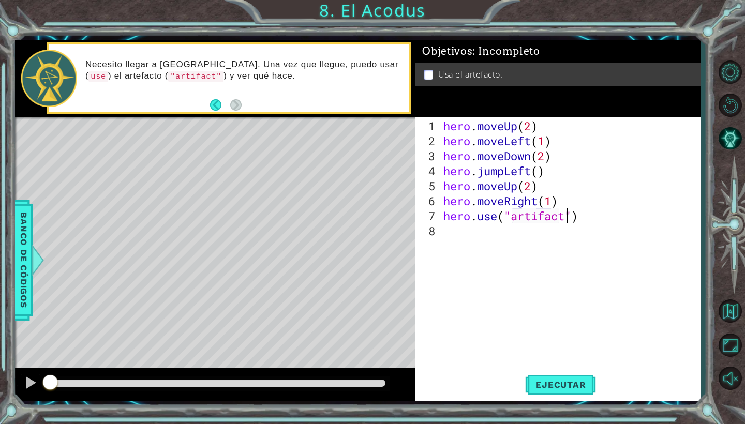
scroll to position [0, 6]
type textarea "hero.use("artifact")"
click at [571, 384] on span "Ejecutar" at bounding box center [560, 385] width 71 height 10
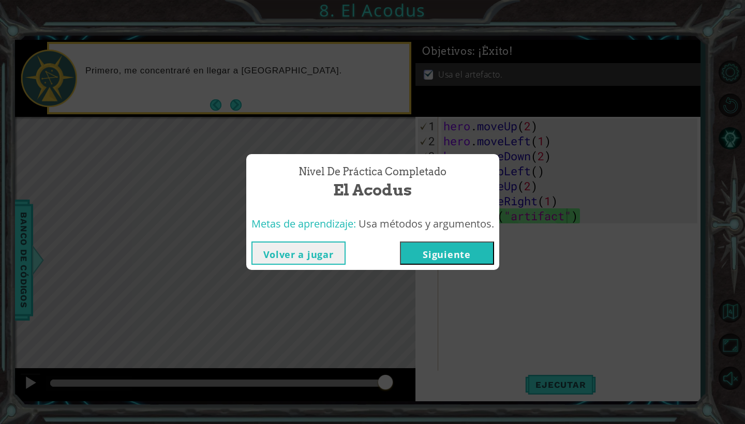
click at [460, 252] on button "Siguiente" at bounding box center [447, 253] width 94 height 23
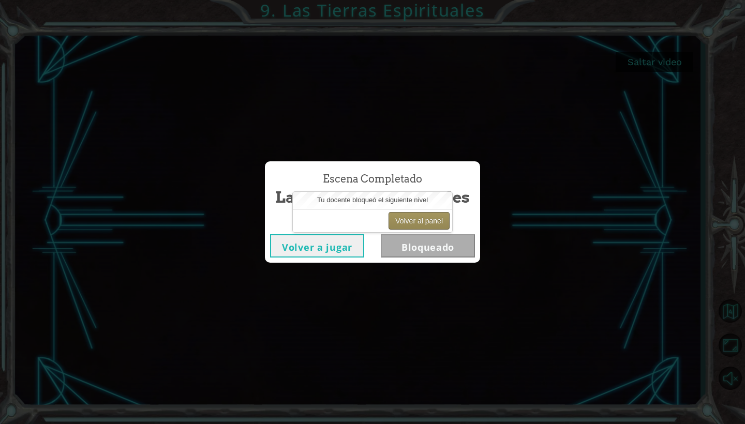
click at [413, 218] on button "Volver al panel" at bounding box center [419, 221] width 61 height 18
